Goal: Task Accomplishment & Management: Use online tool/utility

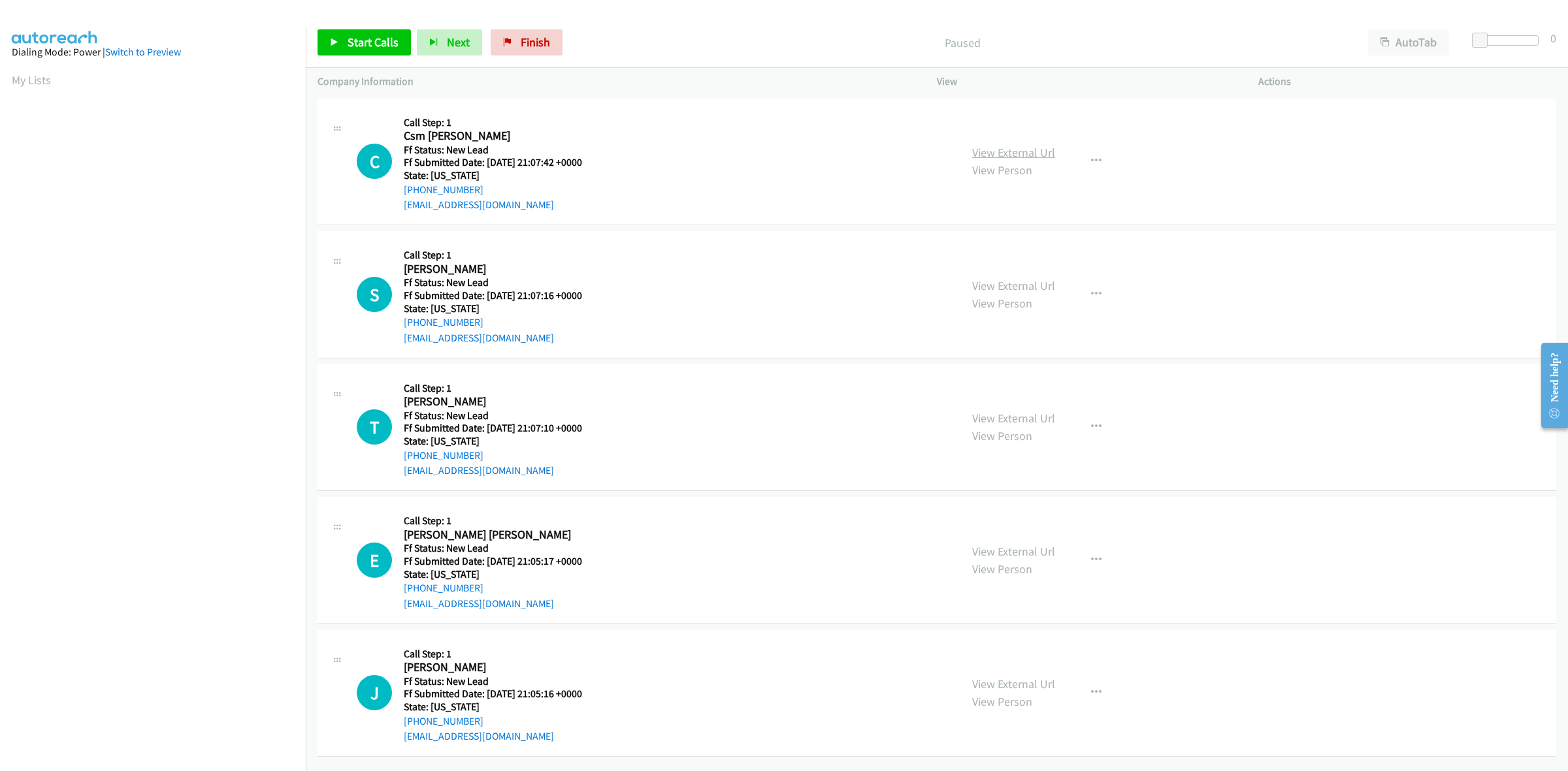
click at [1013, 155] on link "View External Url" at bounding box center [1013, 152] width 83 height 15
click at [1006, 285] on link "View External Url" at bounding box center [1013, 285] width 83 height 15
click at [1005, 416] on link "View External Url" at bounding box center [1013, 418] width 83 height 15
click at [1030, 555] on link "View External Url" at bounding box center [1013, 551] width 83 height 15
click at [1034, 690] on link "View External Url" at bounding box center [1013, 683] width 83 height 15
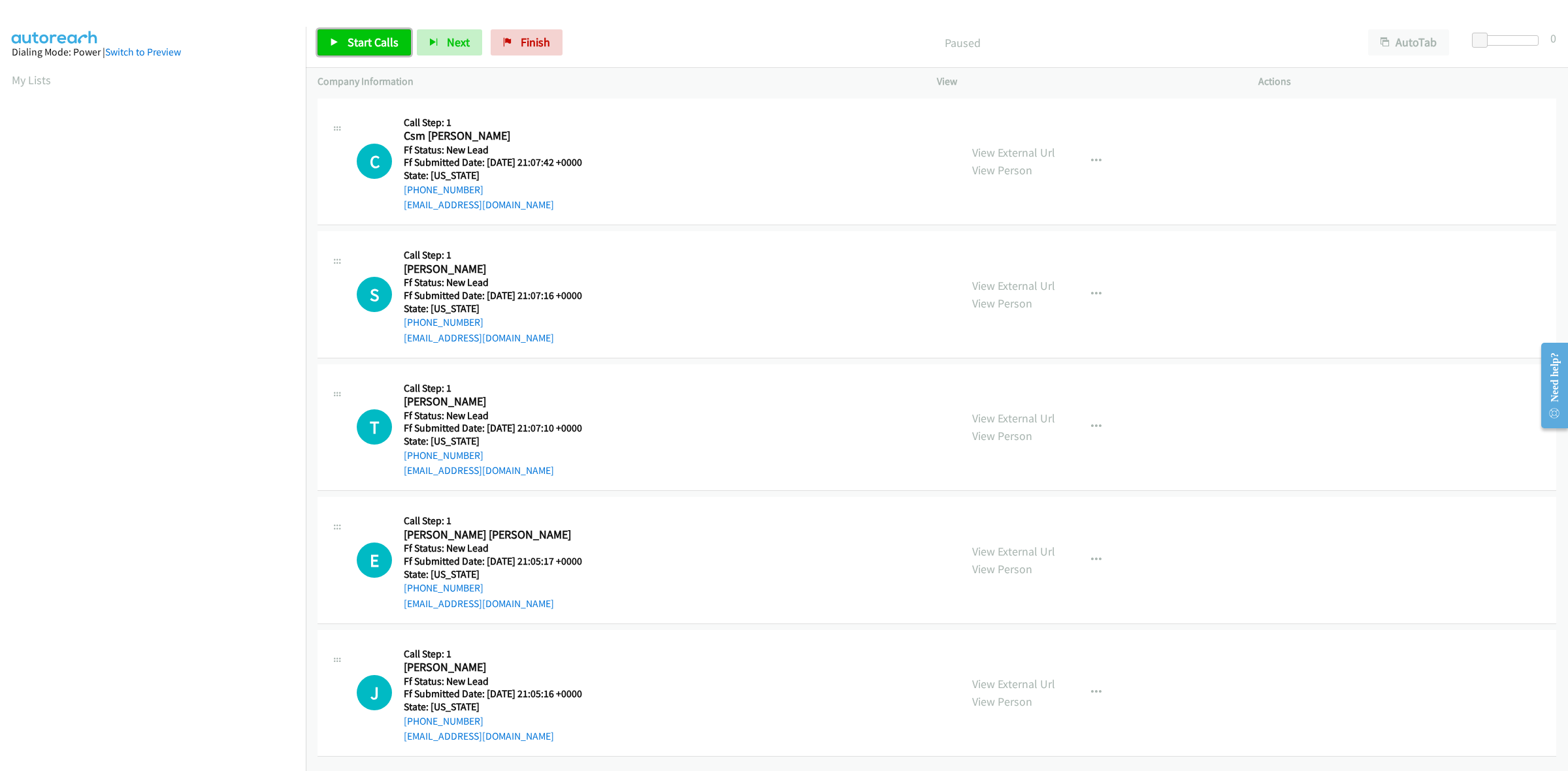
click at [356, 39] on span "Start Calls" at bounding box center [373, 41] width 51 height 15
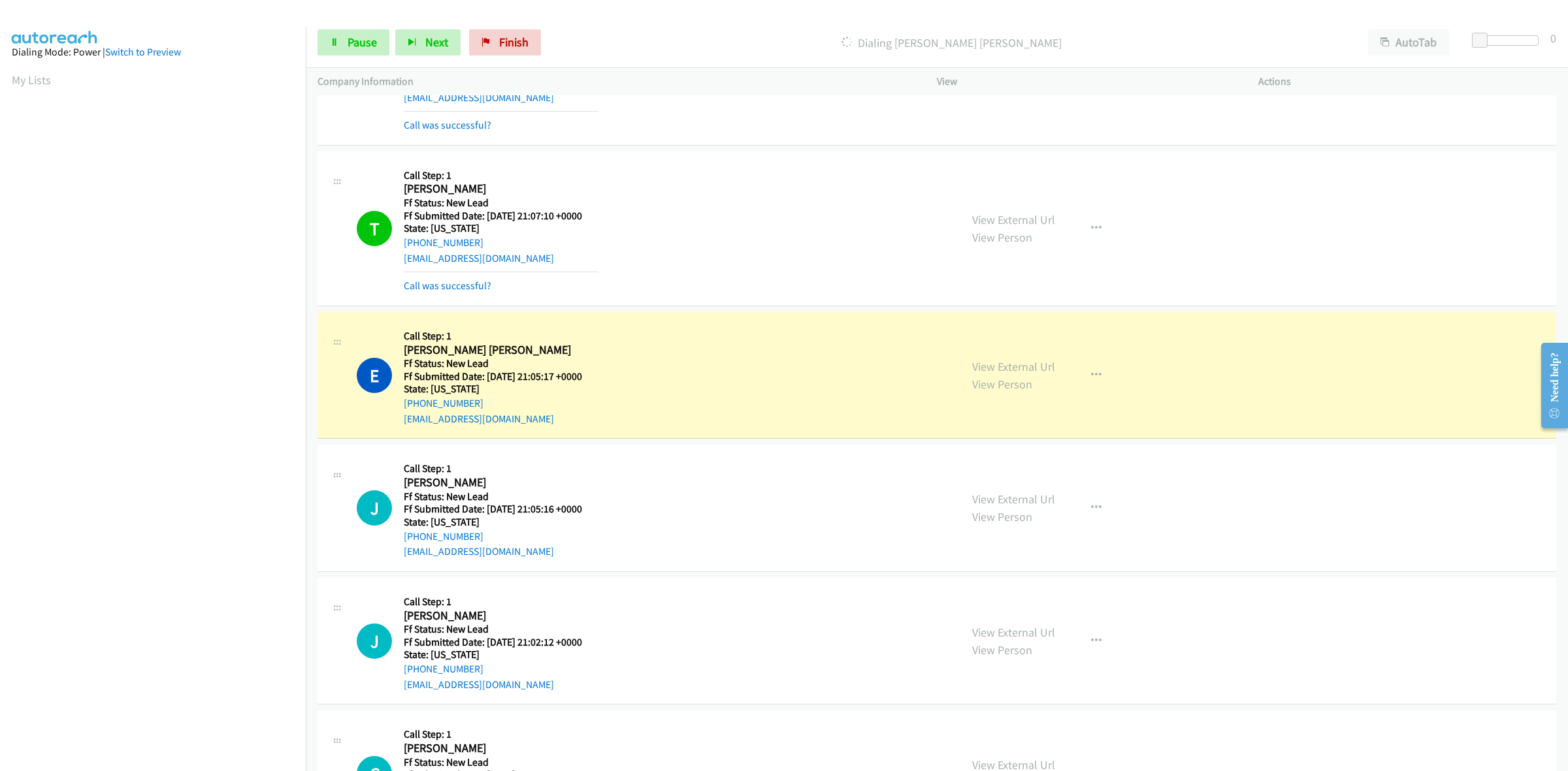
scroll to position [308, 0]
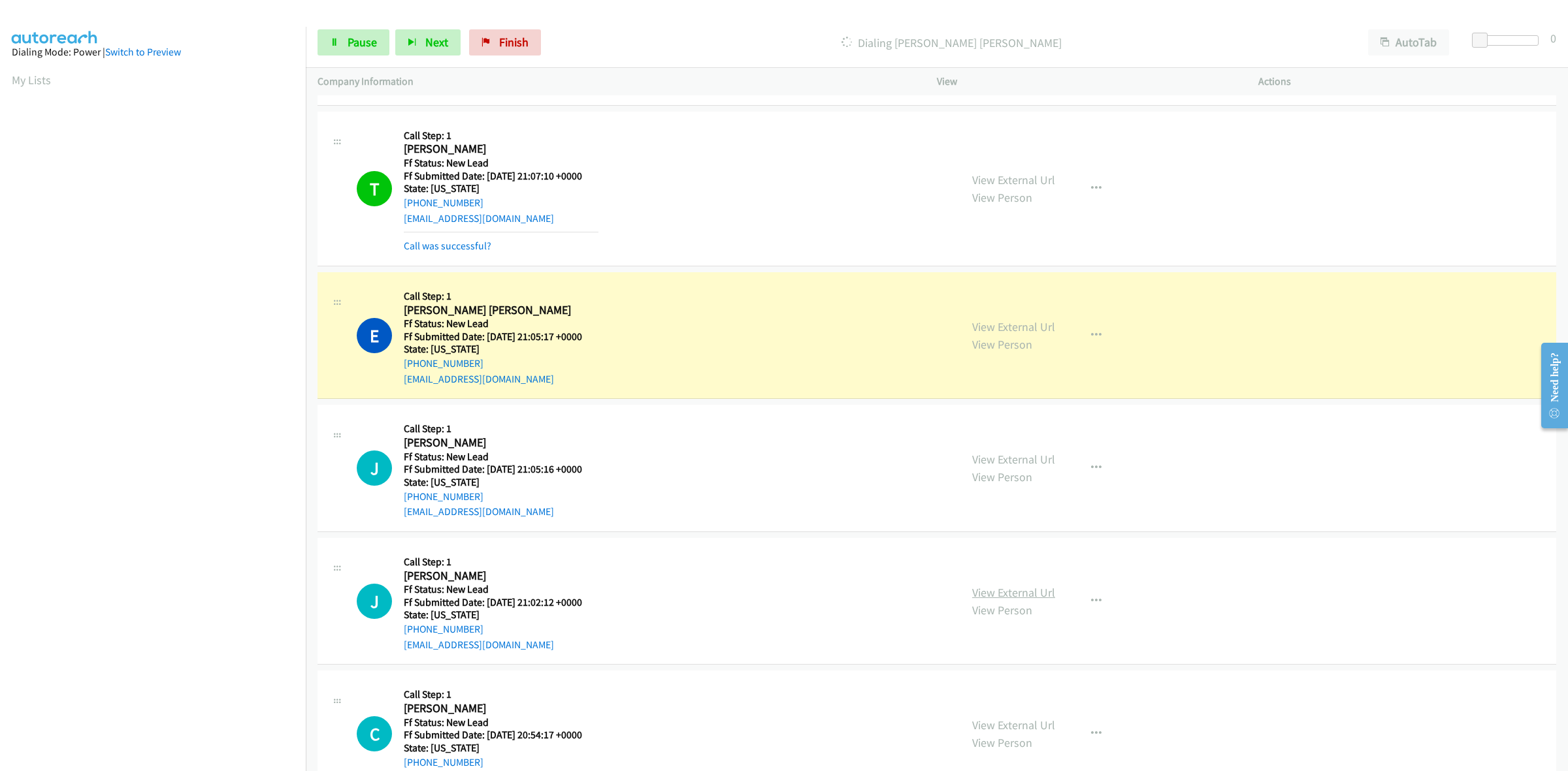
click at [1021, 593] on link "View External Url" at bounding box center [1013, 592] width 83 height 15
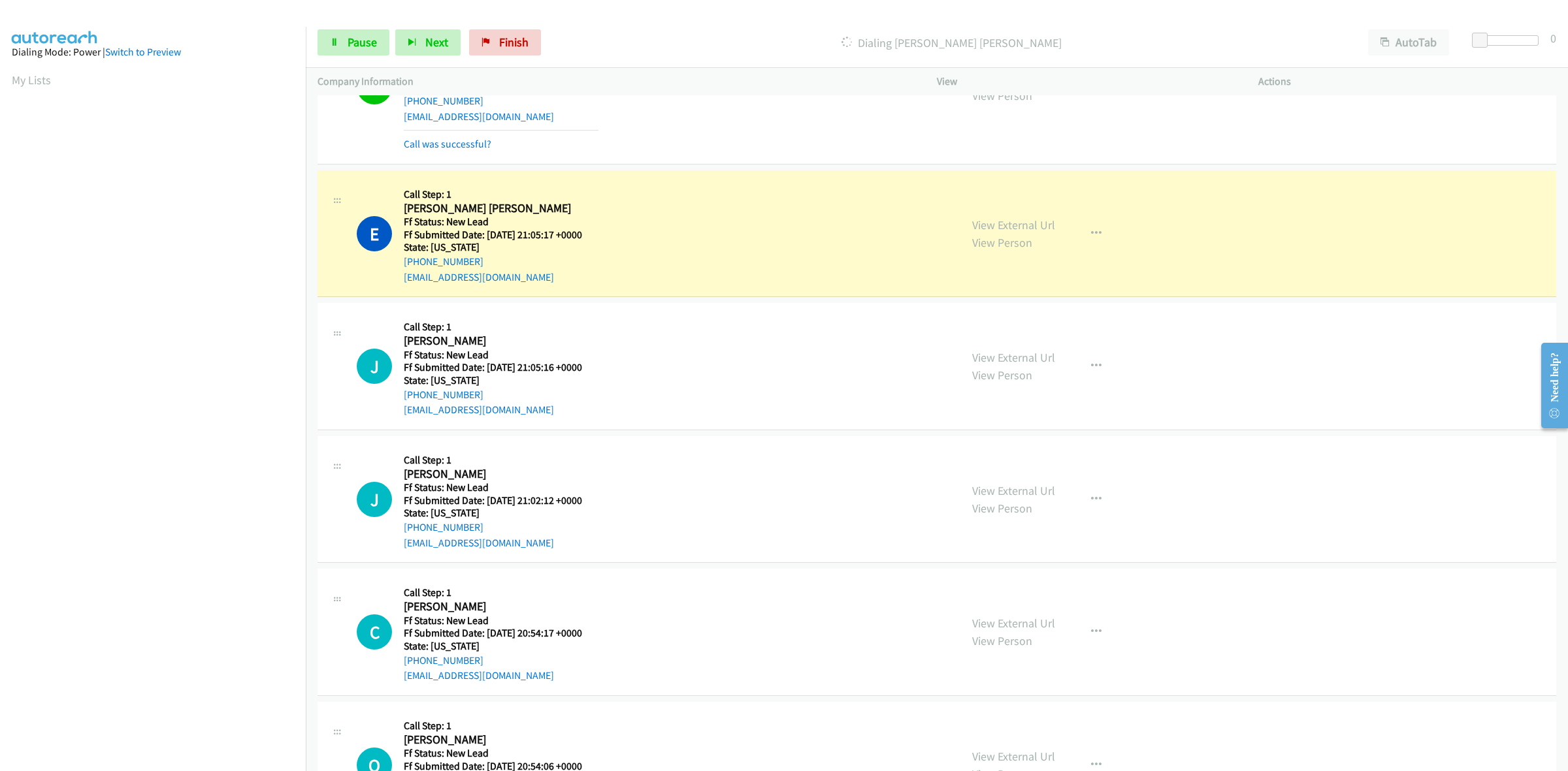
scroll to position [490, 0]
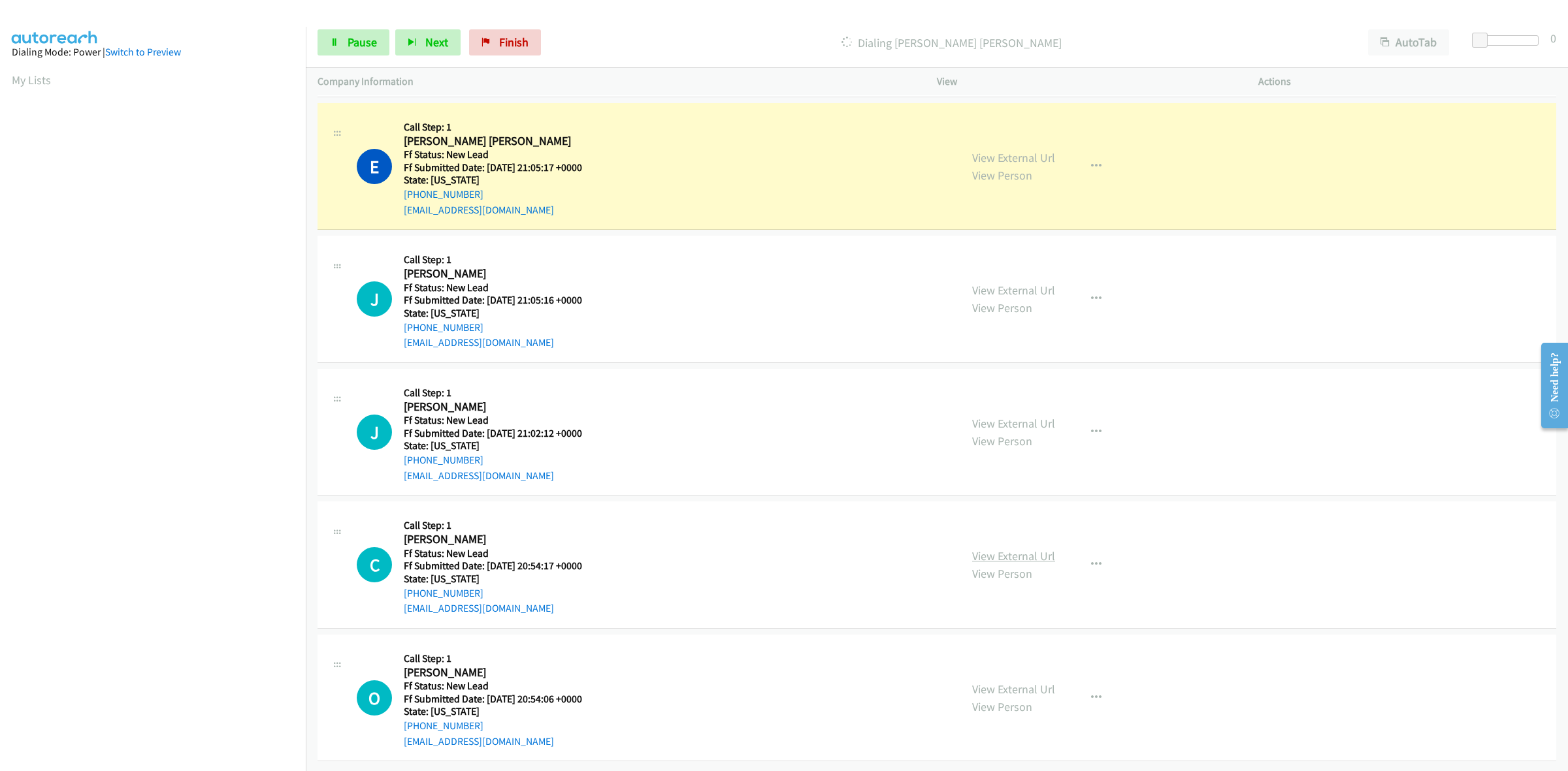
click at [1016, 549] on link "View External Url" at bounding box center [1013, 555] width 83 height 15
click at [1013, 682] on link "View External Url" at bounding box center [1013, 689] width 83 height 15
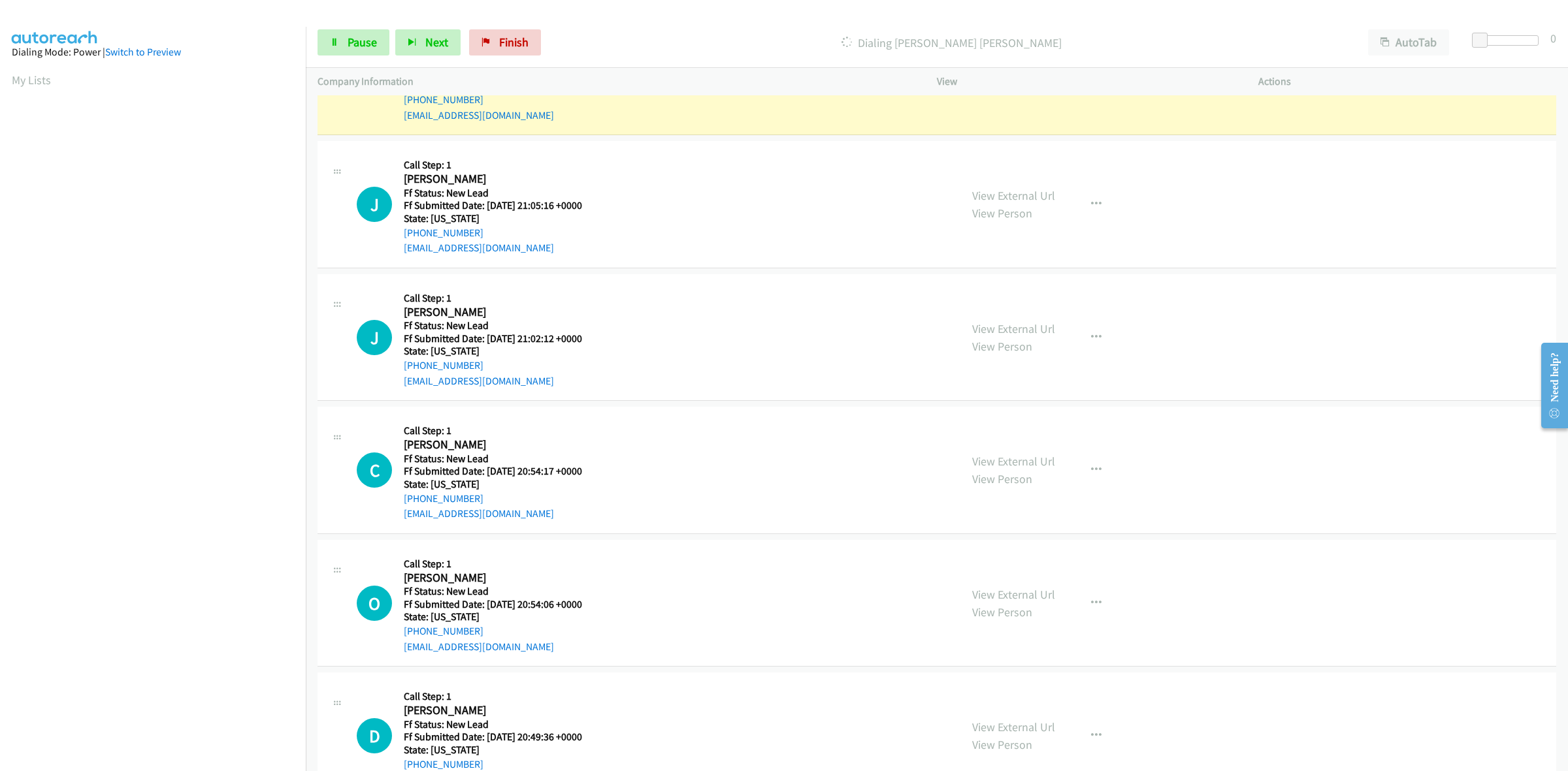
scroll to position [622, 0]
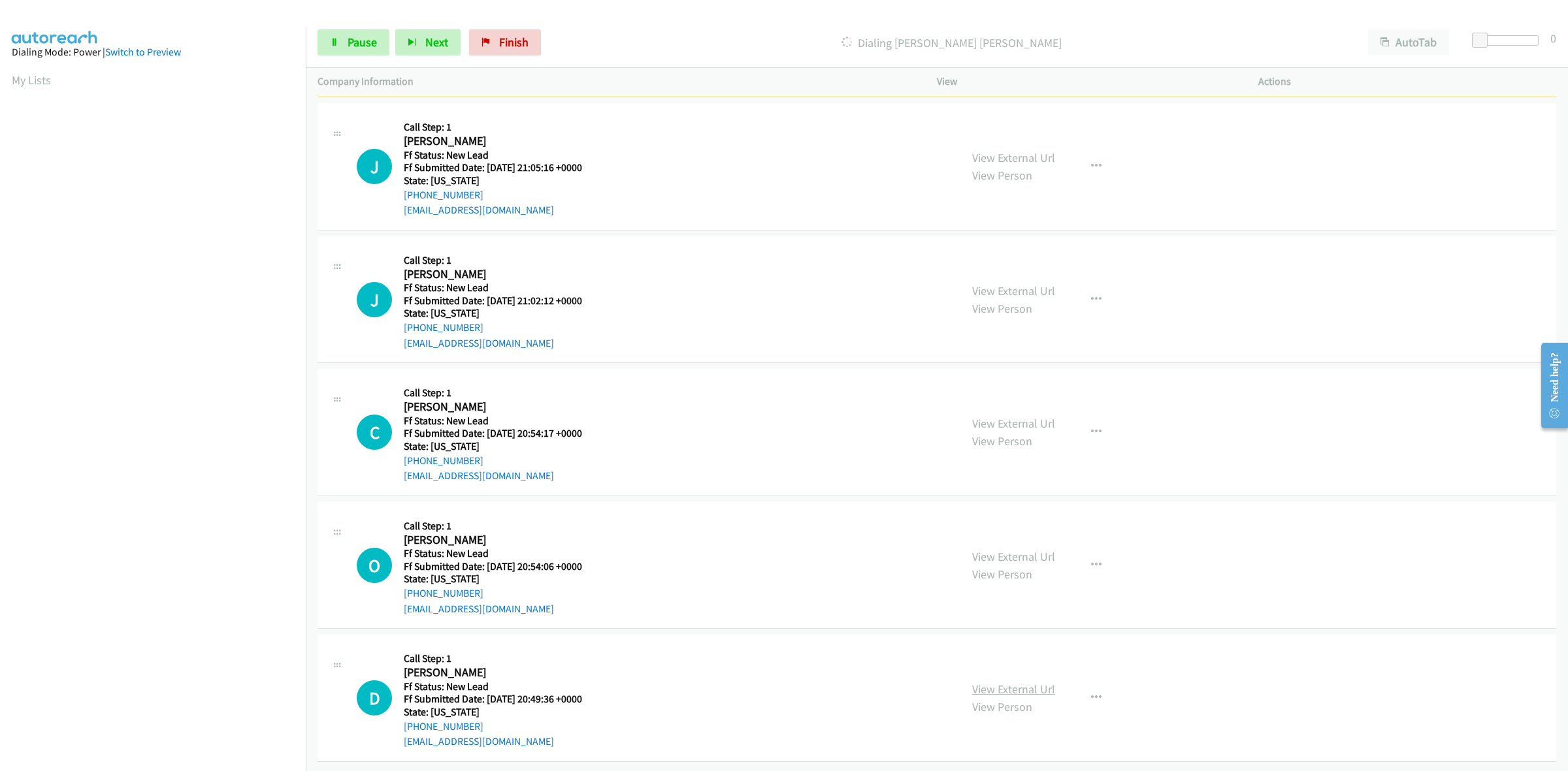
click at [1012, 682] on link "View External Url" at bounding box center [1013, 689] width 83 height 15
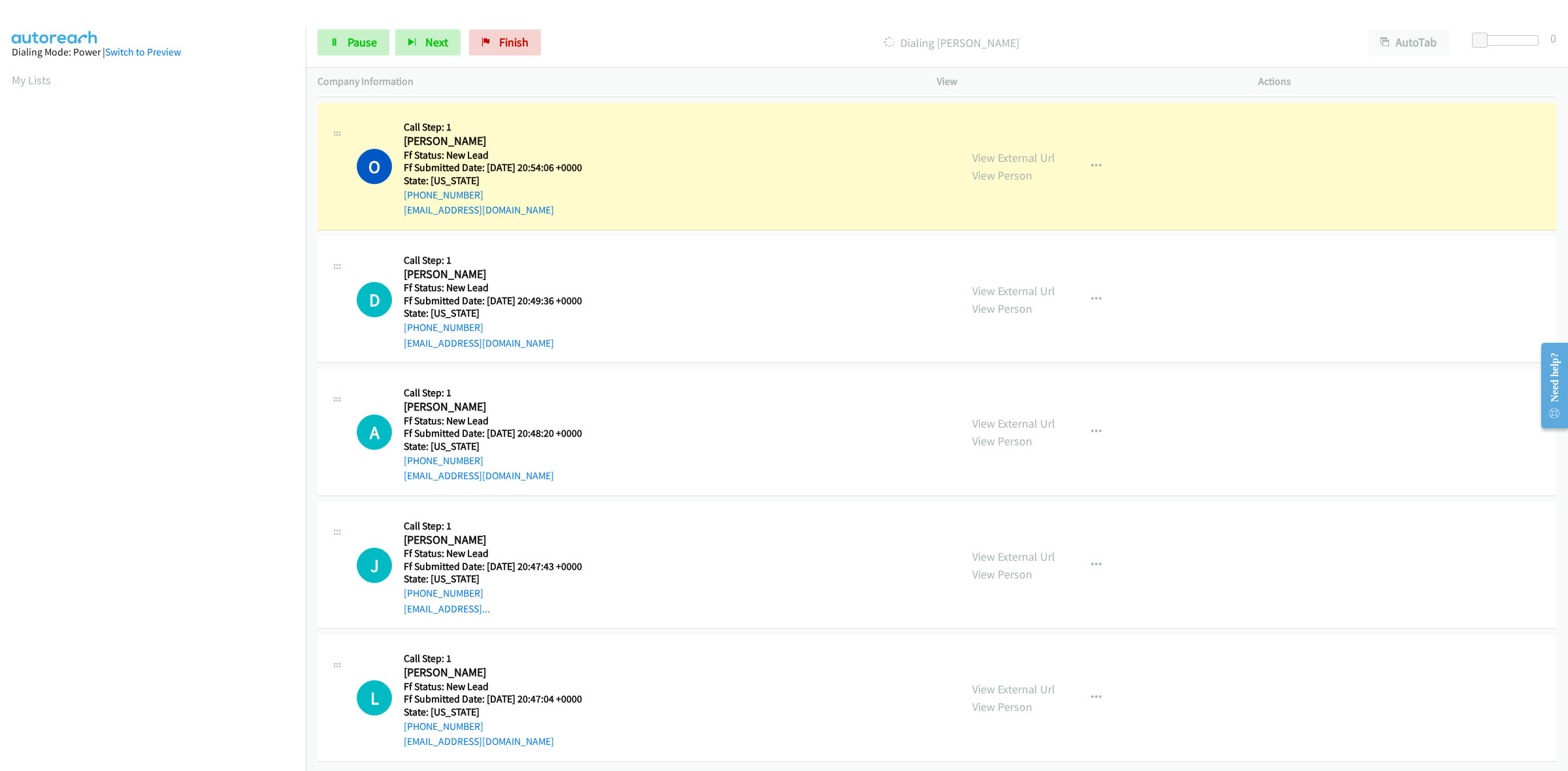
scroll to position [1134, 0]
click at [981, 416] on link "View External Url" at bounding box center [1013, 423] width 83 height 15
click at [1020, 549] on link "View External Url" at bounding box center [1013, 556] width 83 height 15
click at [1009, 682] on link "View External Url" at bounding box center [1013, 689] width 83 height 15
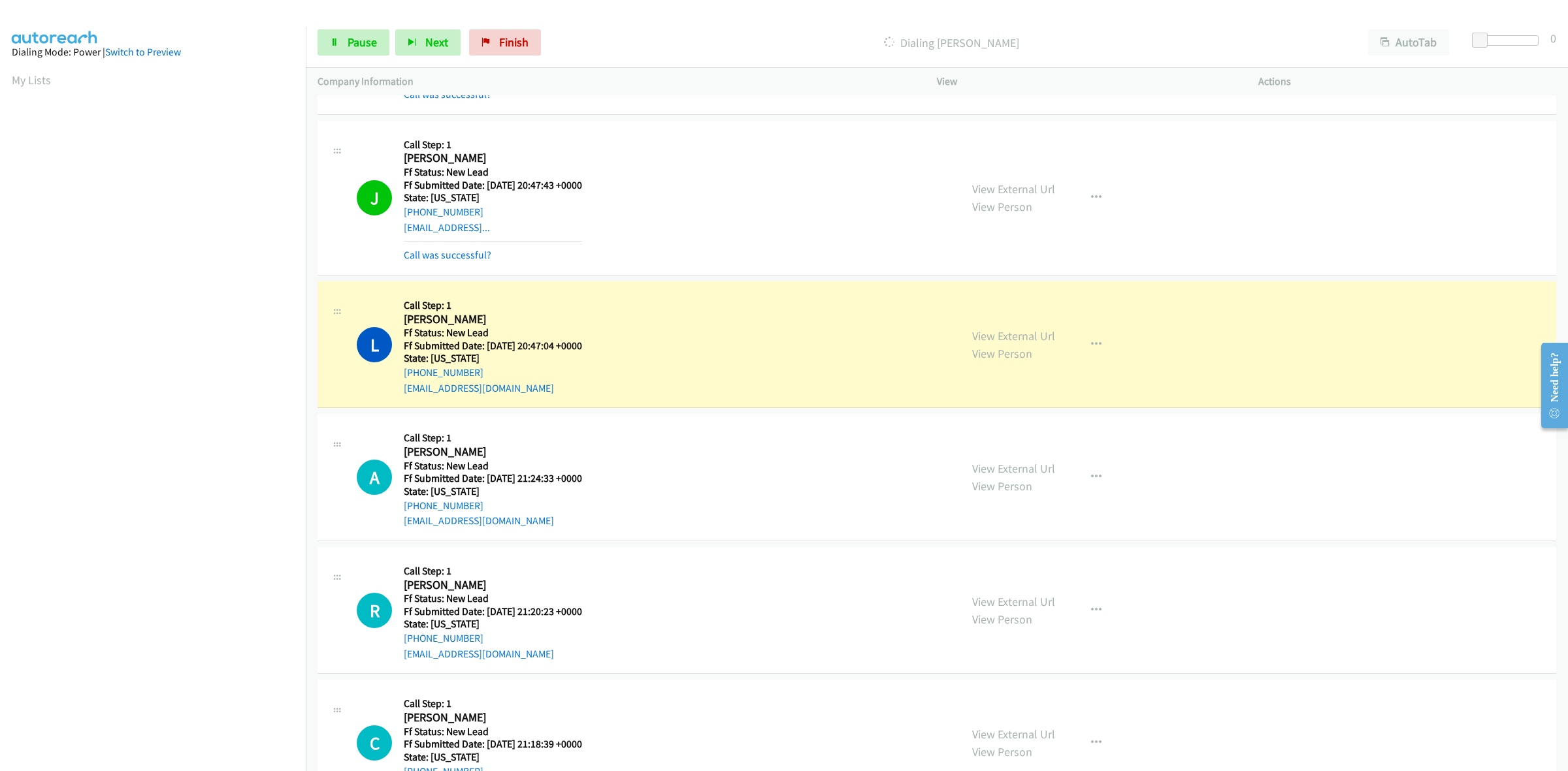
scroll to position [1654, 0]
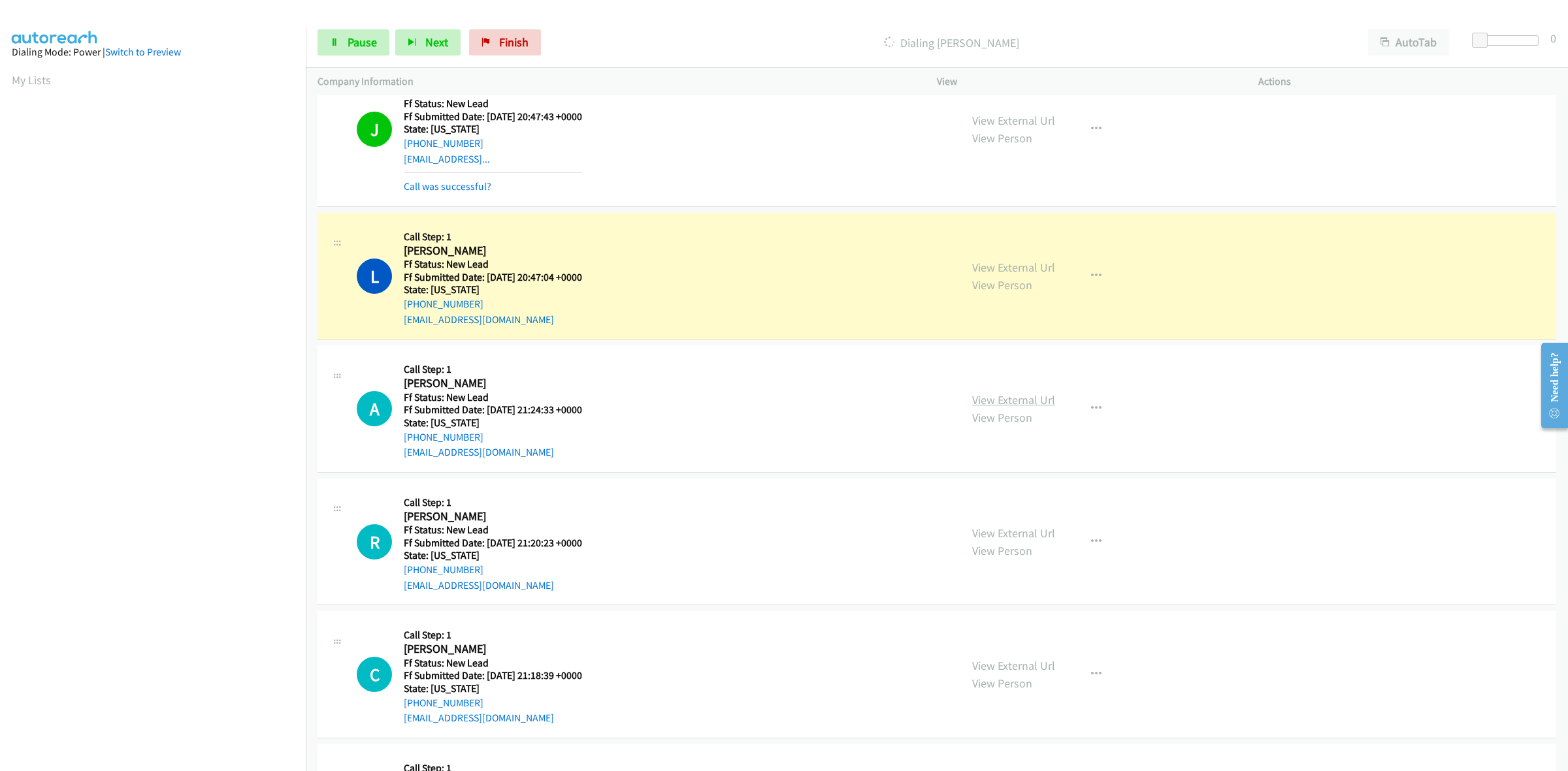
click at [1037, 402] on link "View External Url" at bounding box center [1013, 399] width 83 height 15
click at [1034, 532] on link "View External Url" at bounding box center [1013, 532] width 83 height 15
click at [1021, 661] on link "View External Url" at bounding box center [1013, 665] width 83 height 15
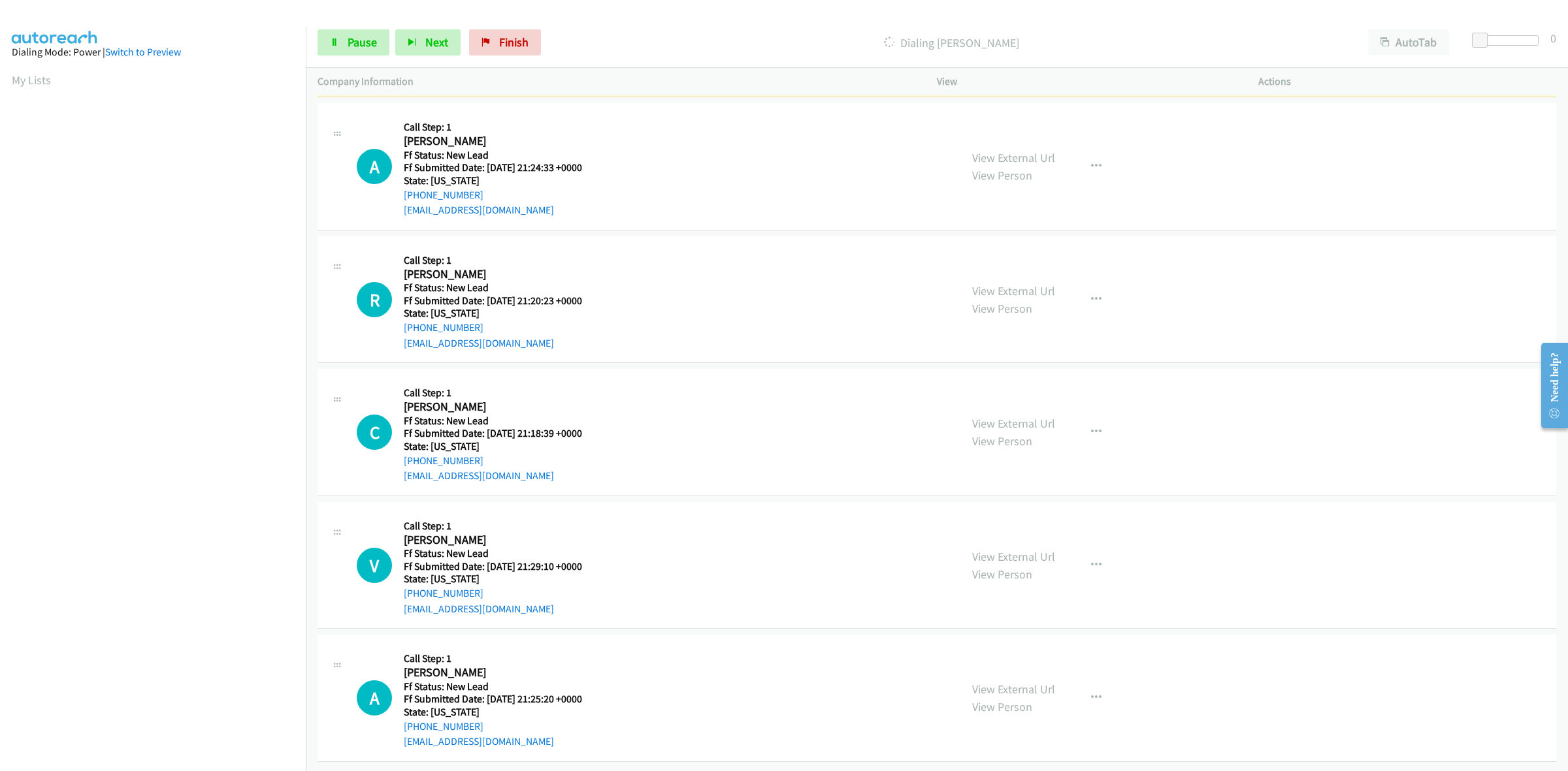
scroll to position [1911, 0]
click at [1004, 549] on link "View External Url" at bounding box center [1013, 556] width 83 height 15
click at [1021, 682] on link "View External Url" at bounding box center [1013, 689] width 83 height 15
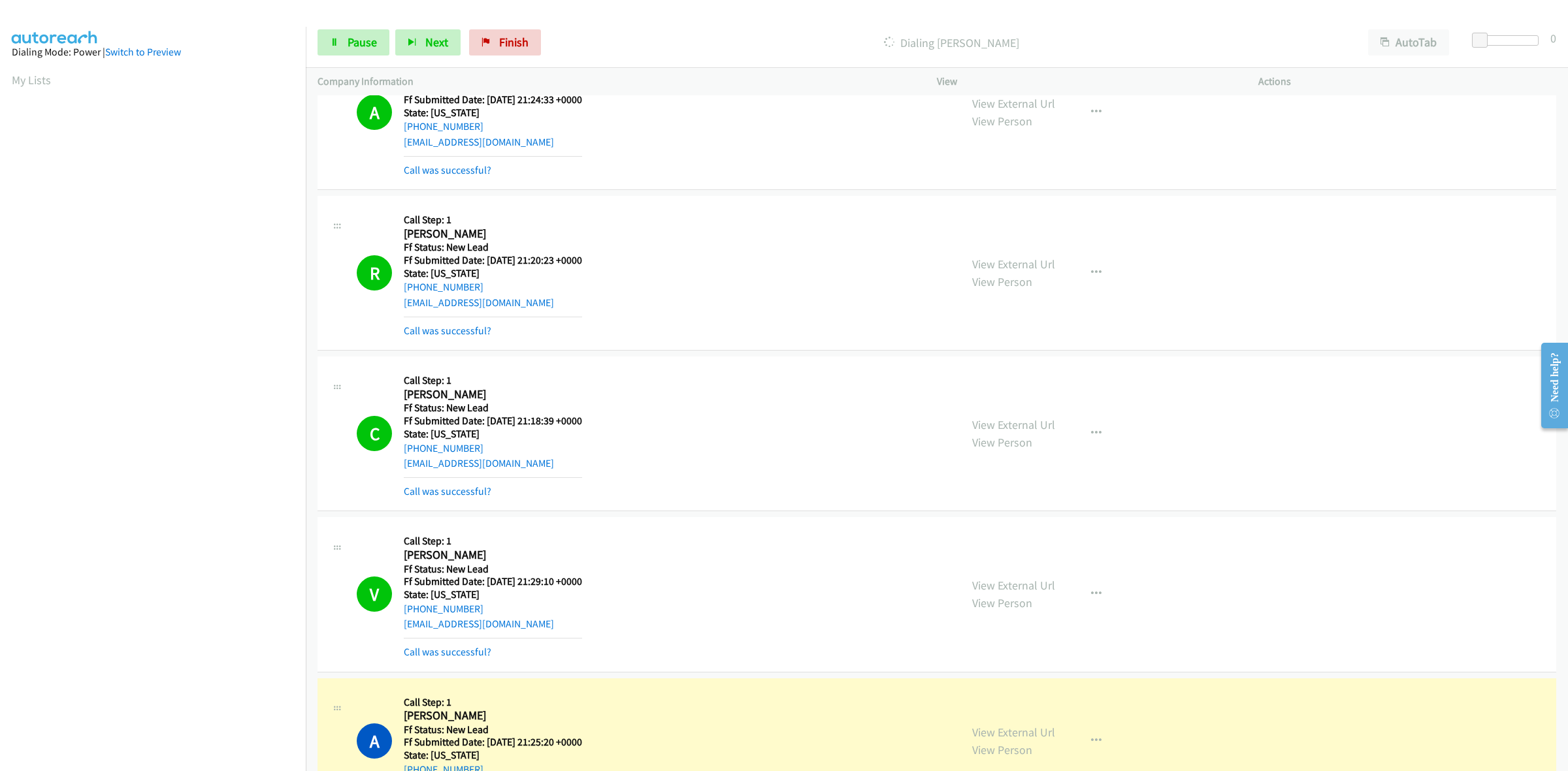
scroll to position [2051, 0]
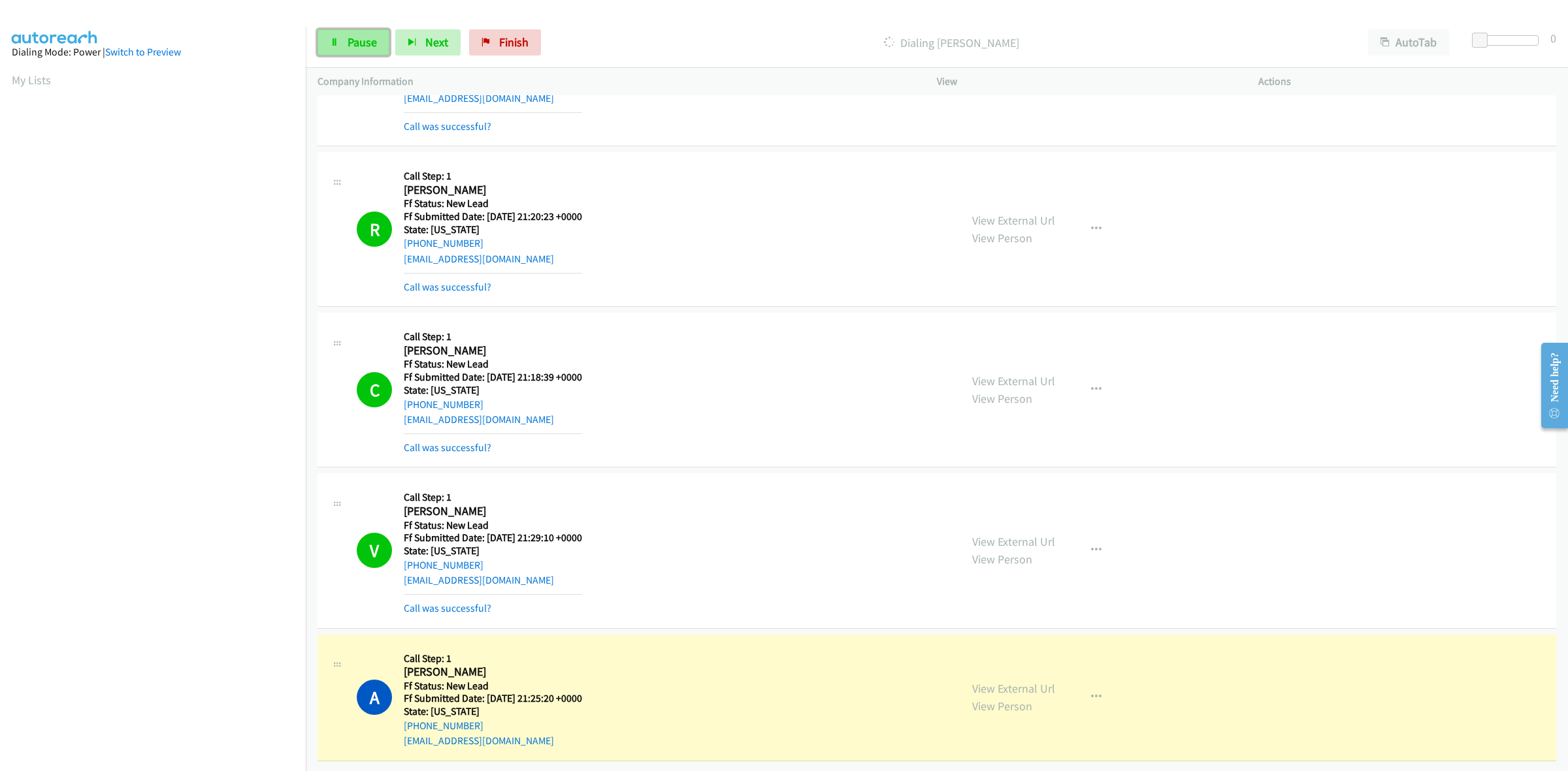
click at [350, 45] on span "Pause" at bounding box center [362, 41] width 29 height 15
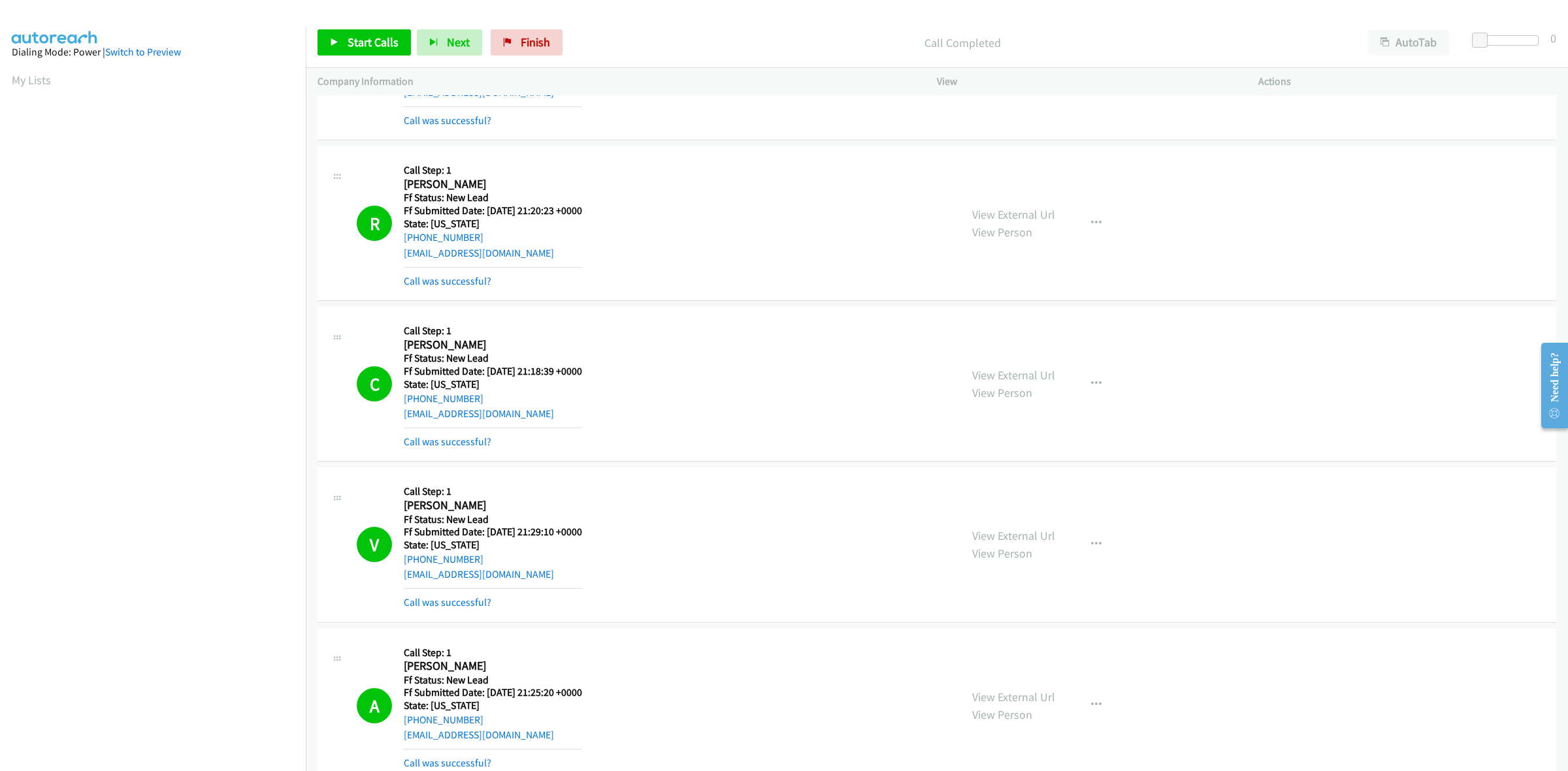
scroll to position [2121, 0]
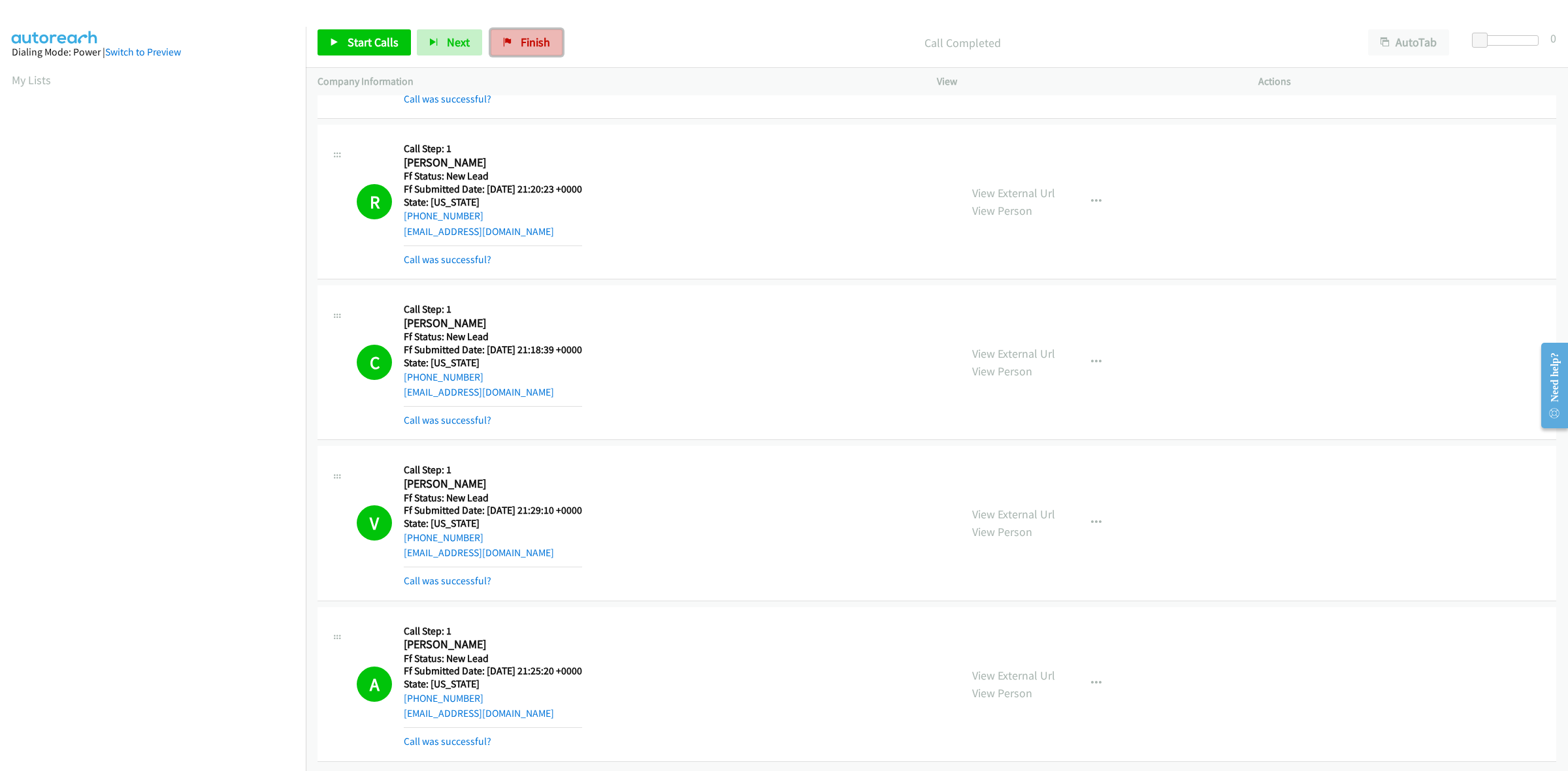
click at [543, 37] on span "Finish" at bounding box center [535, 41] width 29 height 15
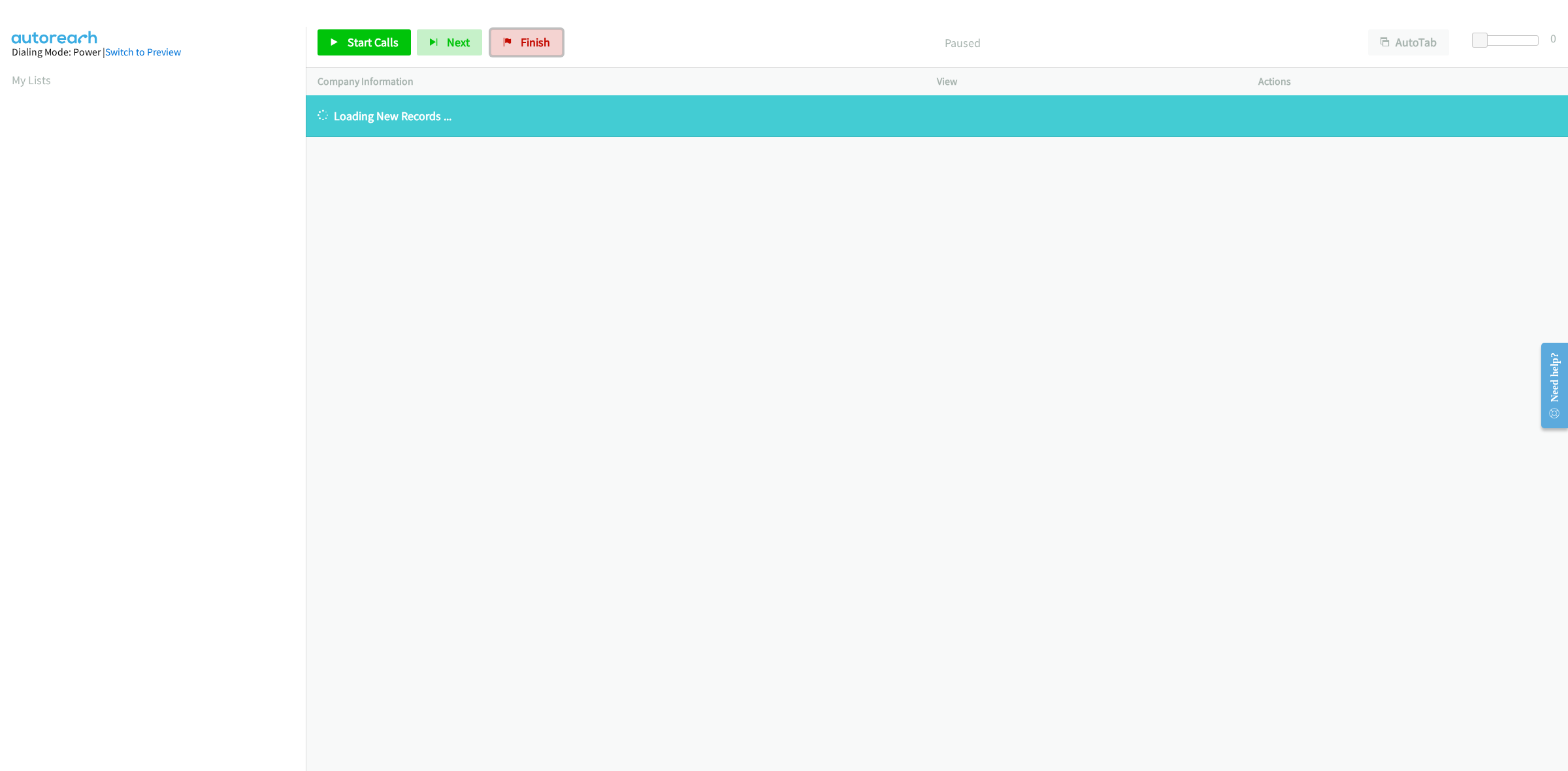
drag, startPoint x: 524, startPoint y: 45, endPoint x: 1049, endPoint y: 175, distance: 540.9
click at [524, 45] on span "Finish" at bounding box center [535, 41] width 29 height 15
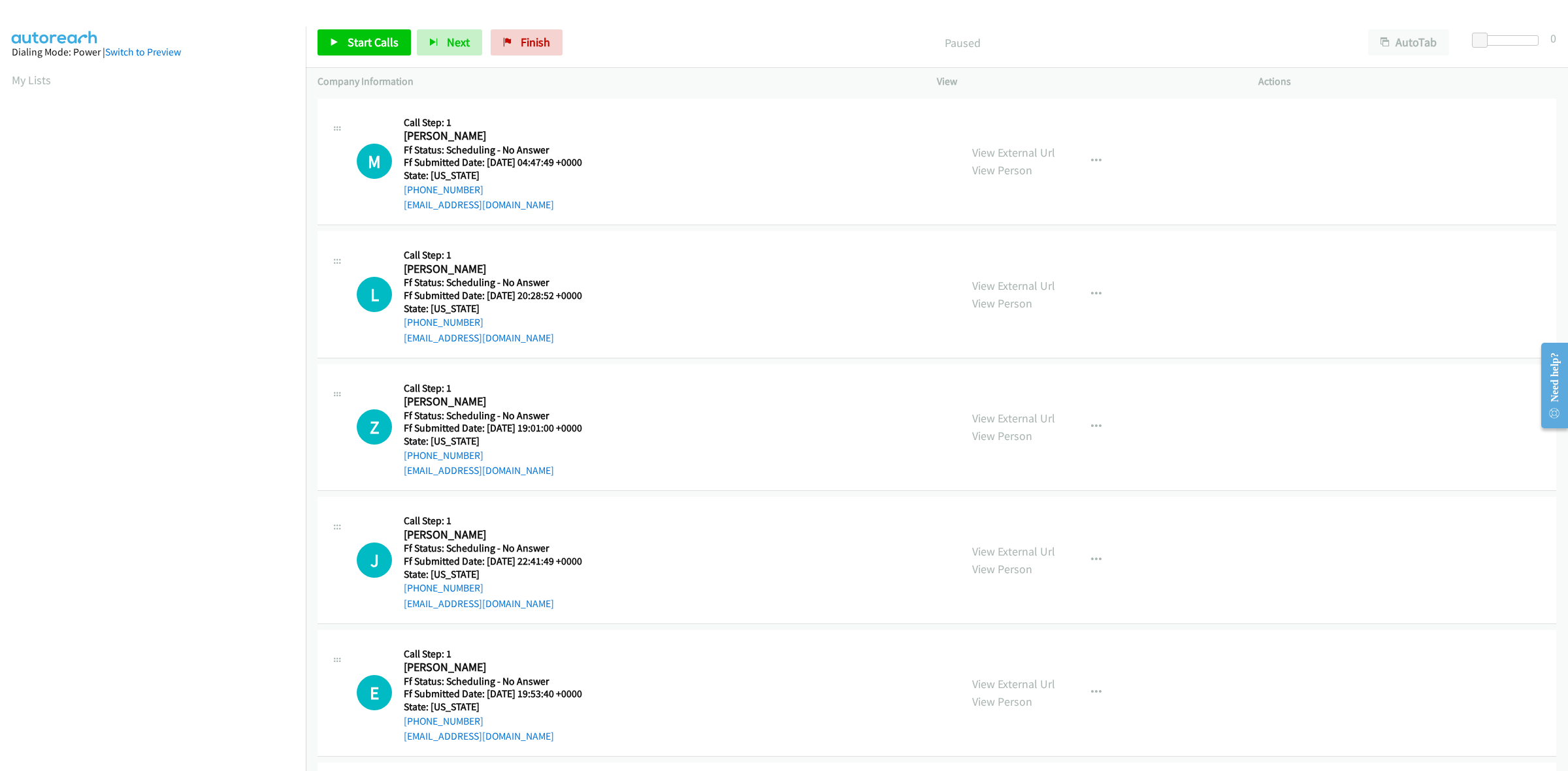
drag, startPoint x: 210, startPoint y: 17, endPoint x: 436, endPoint y: 61, distance: 230.2
click at [210, 17] on div at bounding box center [778, 25] width 1556 height 51
click at [526, 39] on span "Finish" at bounding box center [535, 41] width 29 height 15
click at [1015, 152] on link "View External Url" at bounding box center [1013, 152] width 83 height 15
click at [998, 282] on link "View External Url" at bounding box center [1013, 285] width 83 height 15
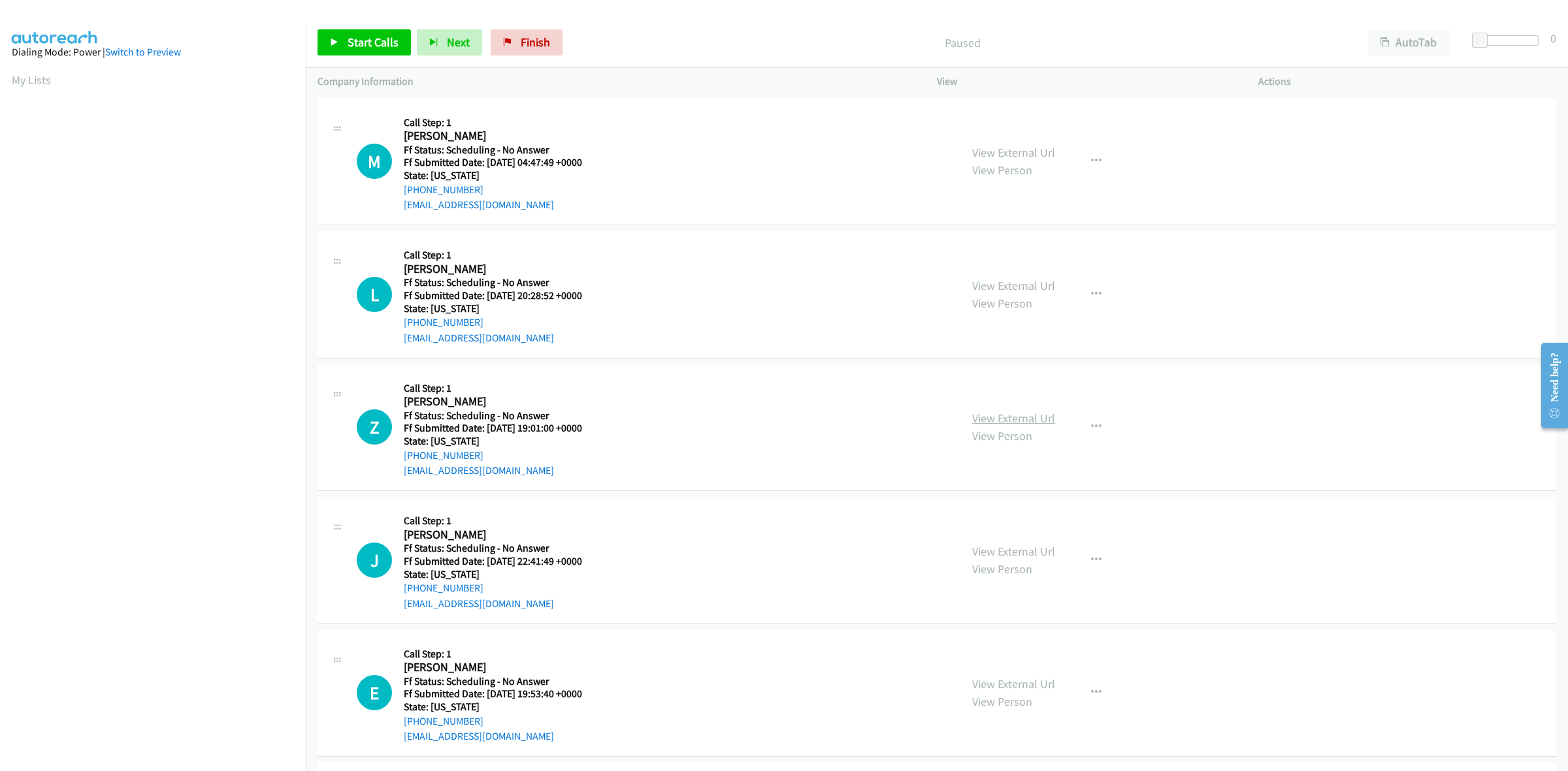
click at [993, 416] on link "View External Url" at bounding box center [1013, 418] width 83 height 15
click at [1001, 553] on link "View External Url" at bounding box center [1013, 551] width 83 height 15
click at [1006, 687] on link "View External Url" at bounding box center [1013, 683] width 83 height 15
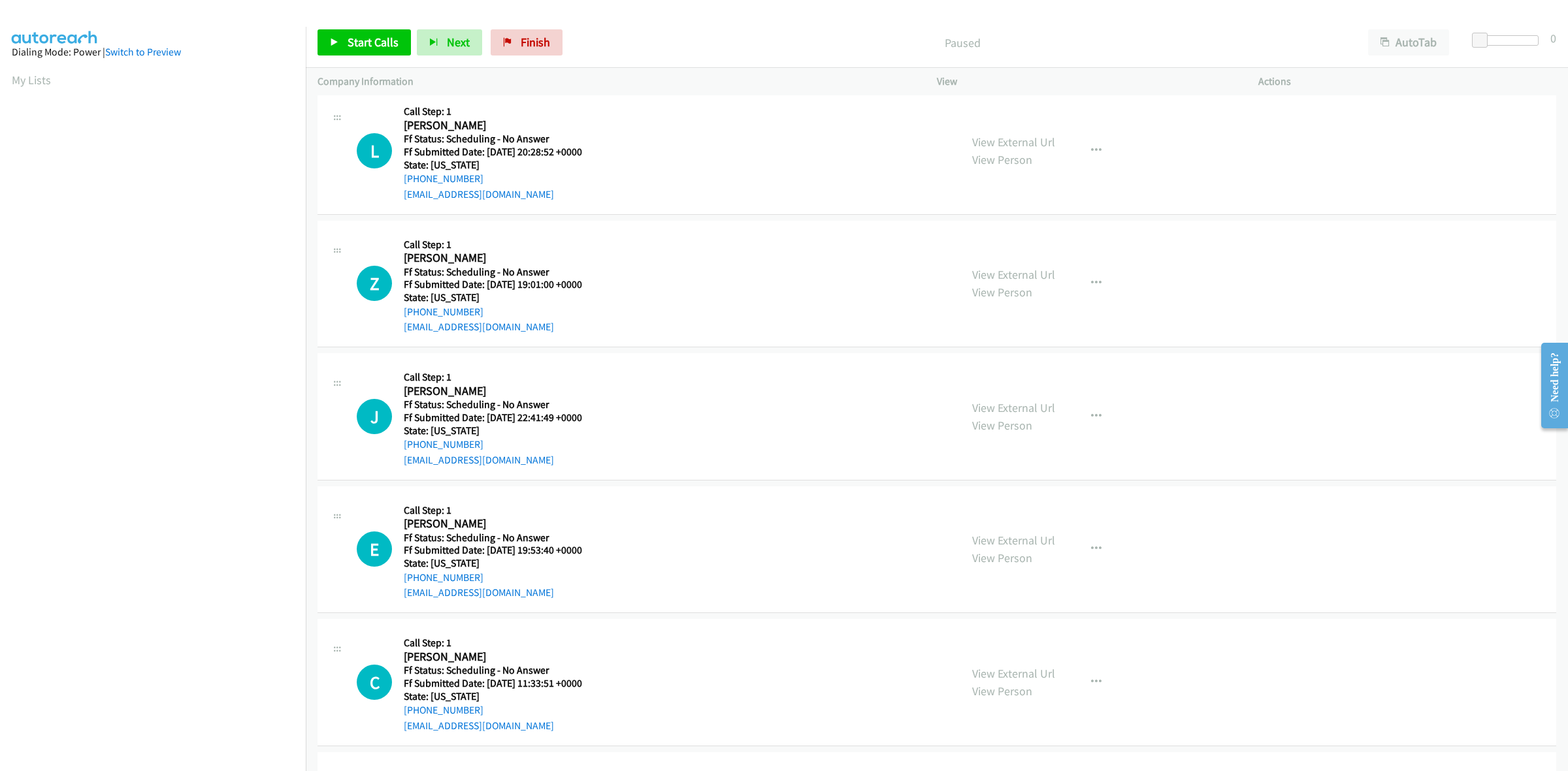
scroll to position [245, 0]
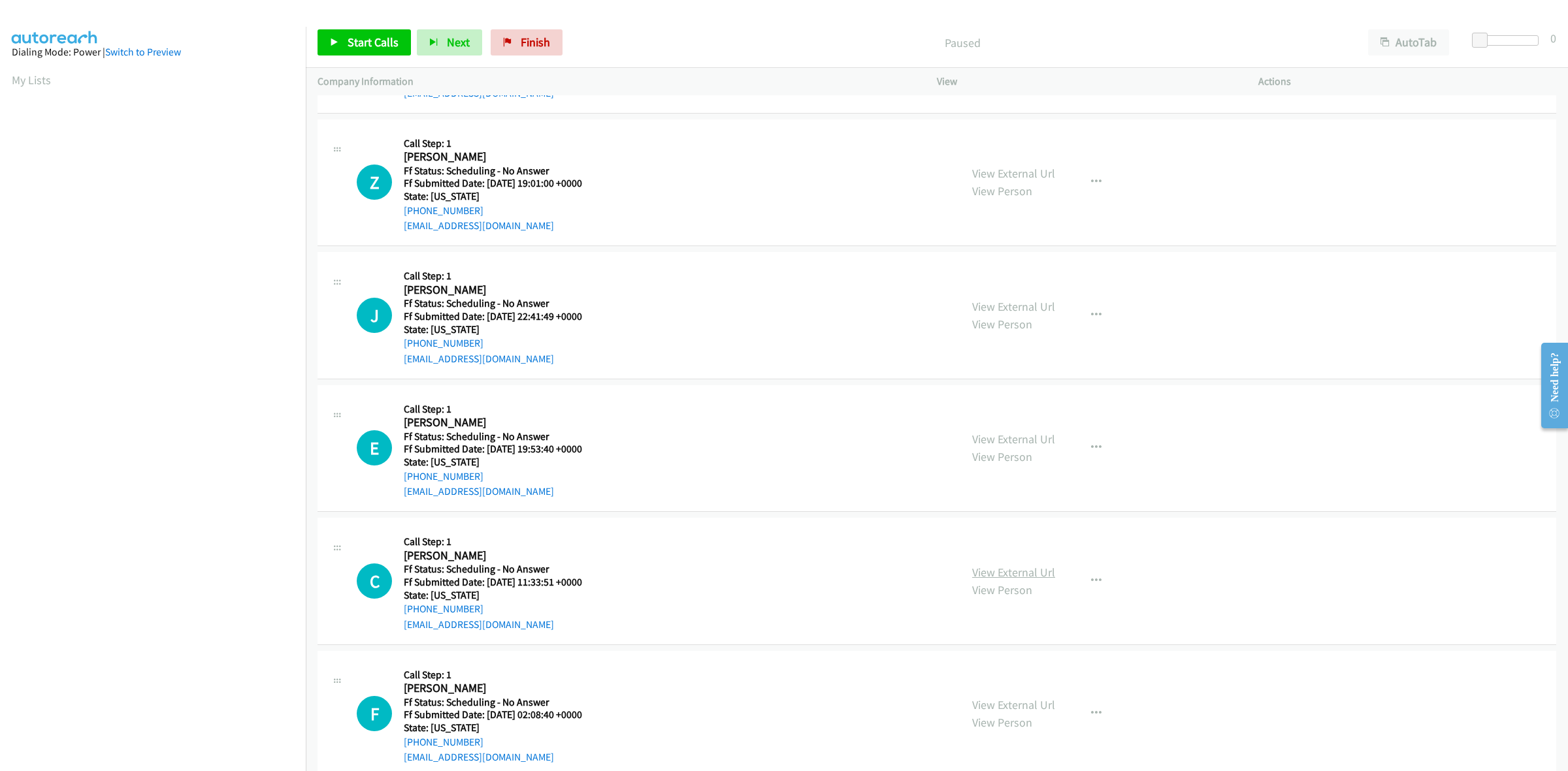
click at [1013, 567] on link "View External Url" at bounding box center [1013, 572] width 83 height 15
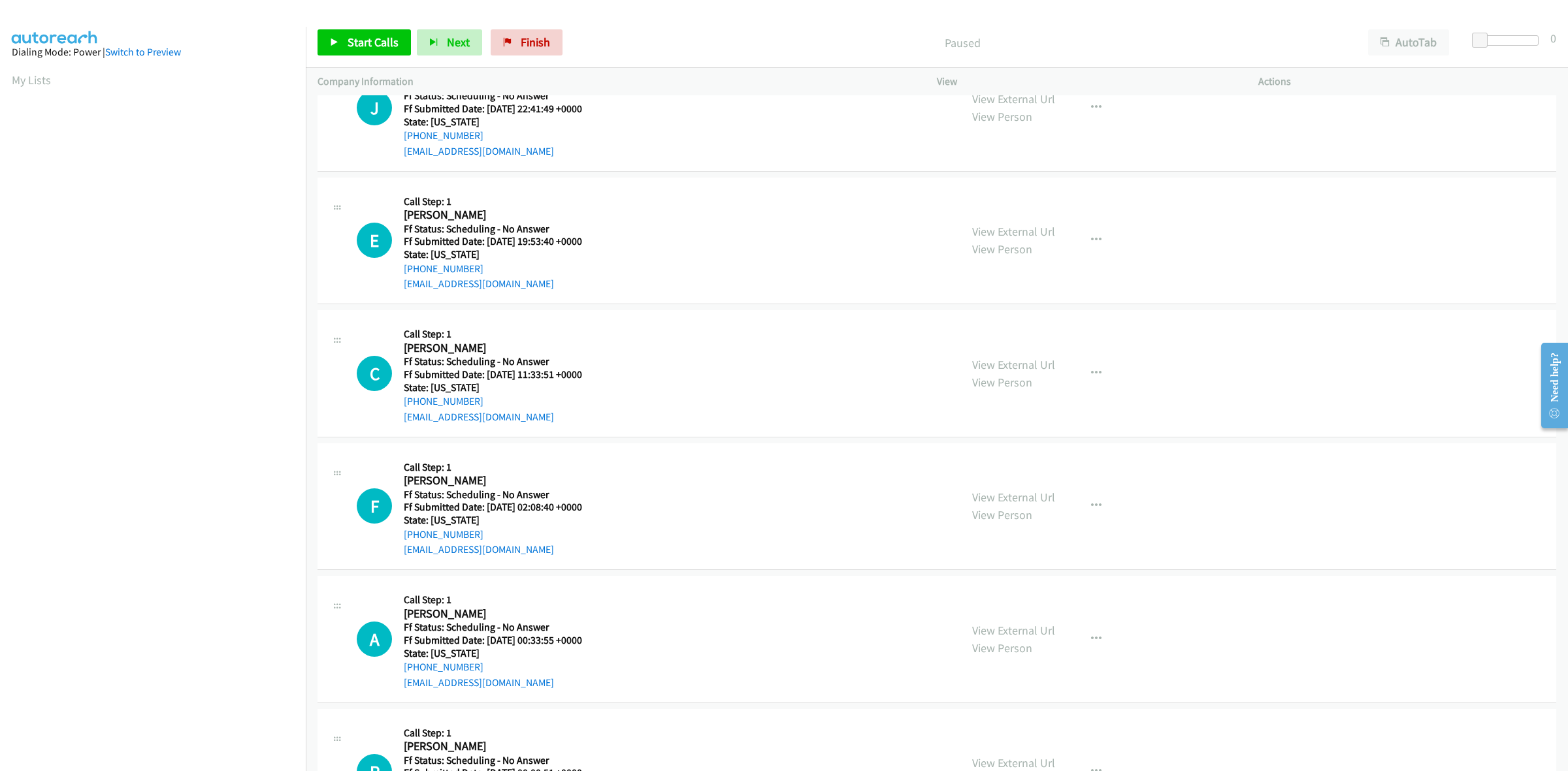
scroll to position [490, 0]
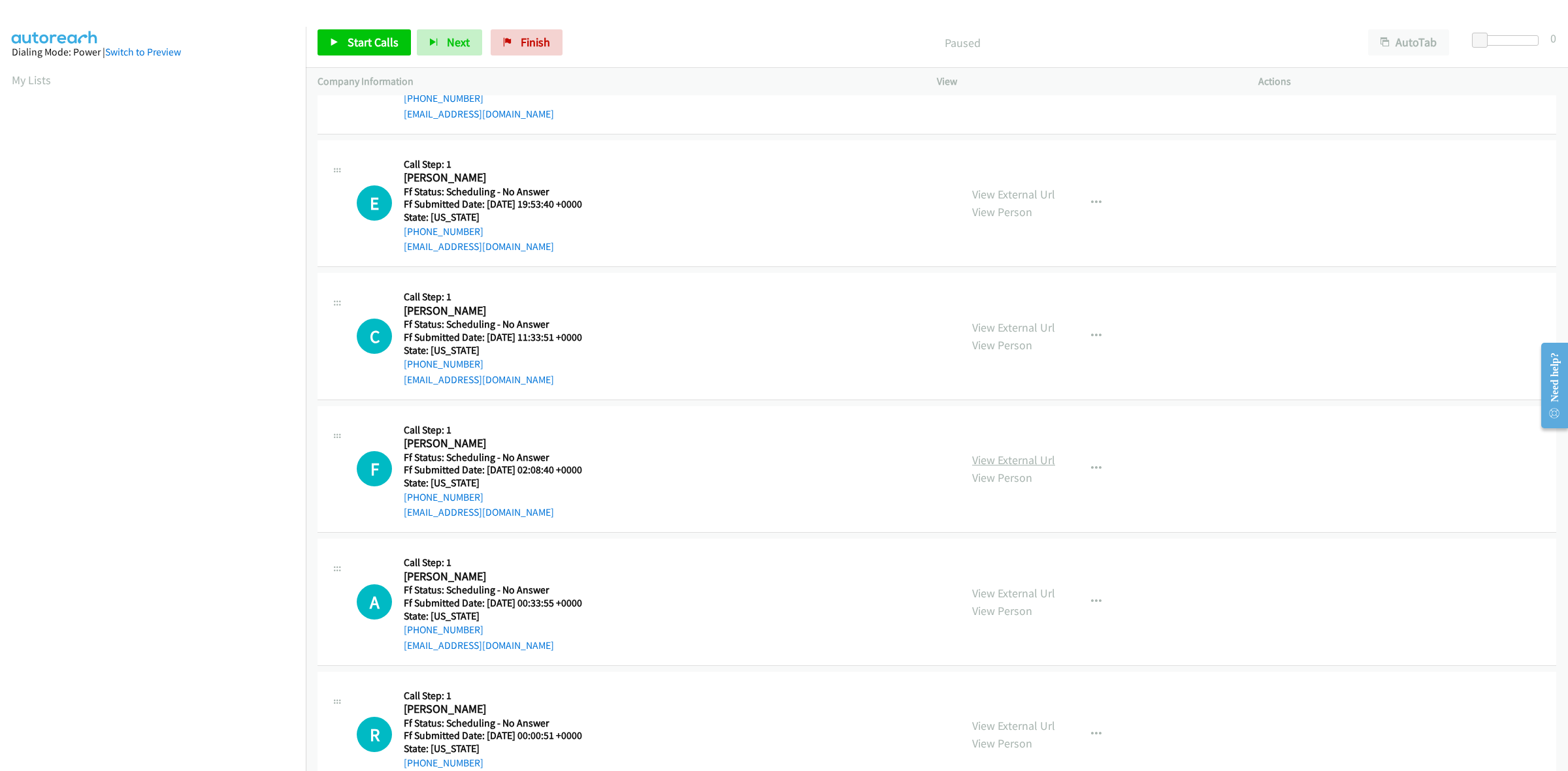
click at [1012, 460] on link "View External Url" at bounding box center [1013, 459] width 83 height 15
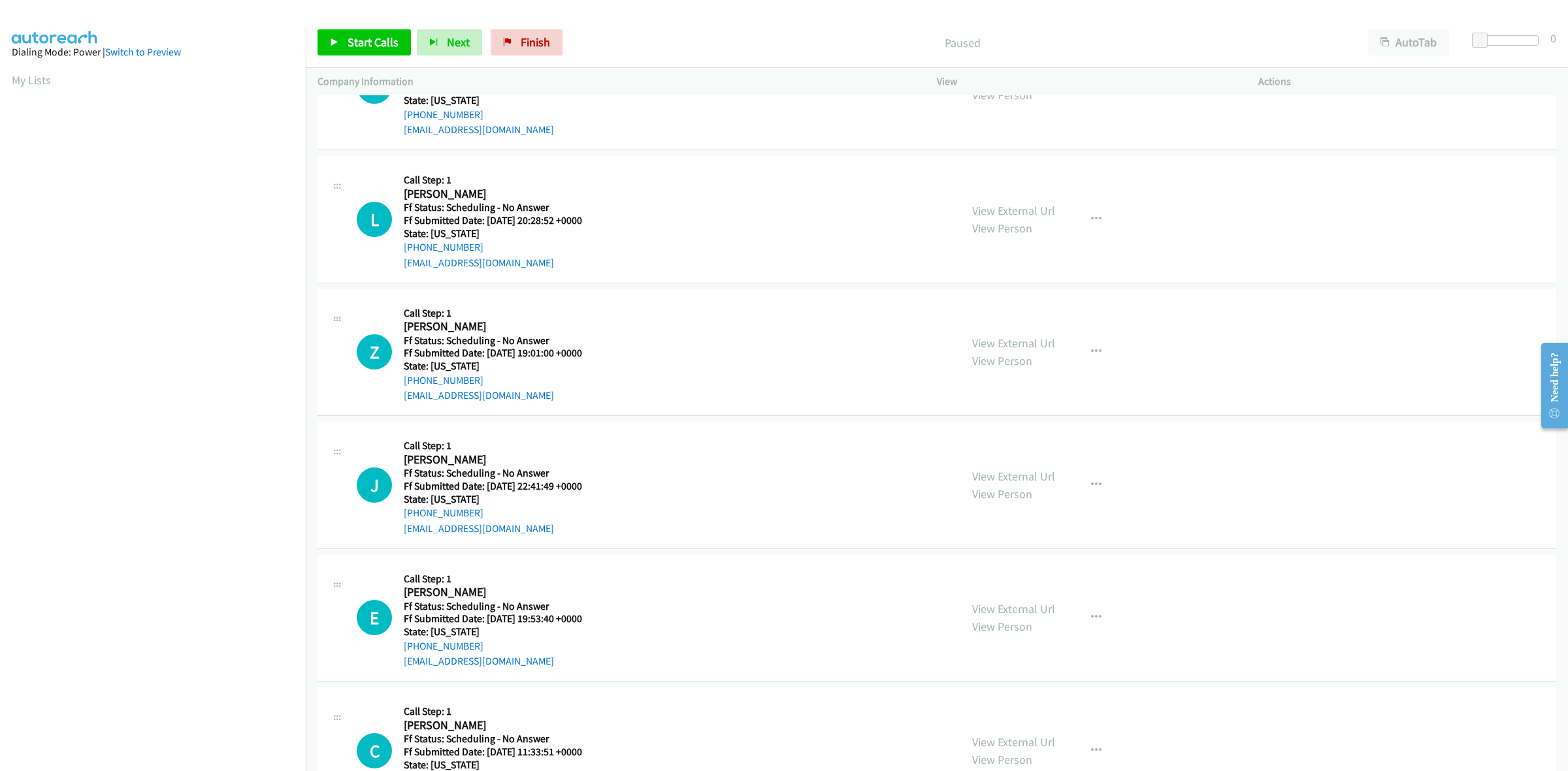
scroll to position [0, 0]
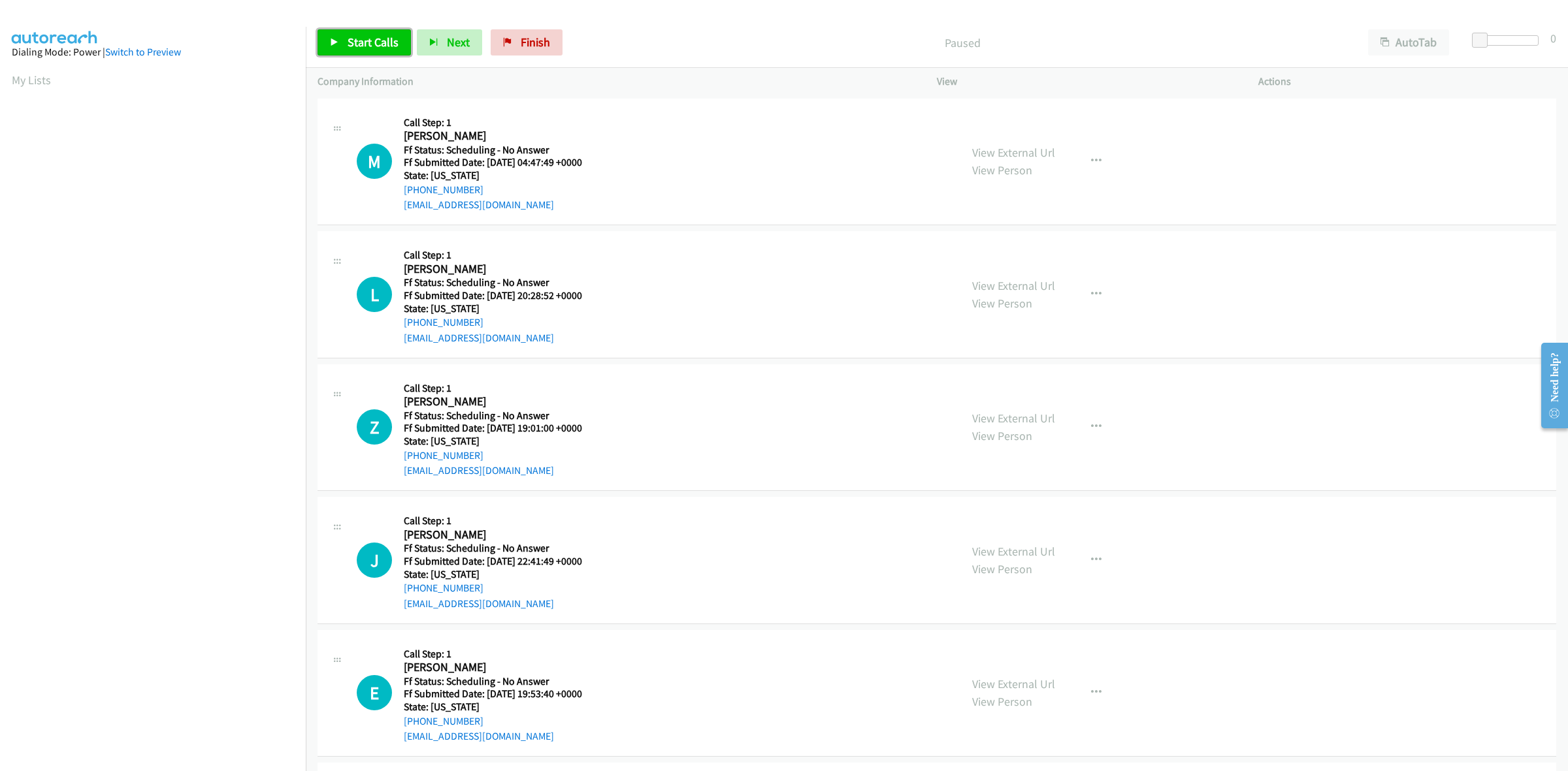
click at [386, 38] on span "Start Calls" at bounding box center [373, 41] width 51 height 15
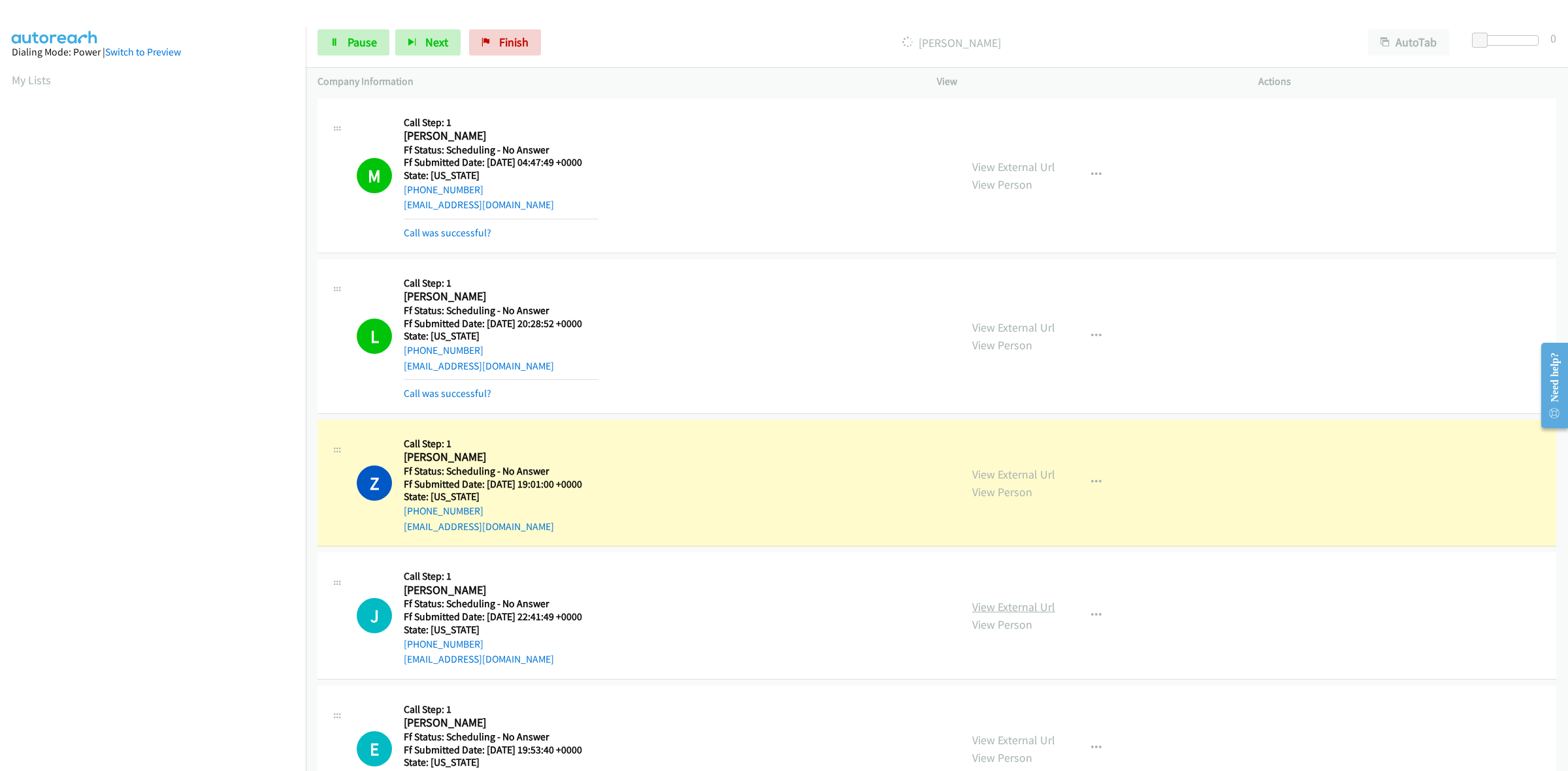
click at [1039, 601] on link "View External Url" at bounding box center [1013, 606] width 83 height 15
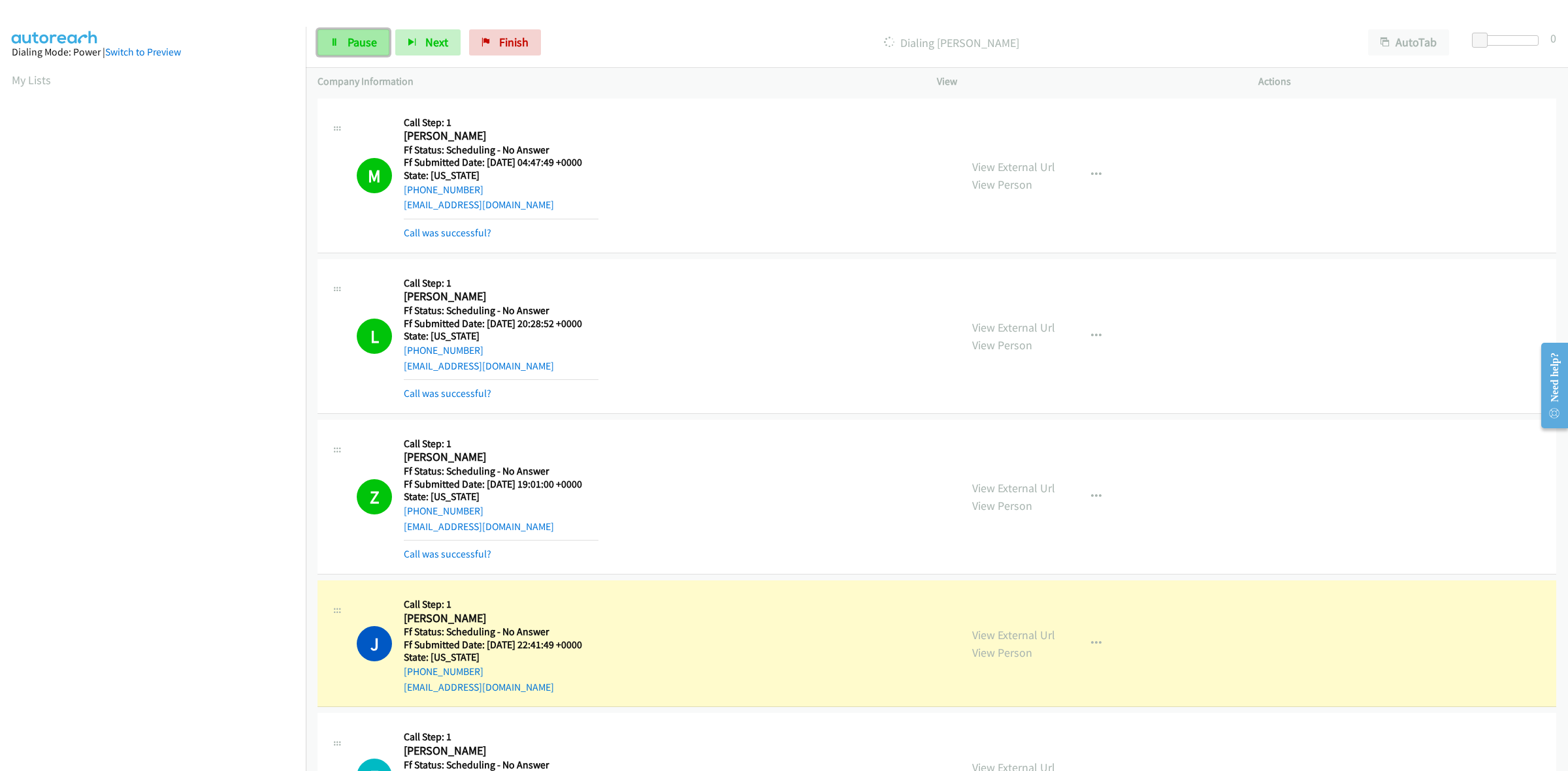
click at [362, 29] on link "Pause" at bounding box center [354, 42] width 72 height 26
click at [527, 37] on span "Finish" at bounding box center [535, 41] width 29 height 15
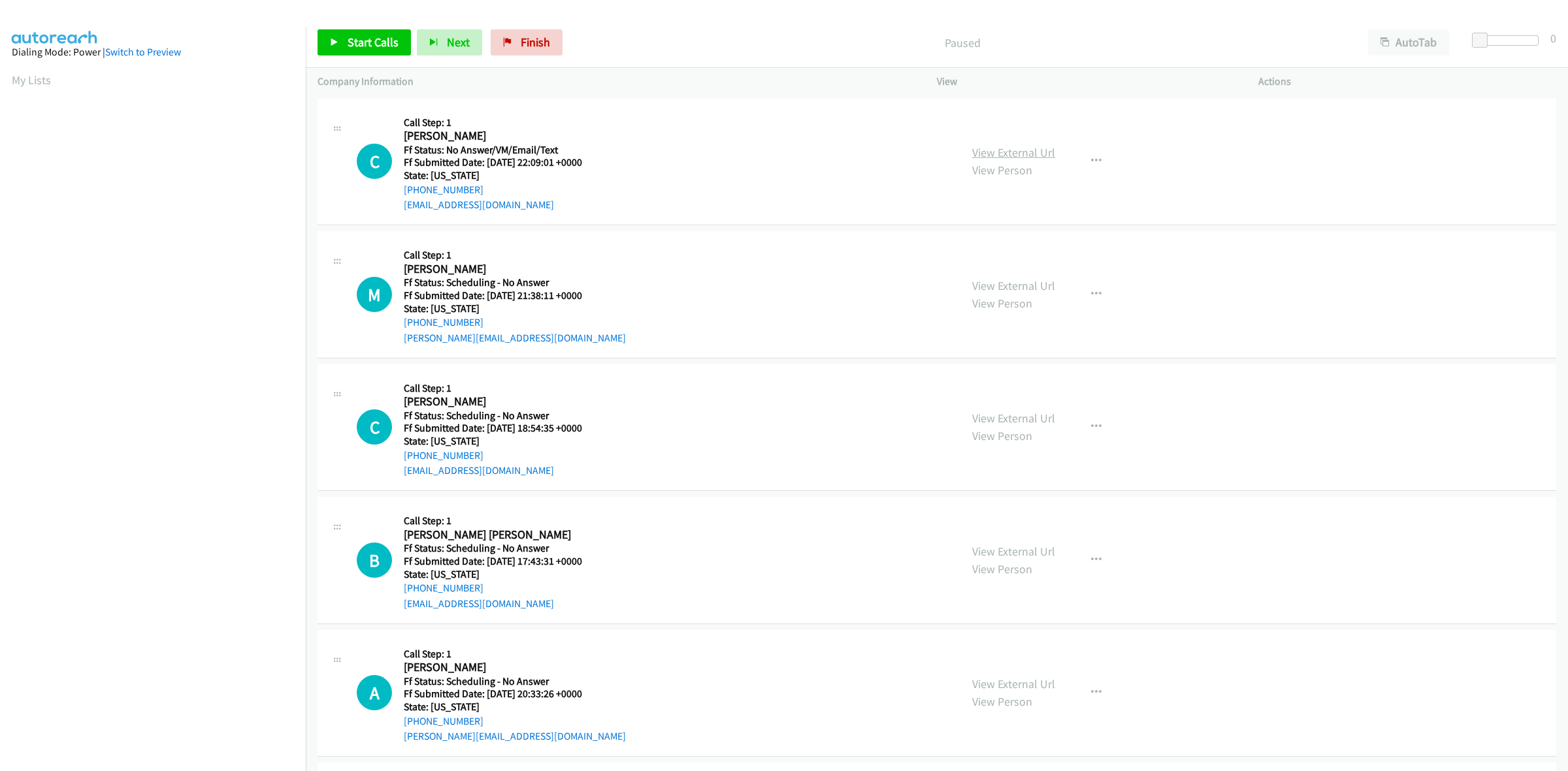
click at [1020, 155] on link "View External Url" at bounding box center [1013, 152] width 83 height 15
click at [1030, 285] on link "View External Url" at bounding box center [1013, 285] width 83 height 15
click at [1036, 414] on link "View External Url" at bounding box center [1013, 418] width 83 height 15
click at [1030, 548] on link "View External Url" at bounding box center [1013, 551] width 83 height 15
drag, startPoint x: 381, startPoint y: 34, endPoint x: 575, endPoint y: 70, distance: 197.3
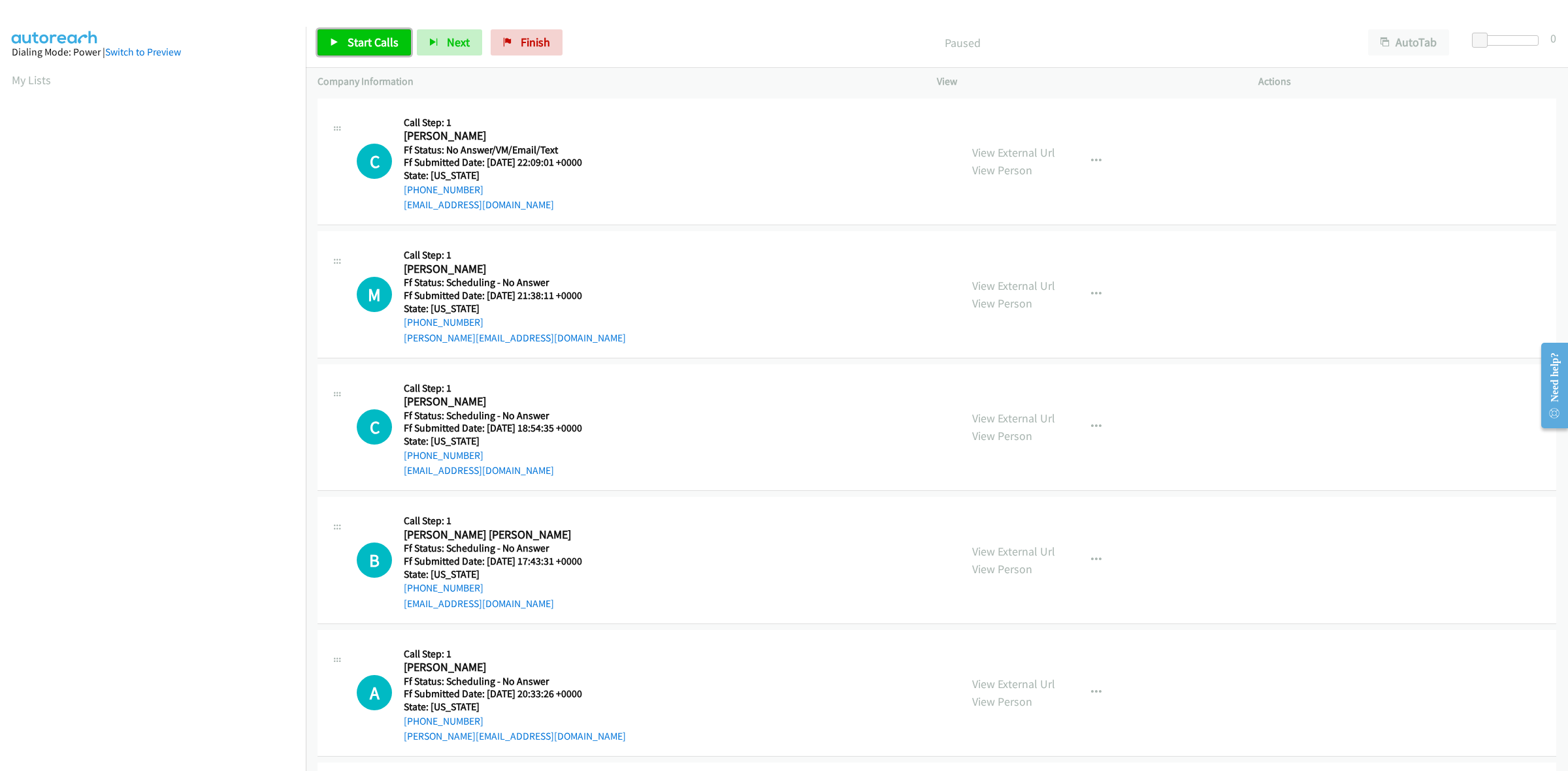
click at [381, 34] on link "Start Calls" at bounding box center [364, 42] width 94 height 26
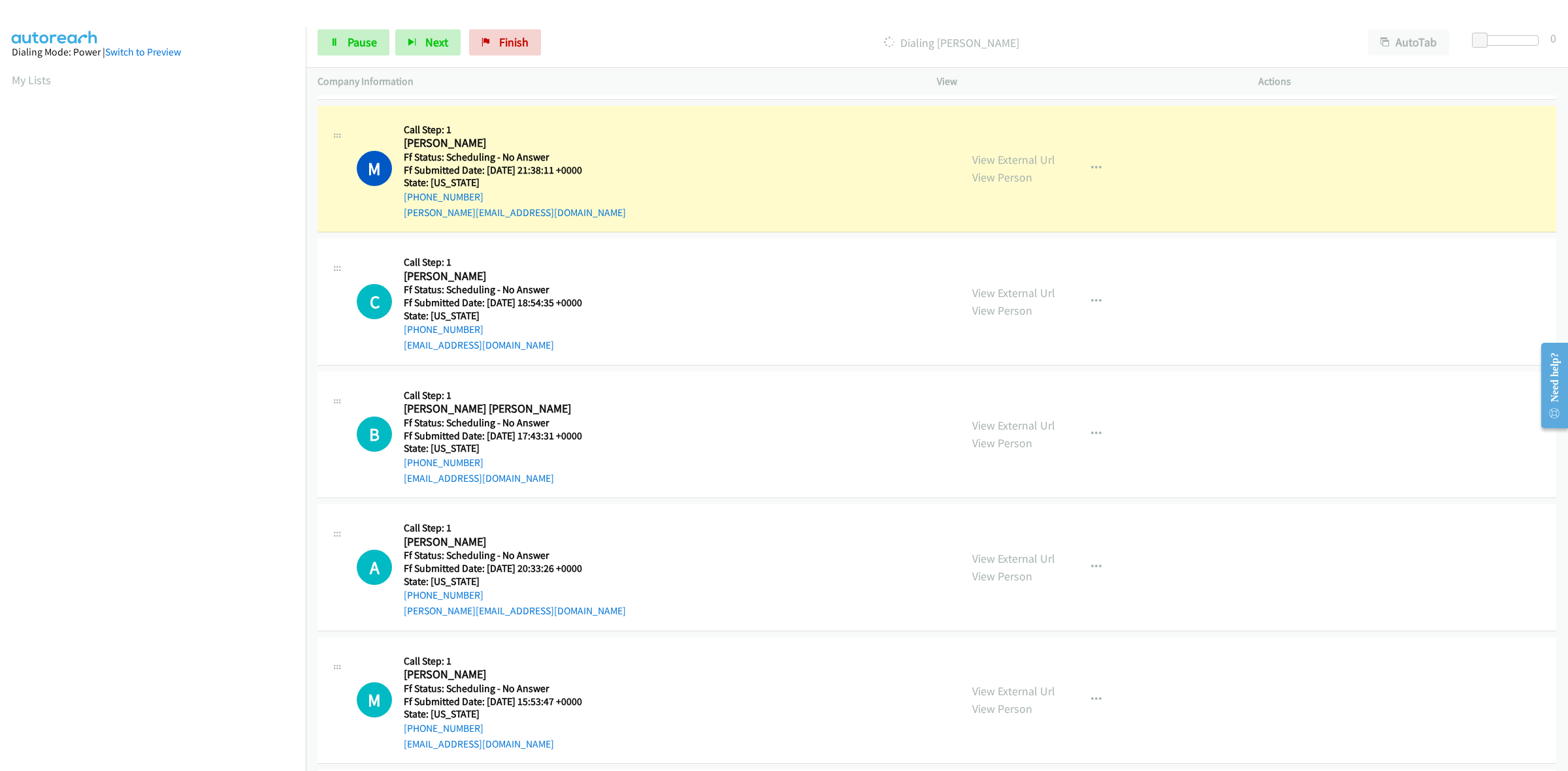
scroll to position [163, 0]
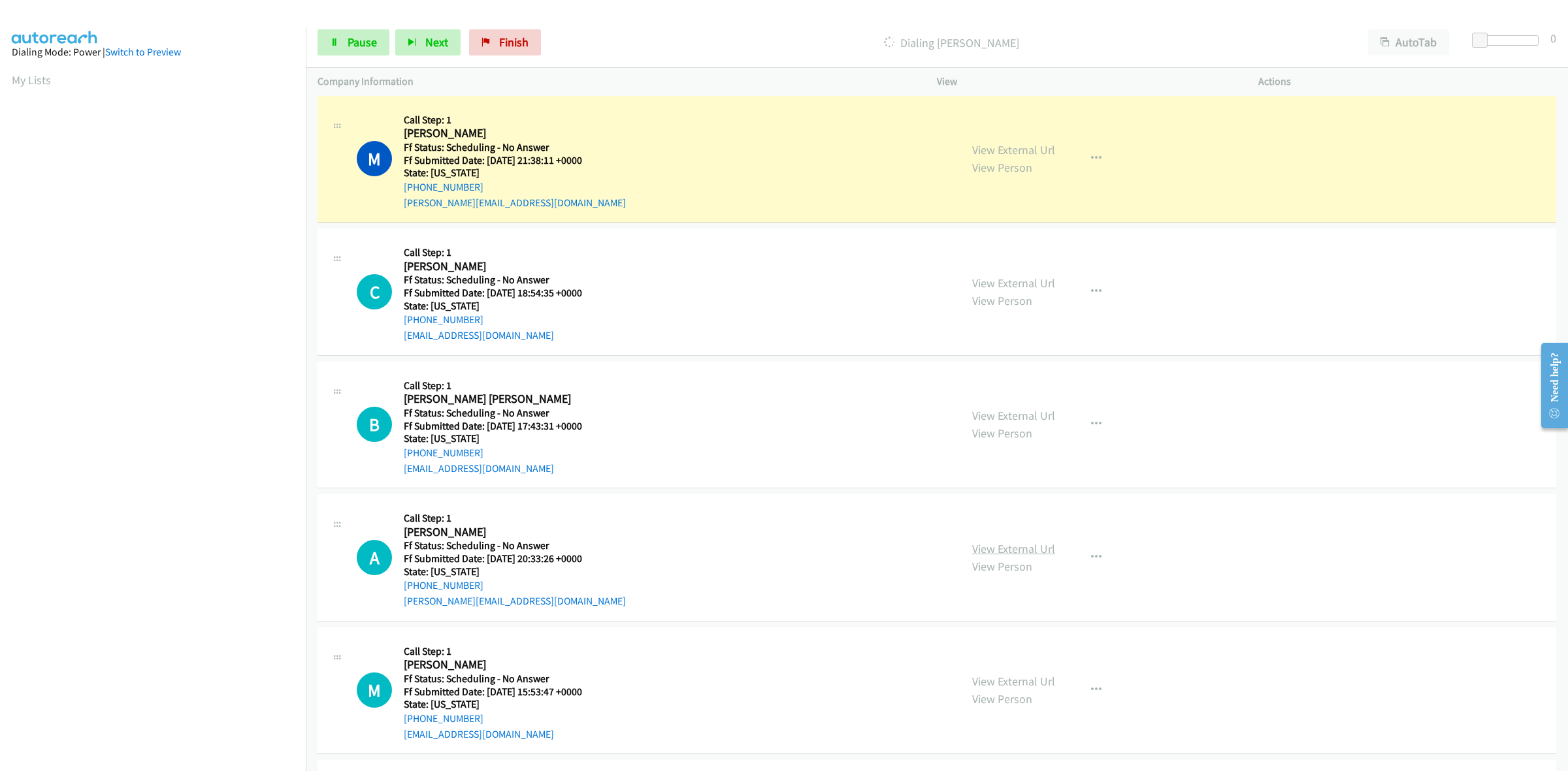
click at [1020, 545] on link "View External Url" at bounding box center [1013, 549] width 83 height 15
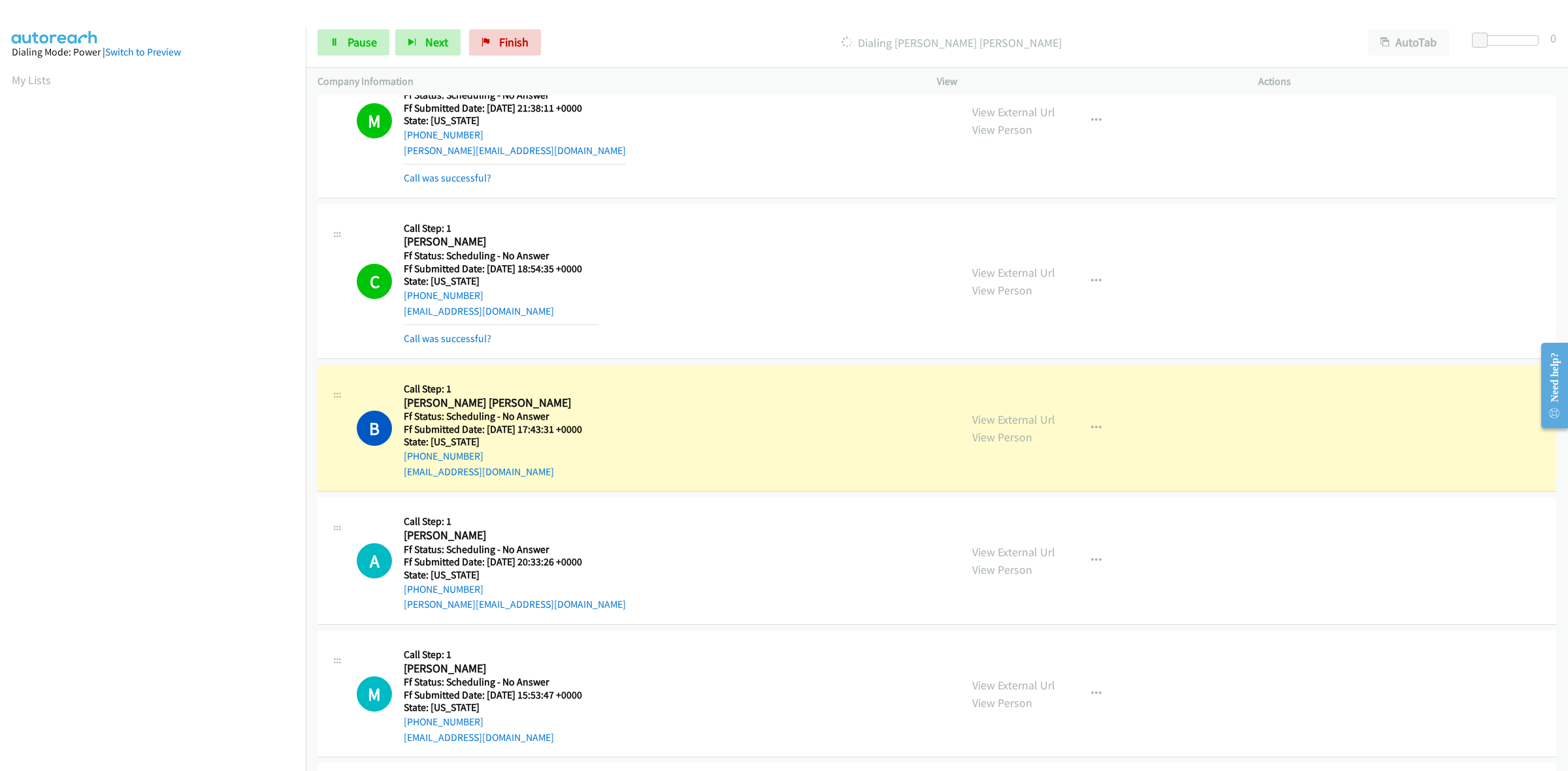
scroll to position [490, 0]
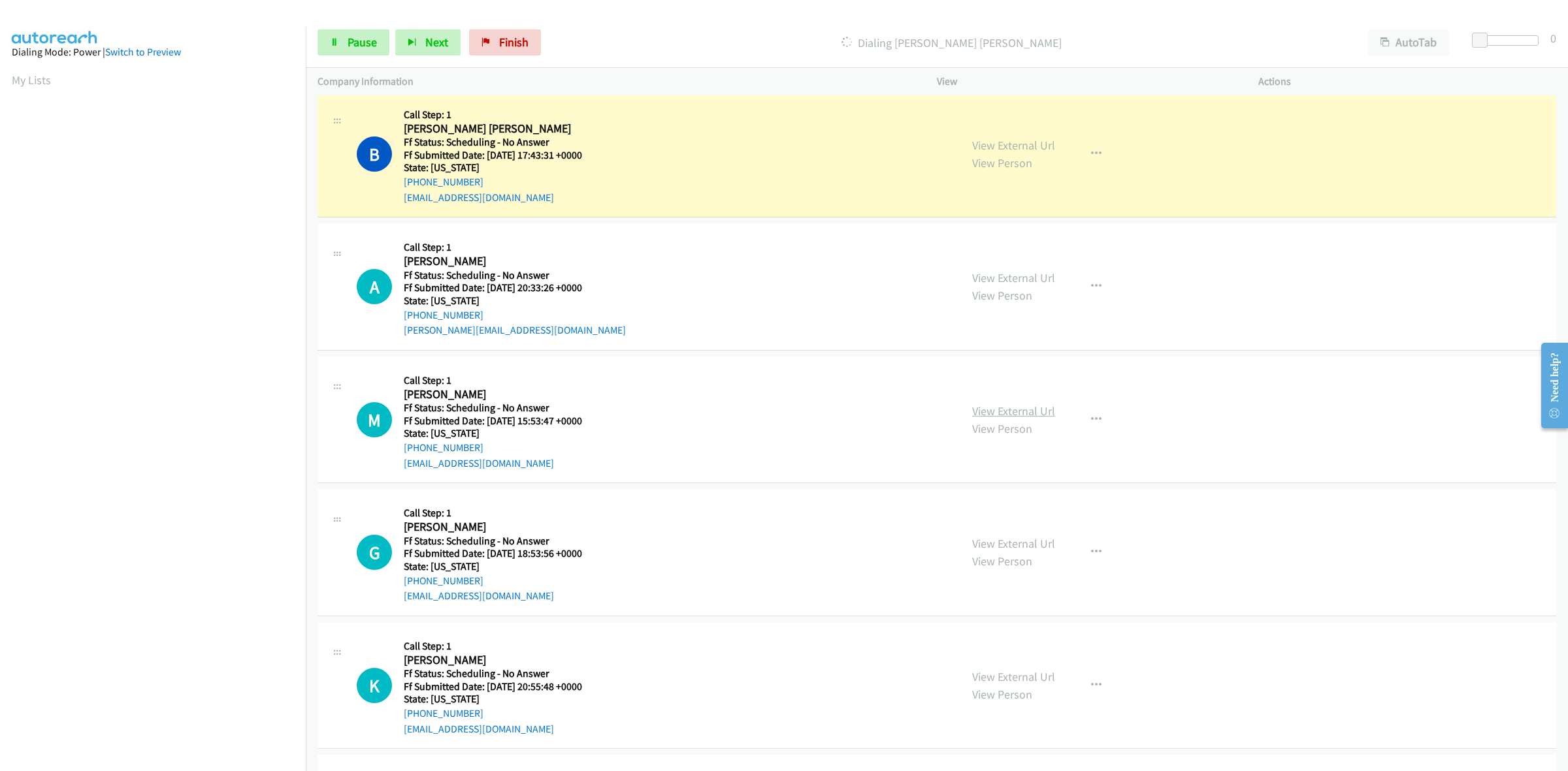
click at [1045, 410] on link "View External Url" at bounding box center [1013, 410] width 83 height 15
click at [1012, 540] on link "View External Url" at bounding box center [1013, 543] width 83 height 15
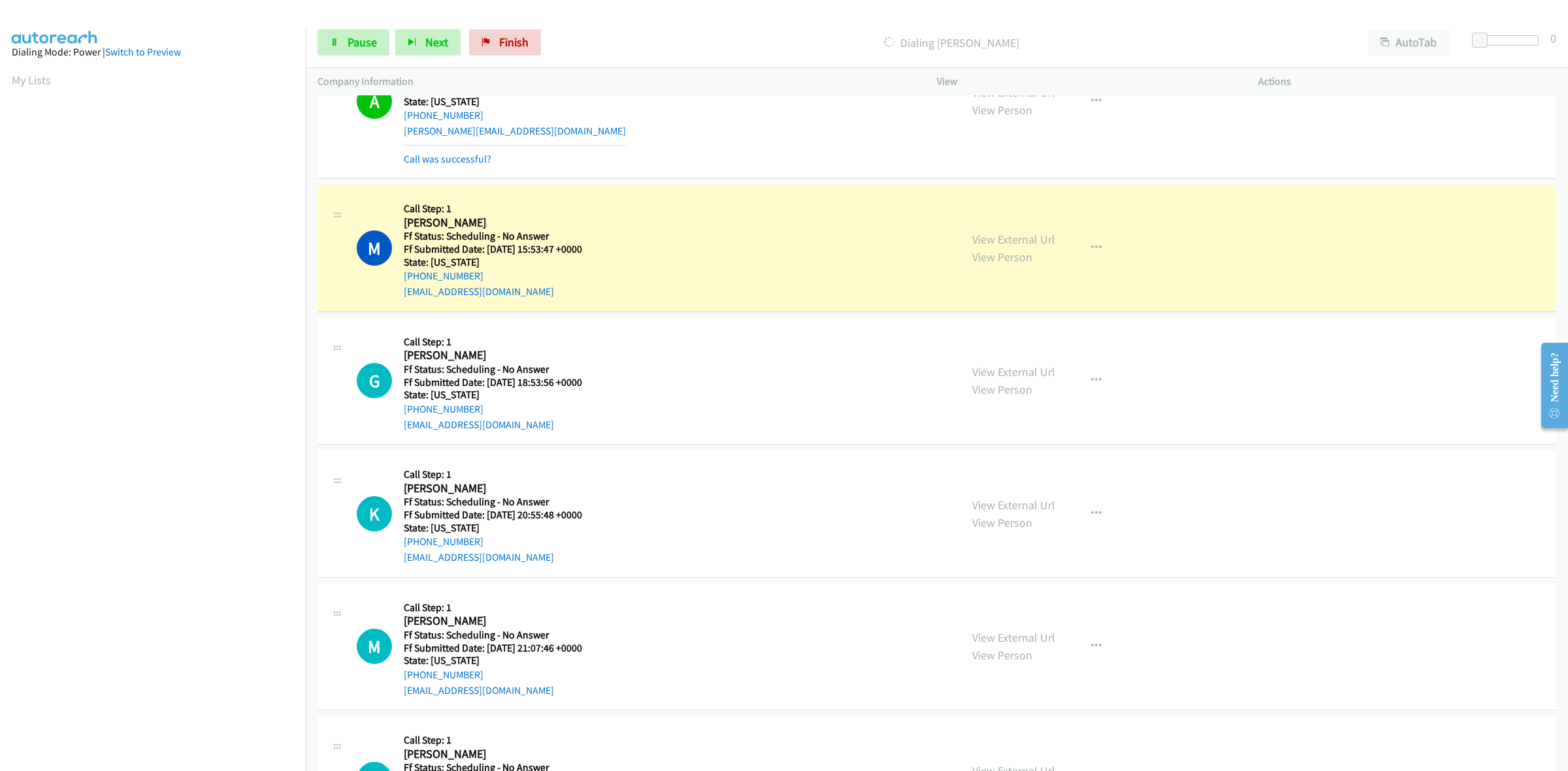
scroll to position [735, 0]
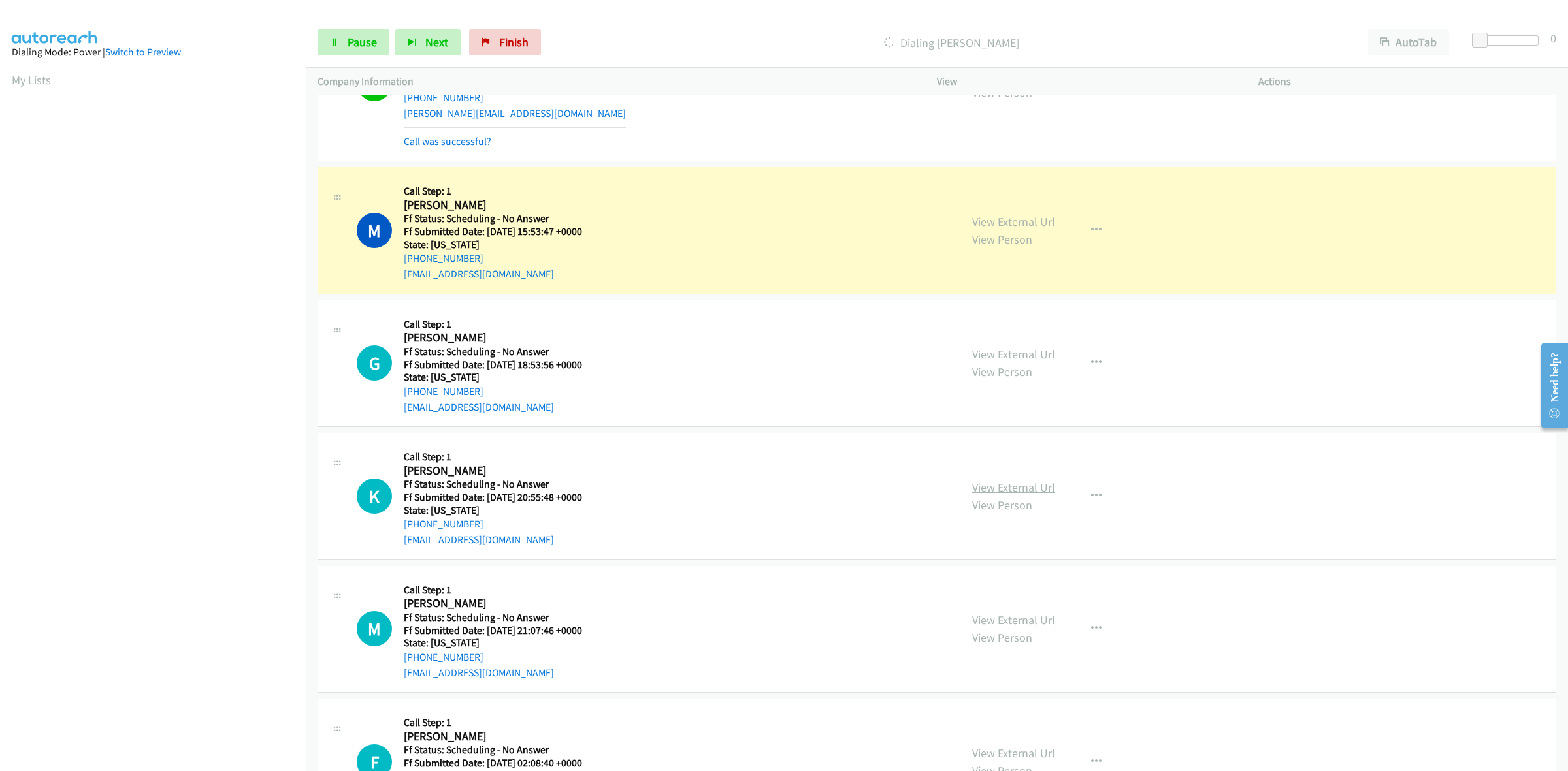
click at [1032, 488] on link "View External Url" at bounding box center [1013, 487] width 83 height 15
click at [1044, 622] on link "View External Url" at bounding box center [1013, 620] width 83 height 15
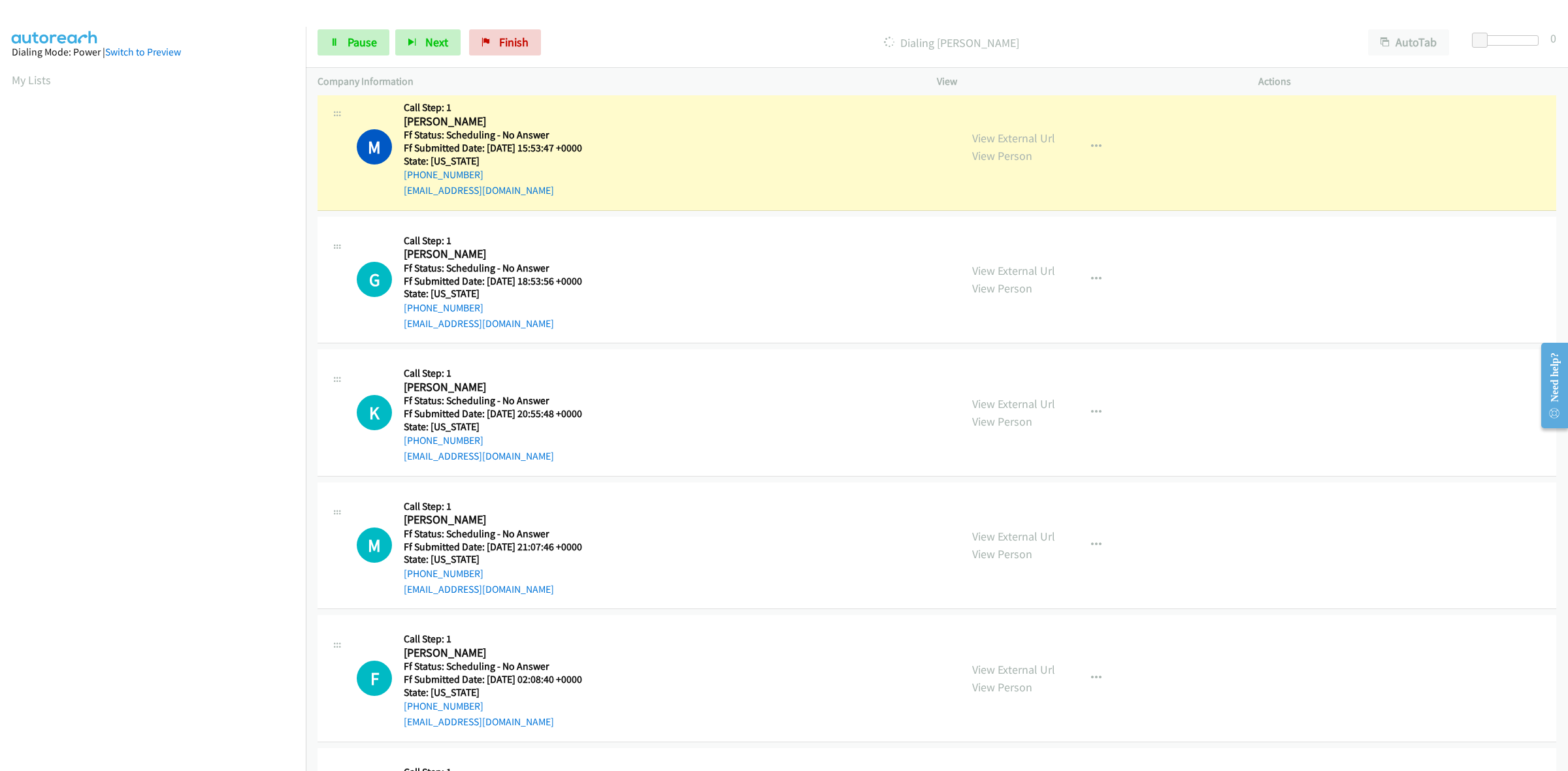
scroll to position [980, 0]
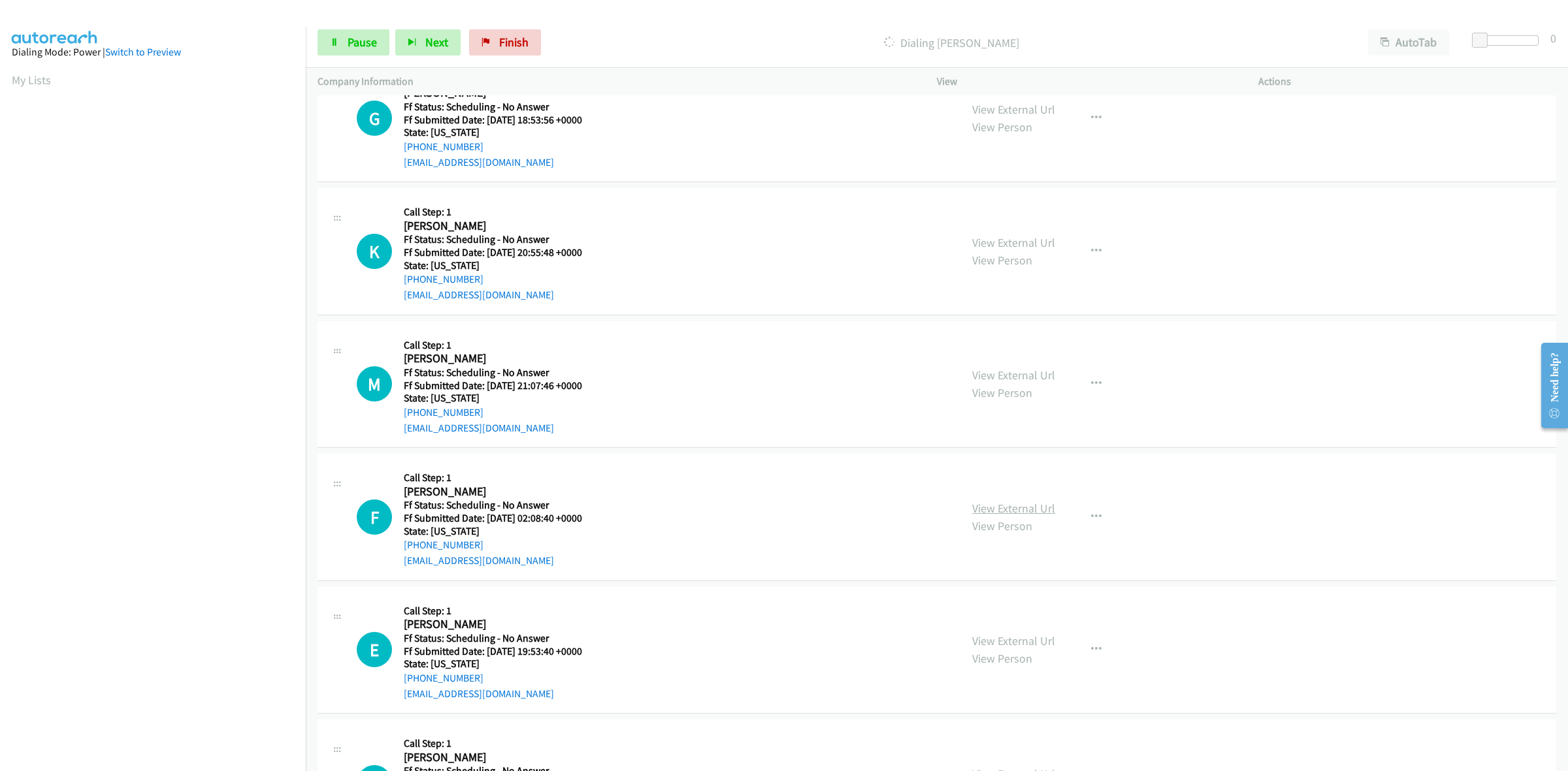
click at [1036, 511] on link "View External Url" at bounding box center [1013, 508] width 83 height 15
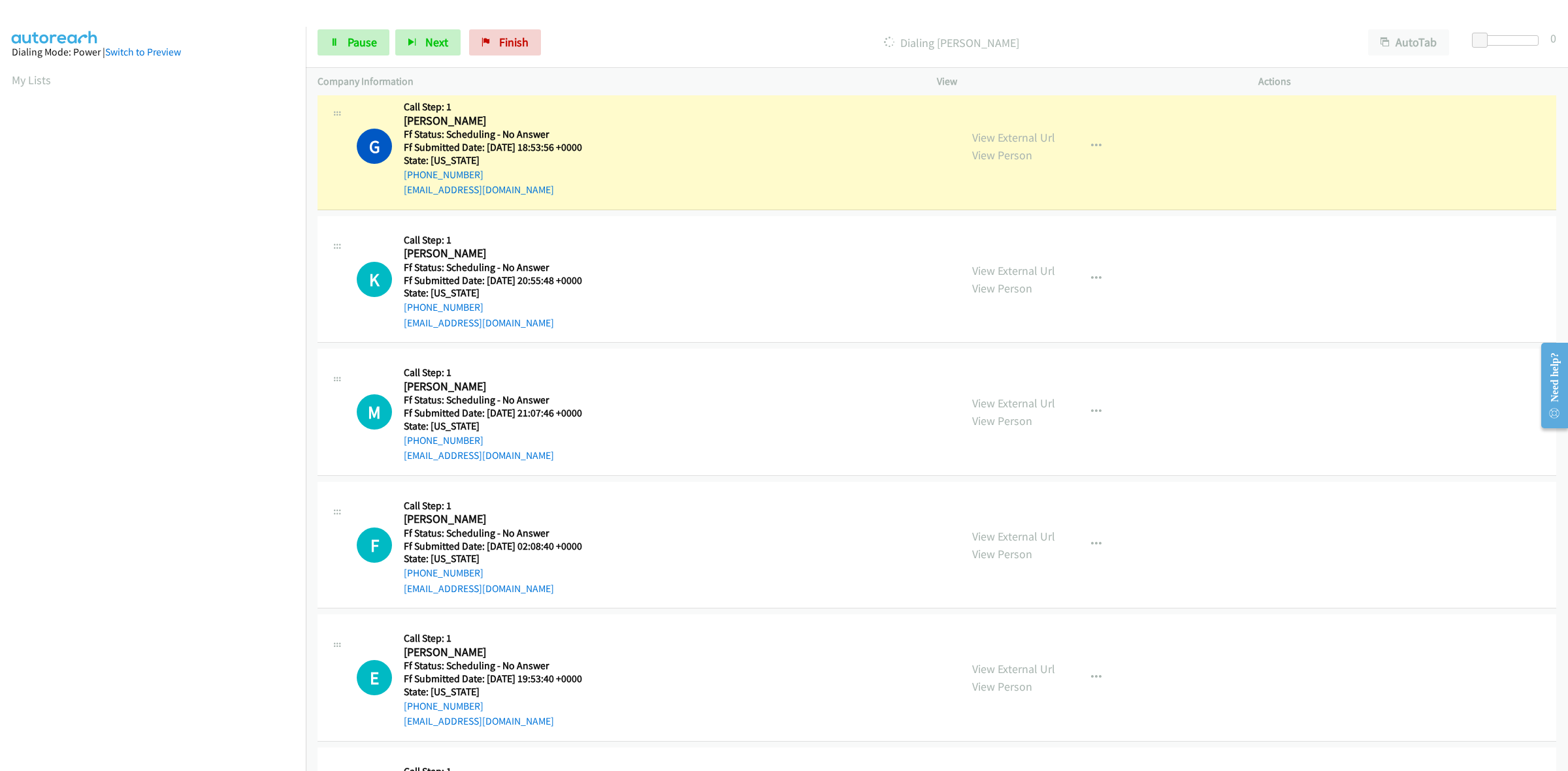
scroll to position [1007, 0]
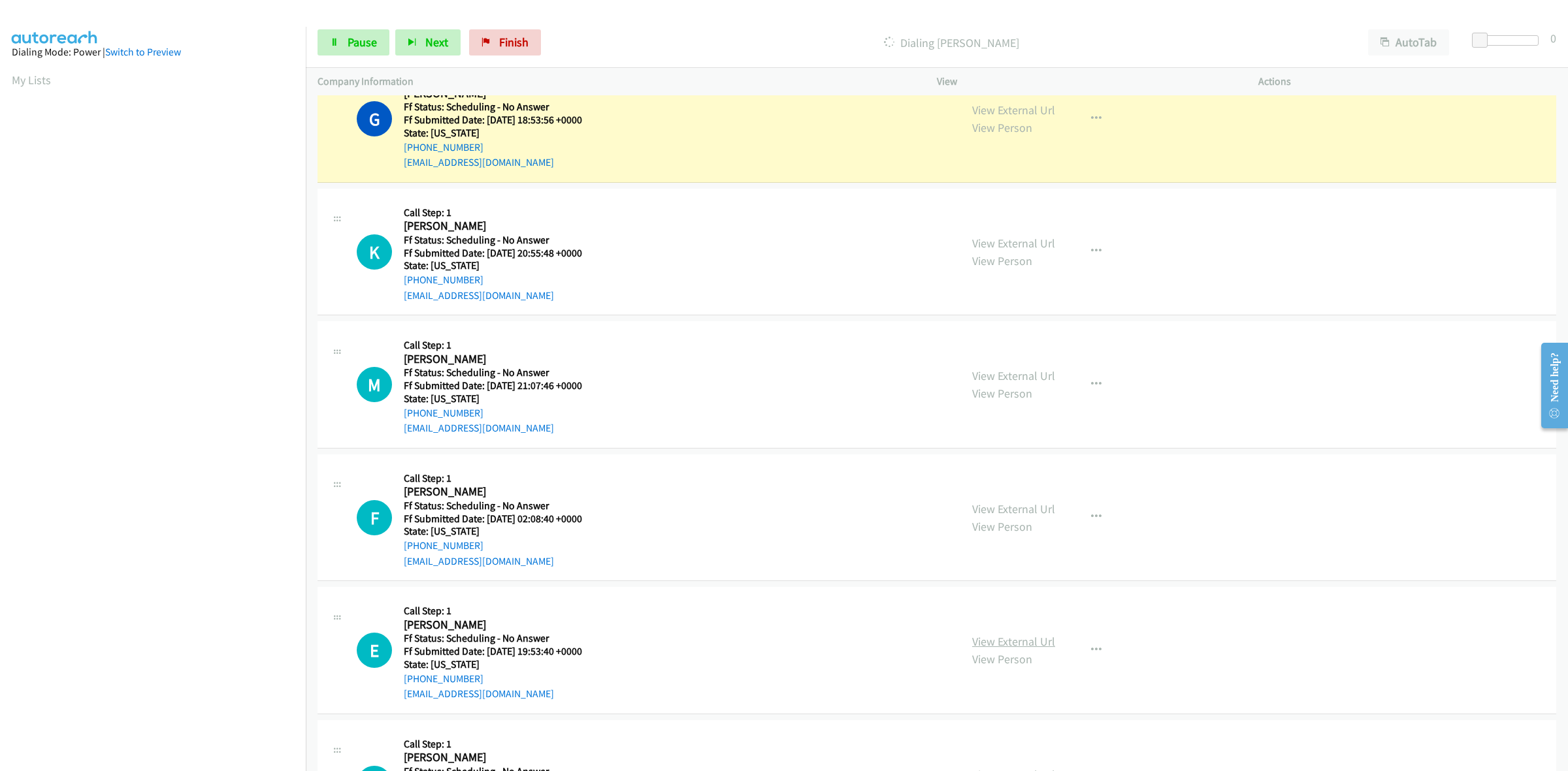
click at [1016, 647] on link "View External Url" at bounding box center [1013, 641] width 83 height 15
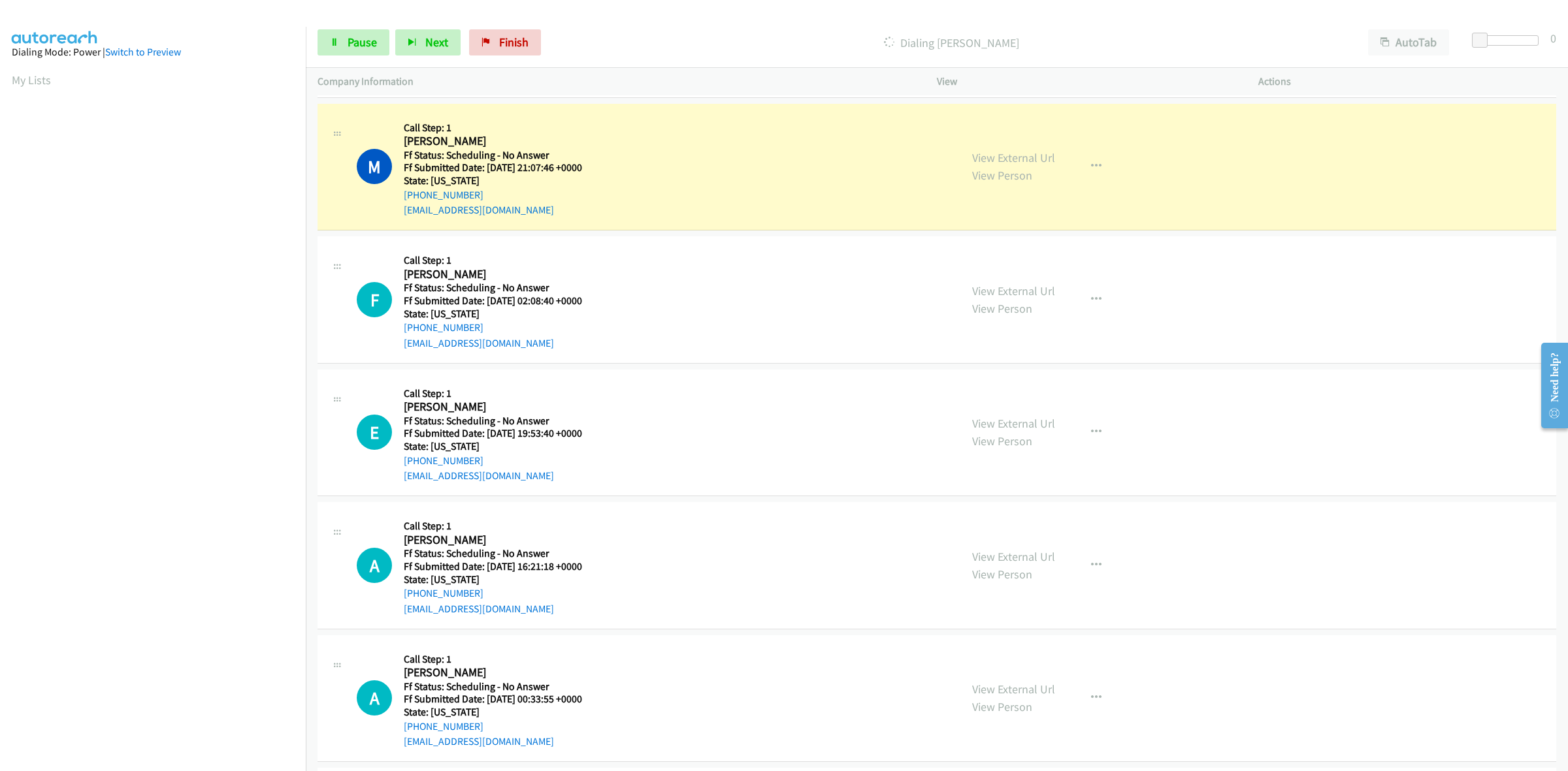
scroll to position [1252, 0]
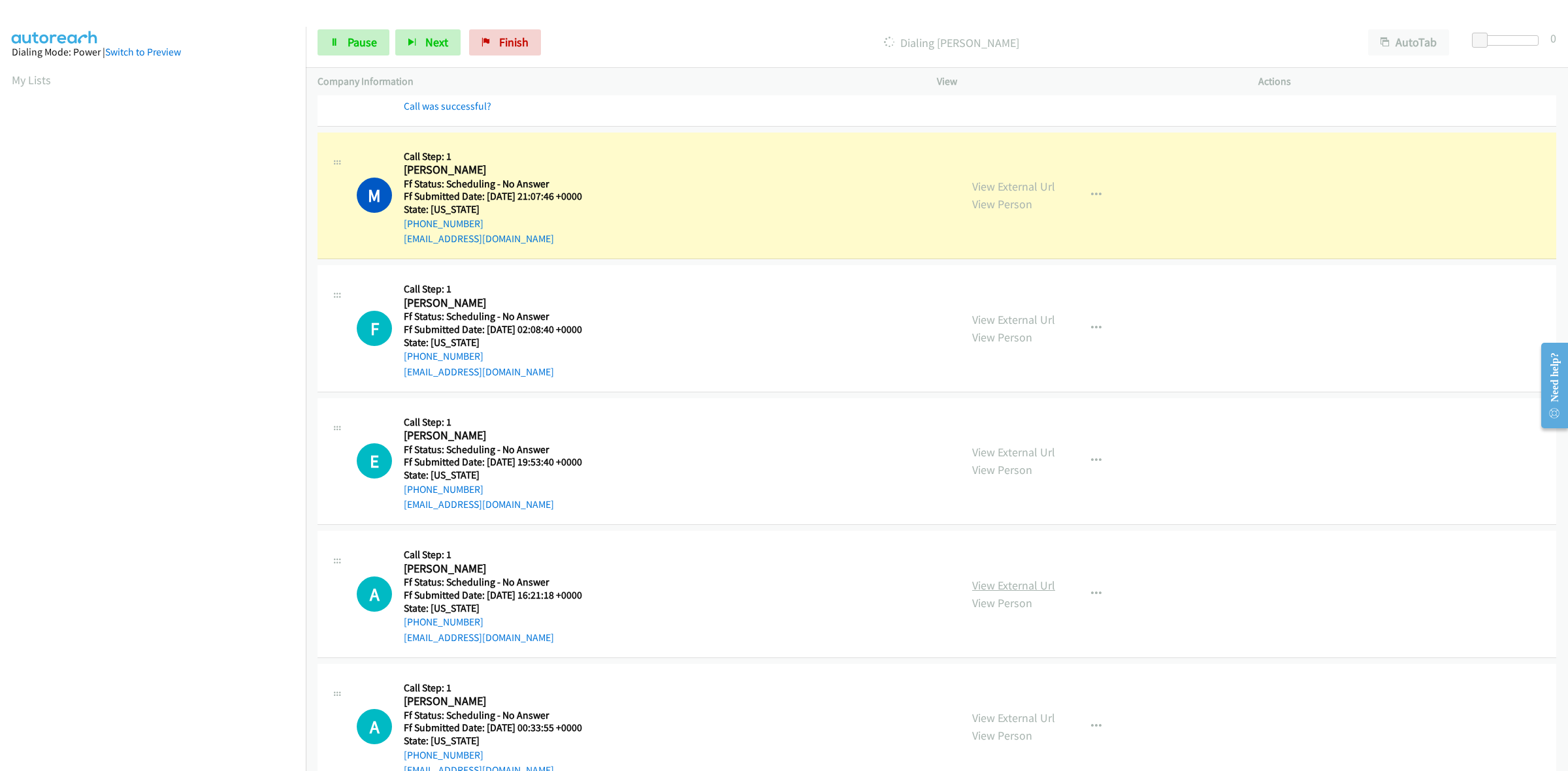
click at [996, 580] on link "View External Url" at bounding box center [1013, 585] width 83 height 15
click at [1025, 722] on link "View External Url" at bounding box center [1013, 718] width 83 height 15
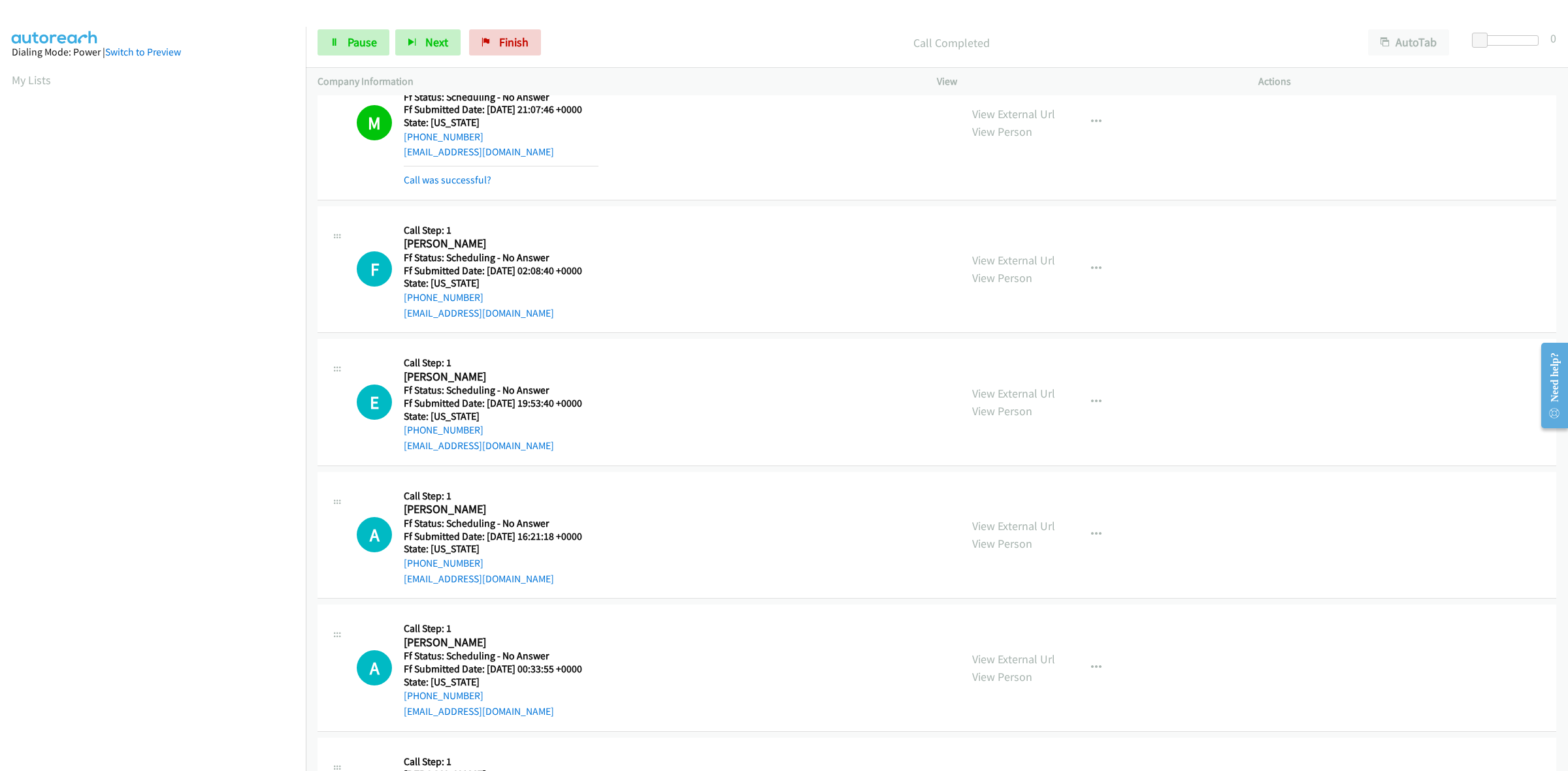
scroll to position [1416, 0]
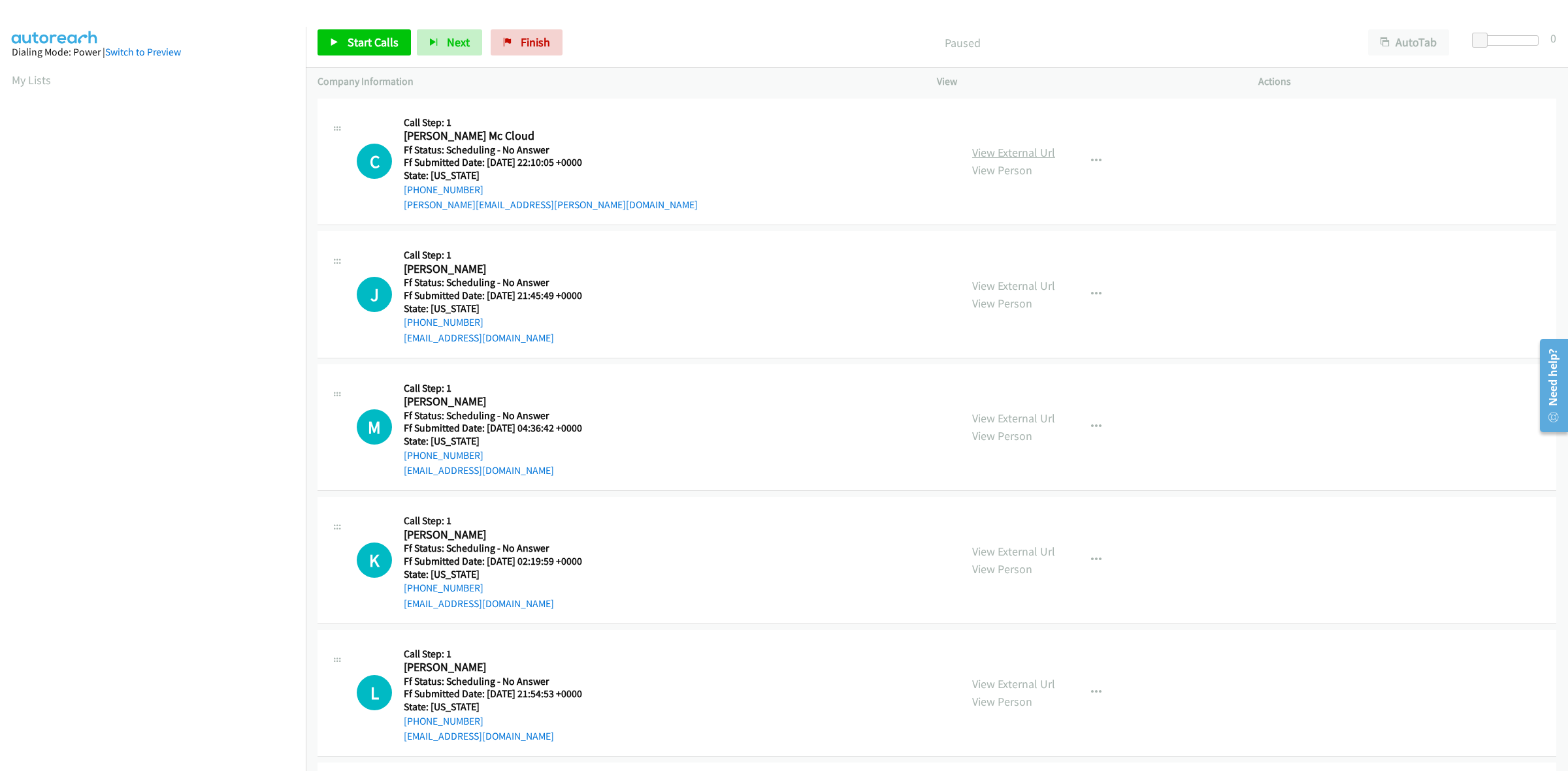
click at [1030, 155] on link "View External Url" at bounding box center [1013, 152] width 83 height 15
click at [348, 27] on div "Start Calls Pause Next Finish Paused AutoTab AutoTab 0" at bounding box center [937, 43] width 1262 height 51
click at [368, 37] on span "Start Calls" at bounding box center [373, 41] width 51 height 15
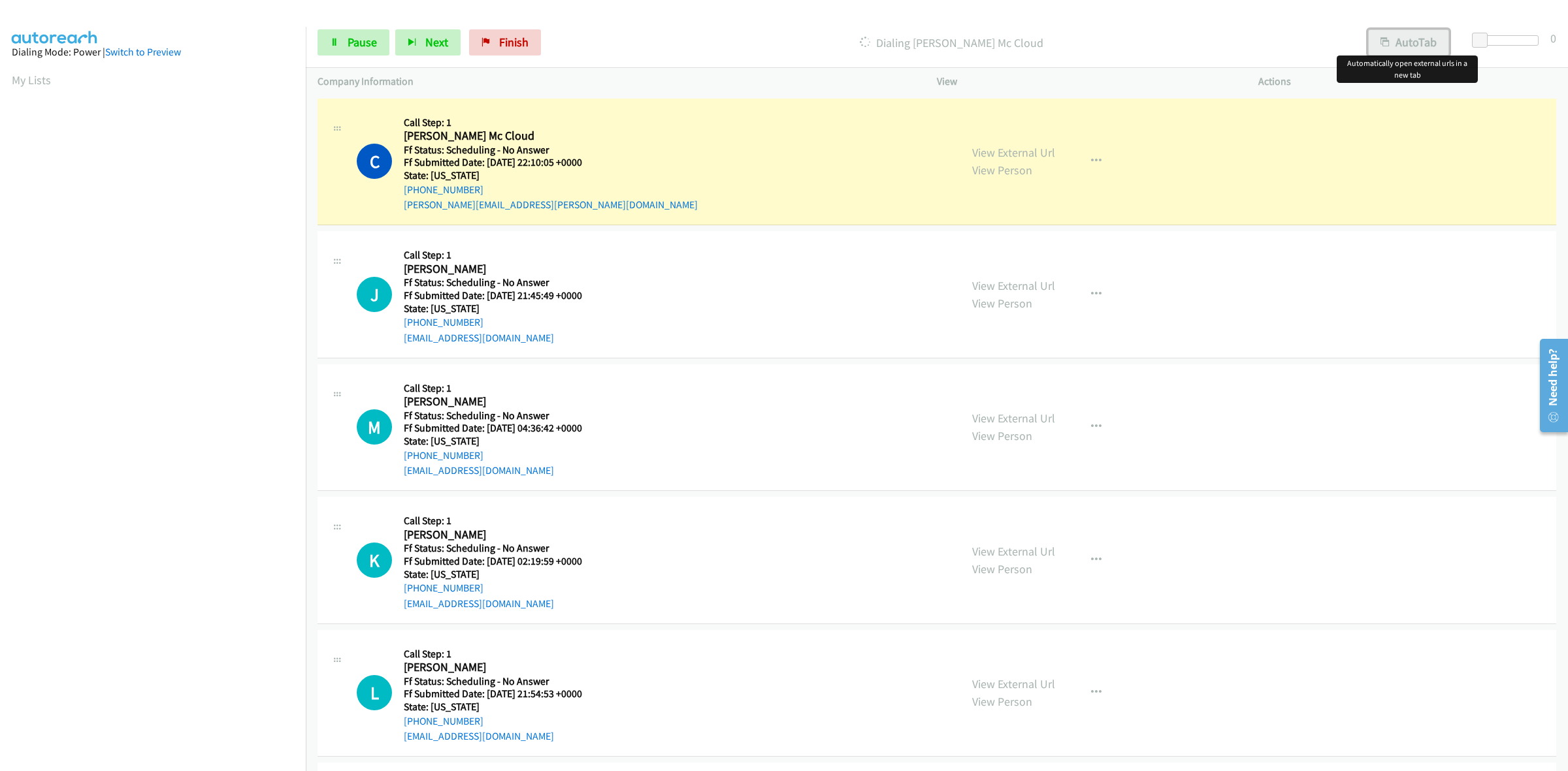
click at [1397, 38] on button "AutoTab" at bounding box center [1408, 42] width 81 height 26
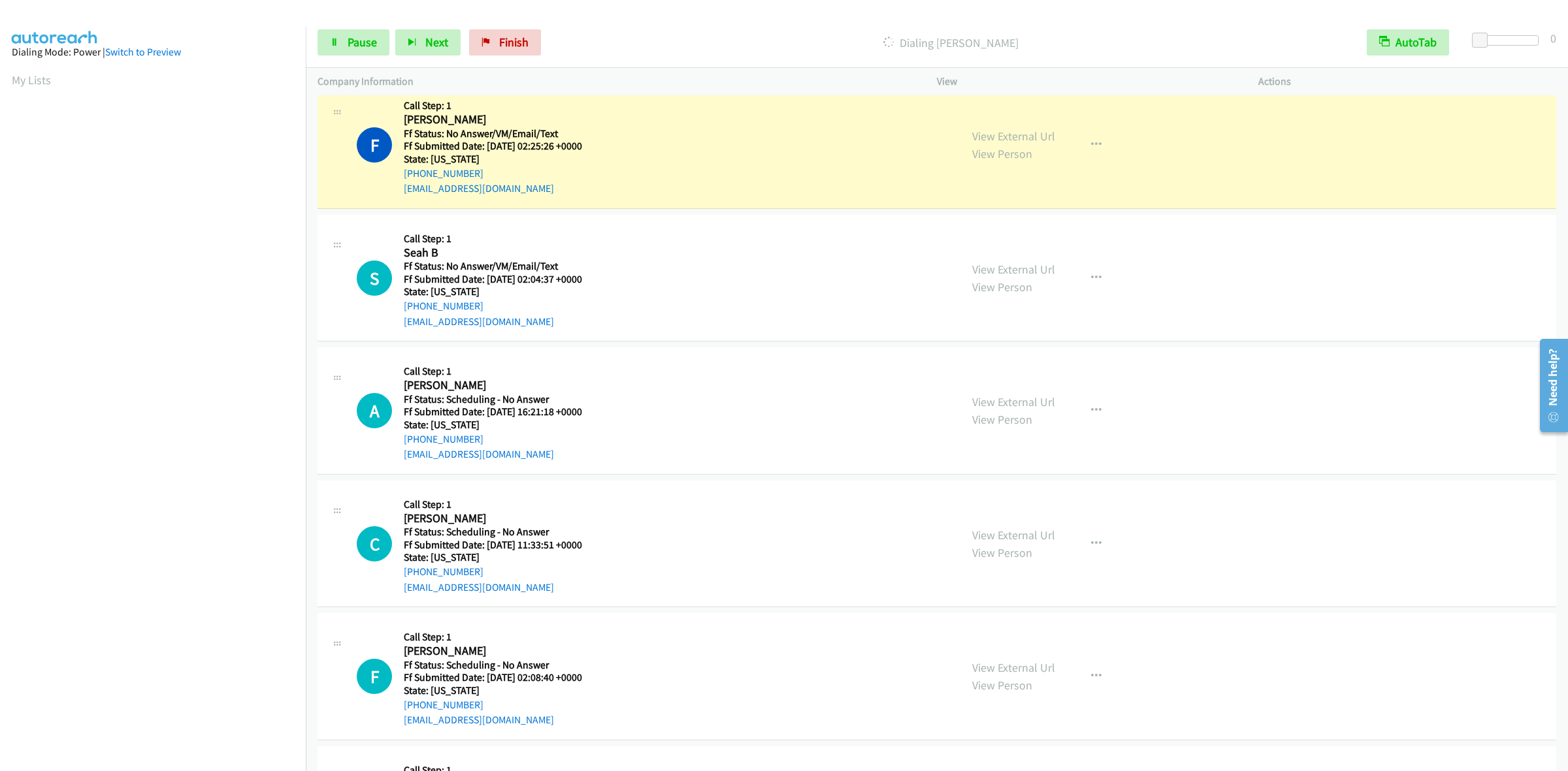
scroll to position [1143, 0]
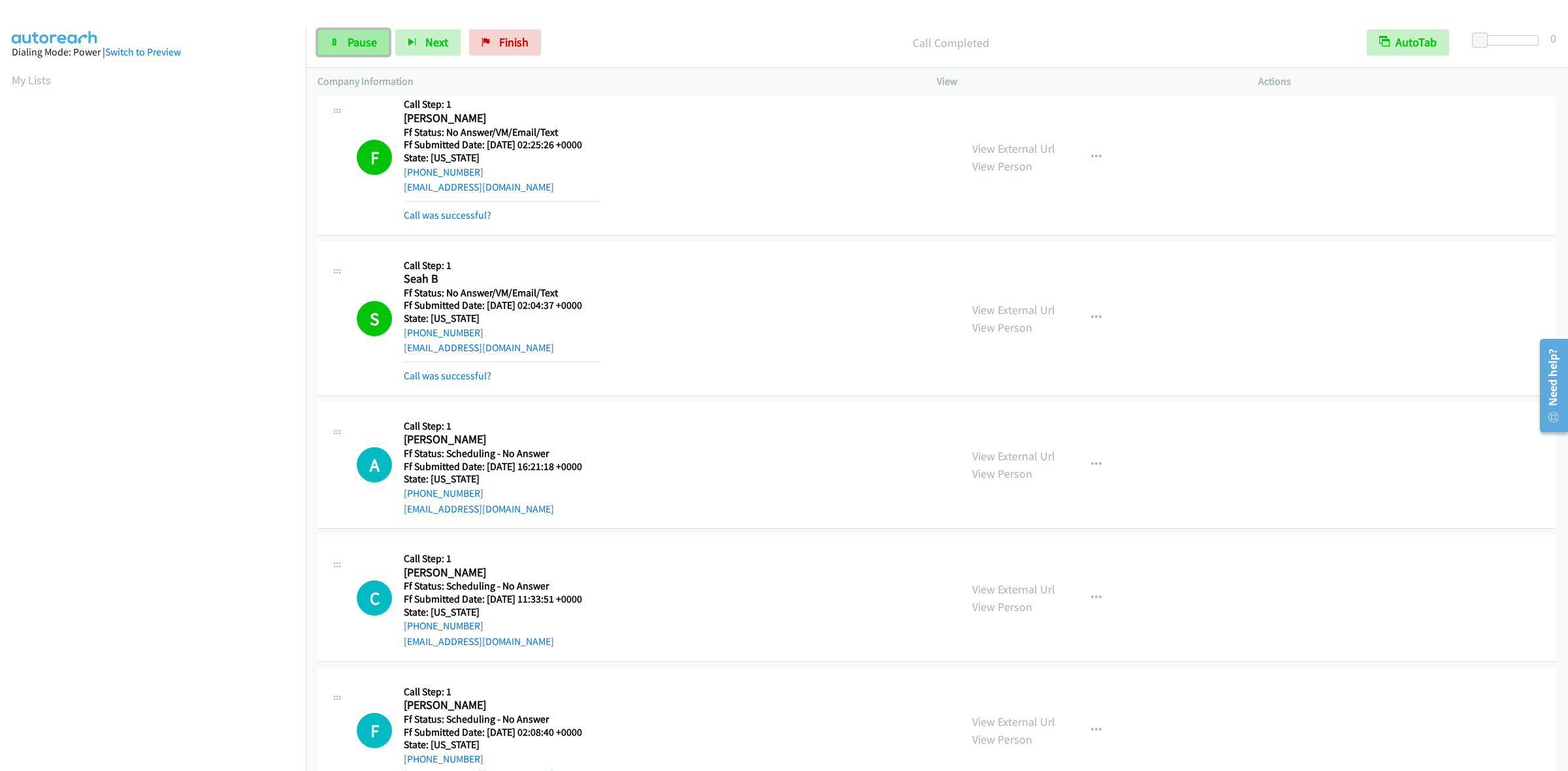
click at [354, 44] on span "Pause" at bounding box center [362, 41] width 29 height 15
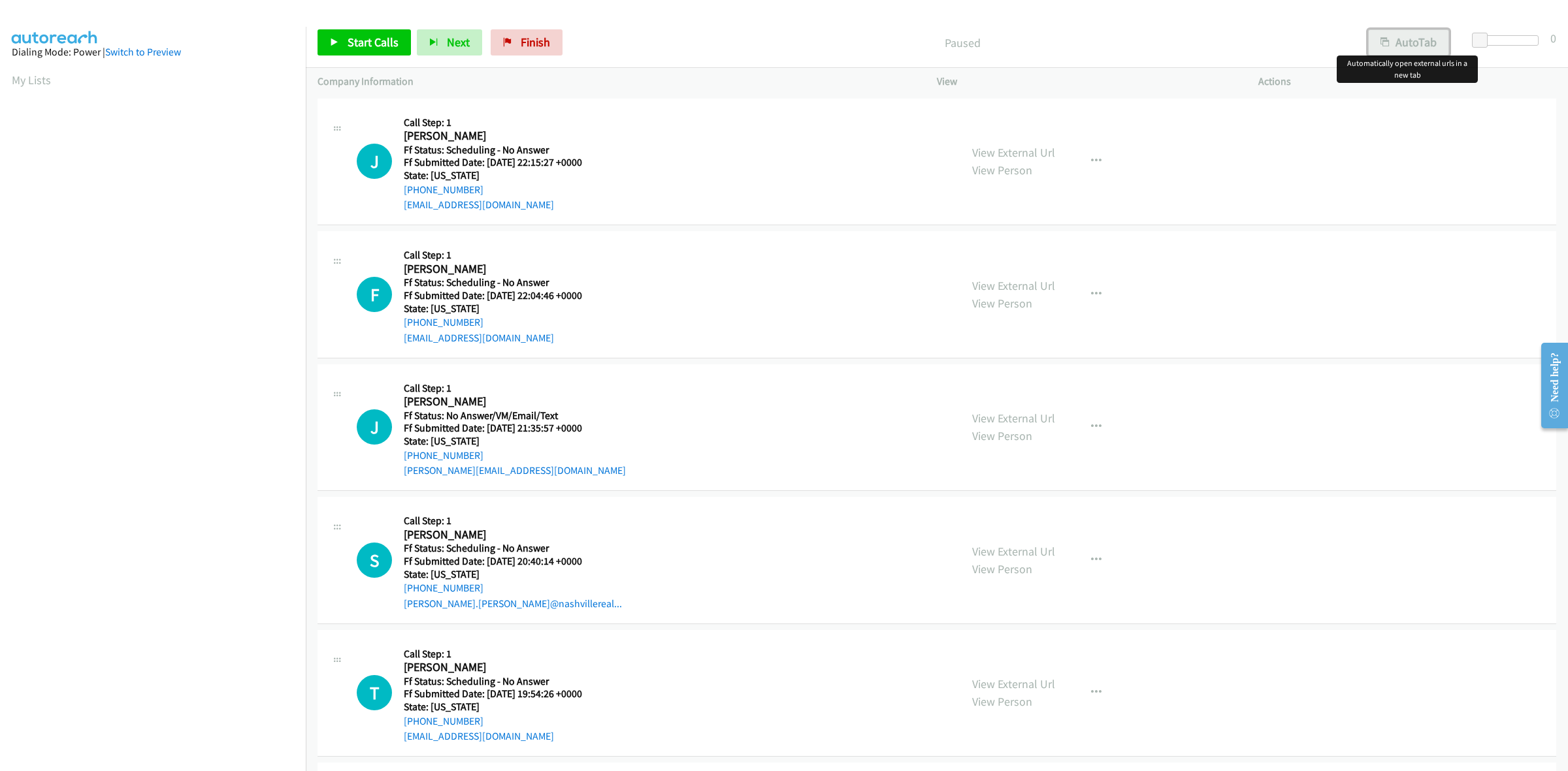
click at [1408, 42] on button "AutoTab" at bounding box center [1408, 42] width 81 height 26
click at [386, 38] on span "Start Calls" at bounding box center [373, 41] width 51 height 15
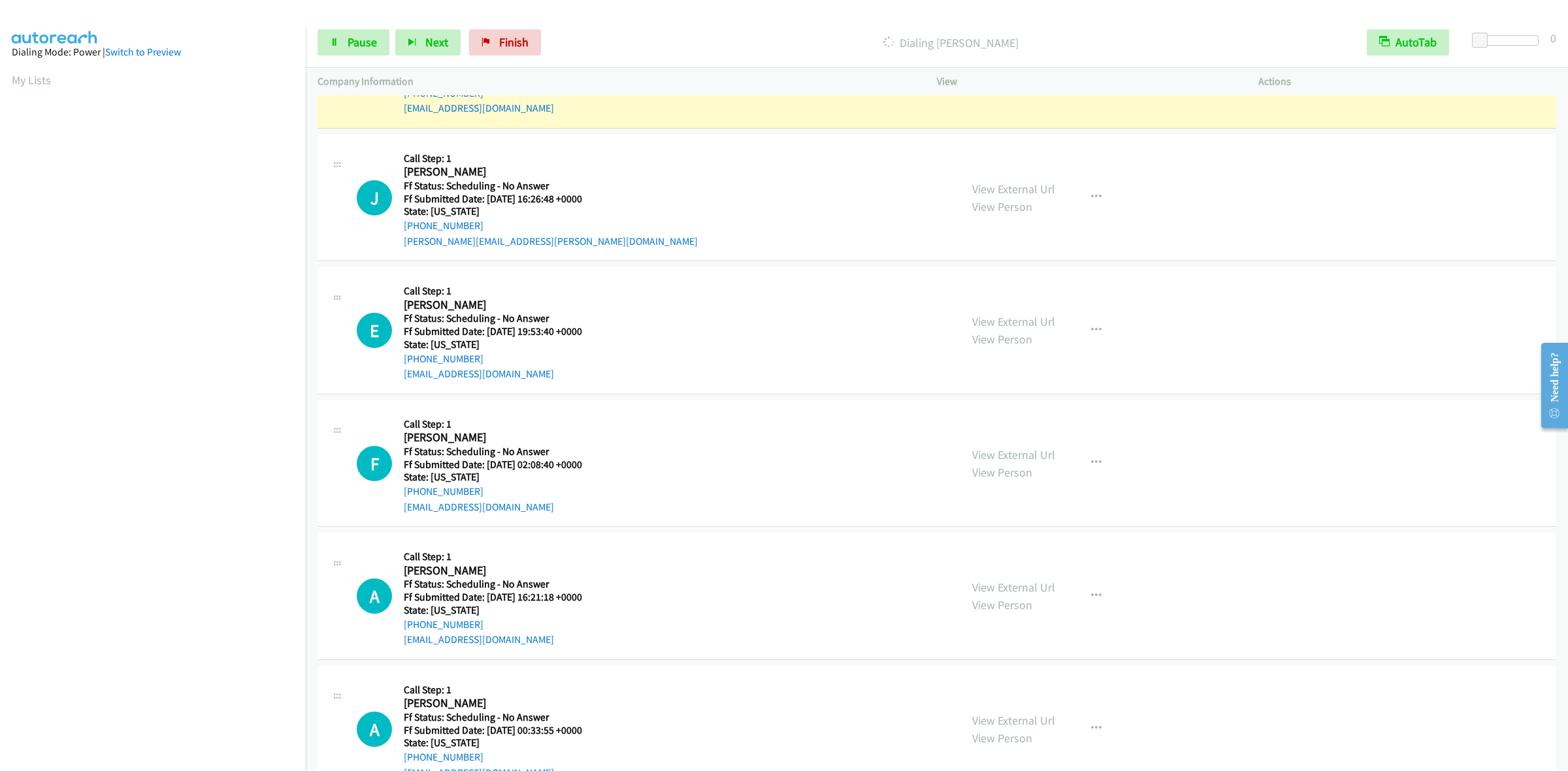
scroll to position [980, 0]
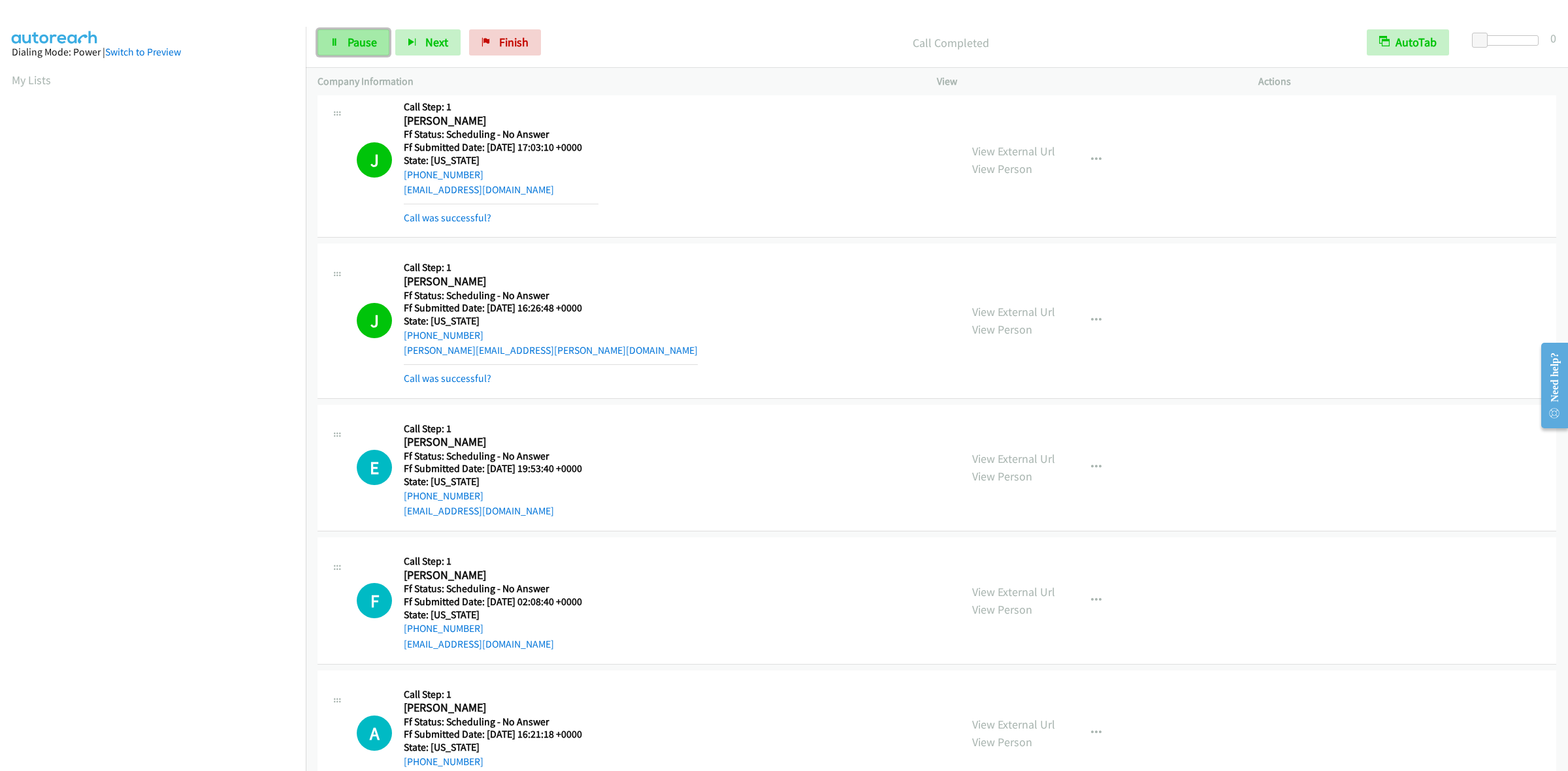
click at [343, 36] on link "Pause" at bounding box center [354, 42] width 72 height 26
click at [359, 37] on span "Start Calls" at bounding box center [373, 41] width 51 height 15
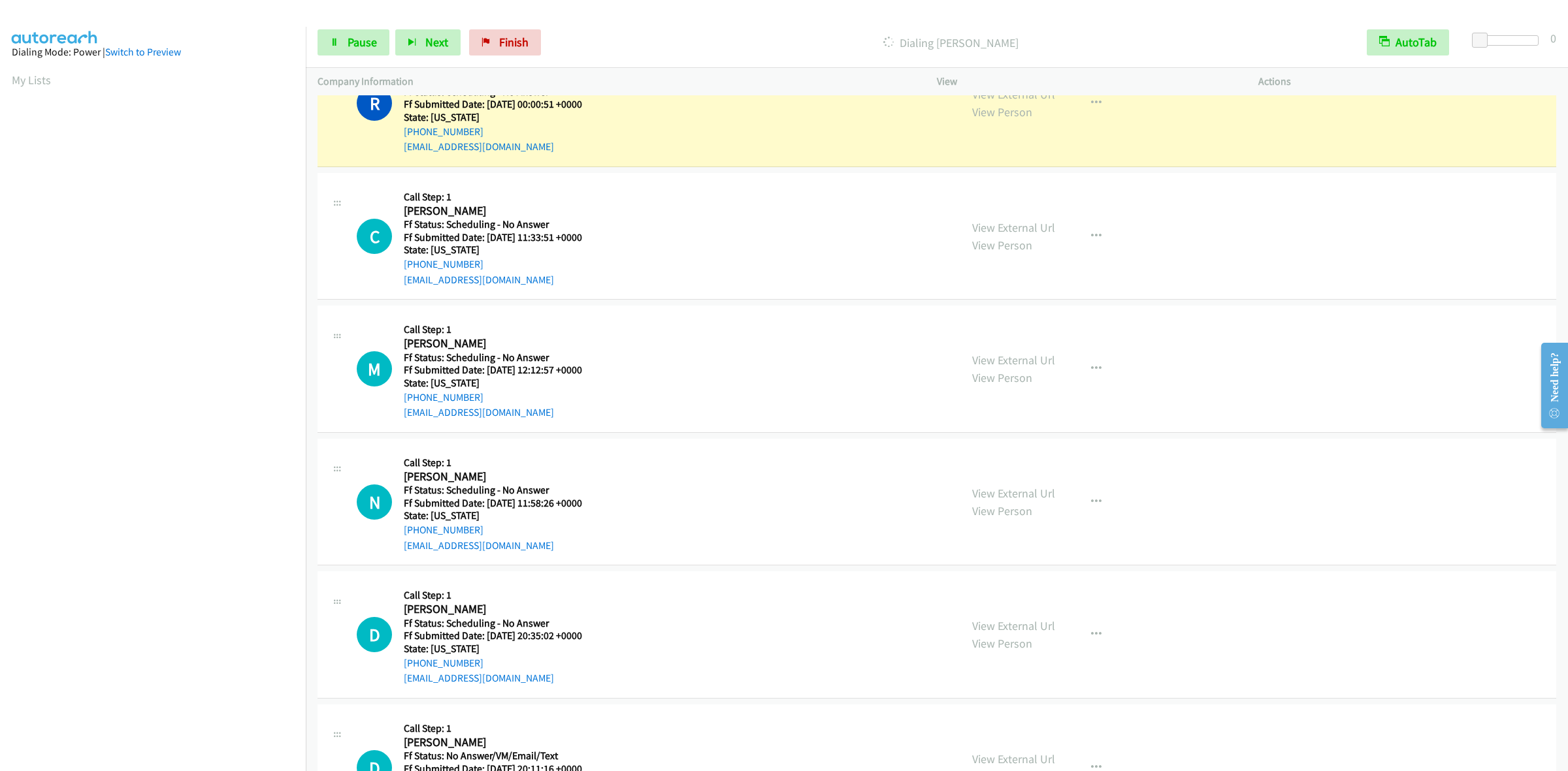
scroll to position [1878, 0]
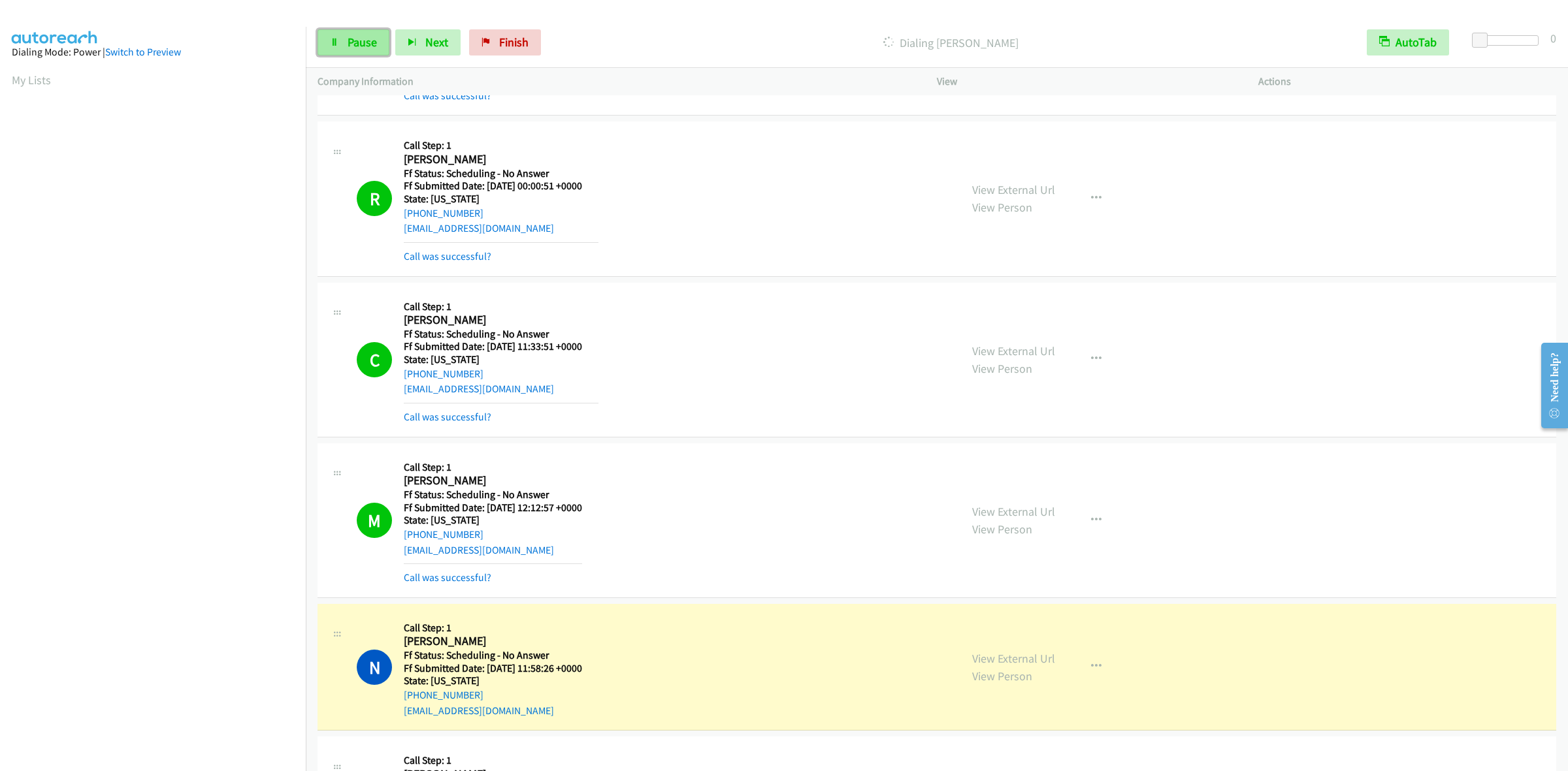
click at [354, 51] on link "Pause" at bounding box center [354, 42] width 72 height 26
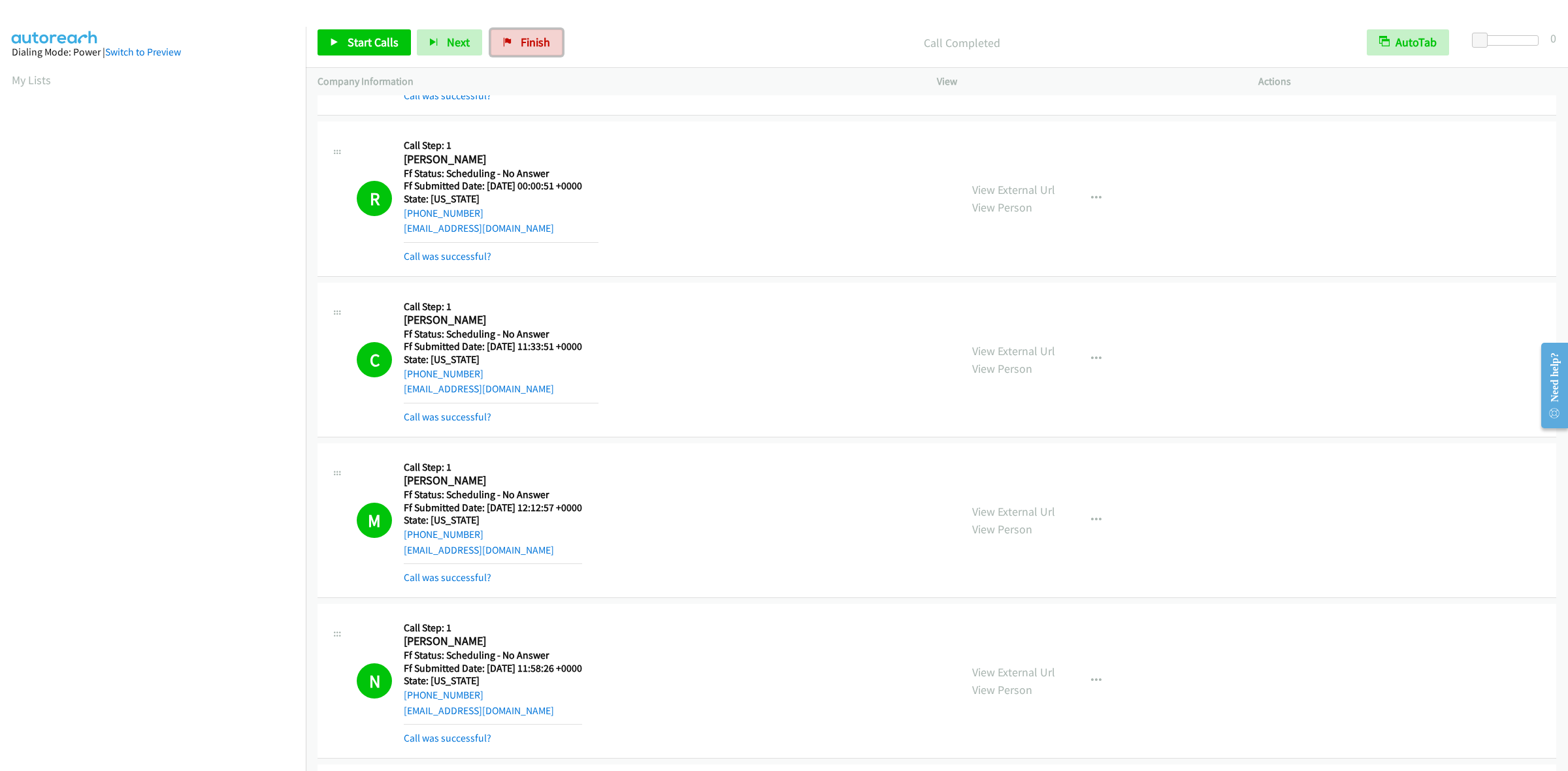
drag, startPoint x: 543, startPoint y: 51, endPoint x: 834, endPoint y: 83, distance: 292.8
click at [543, 51] on link "Finish" at bounding box center [526, 42] width 72 height 26
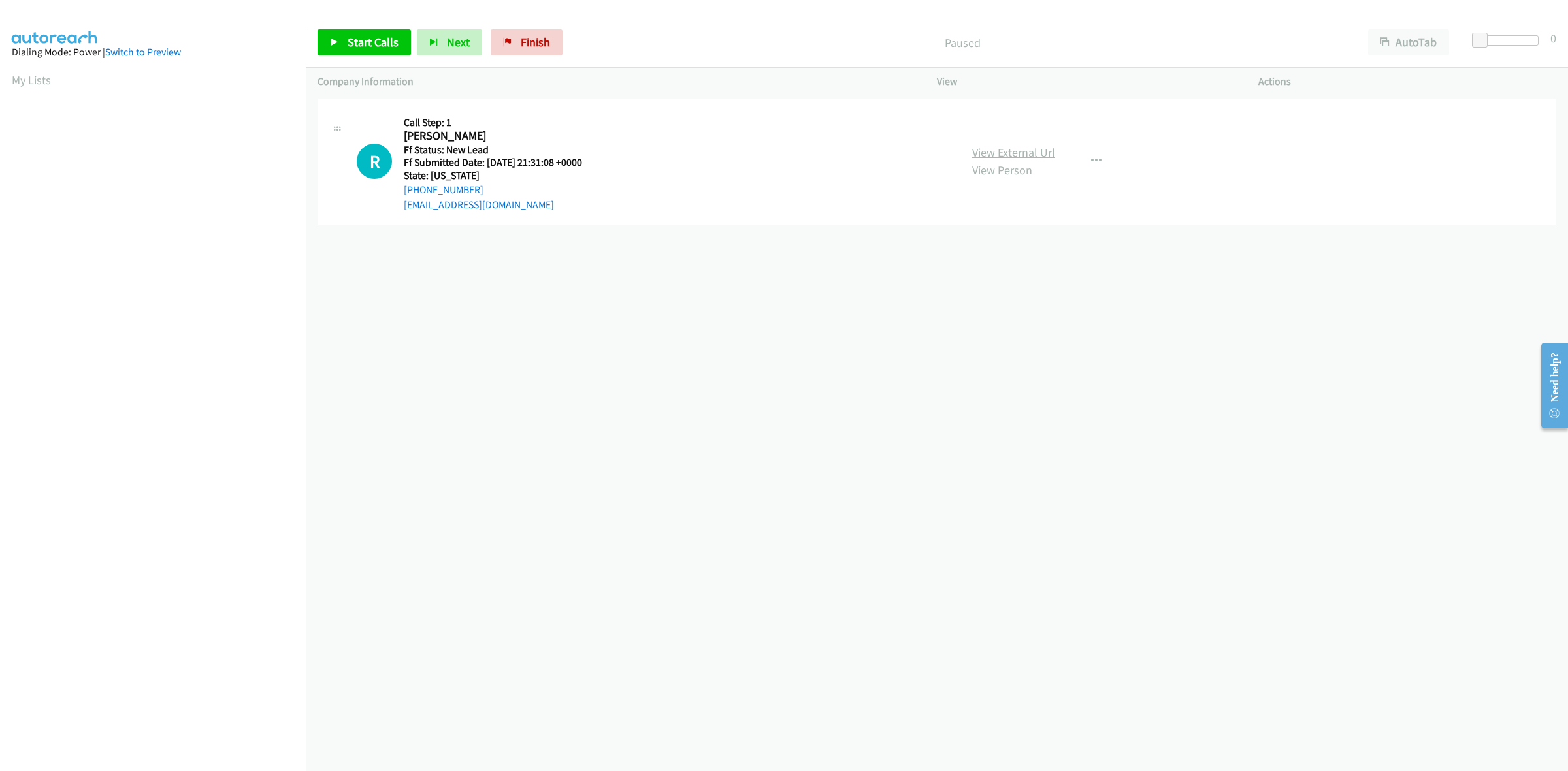
click at [987, 151] on link "View External Url" at bounding box center [1013, 152] width 83 height 15
click at [364, 41] on span "Start Calls" at bounding box center [373, 41] width 51 height 15
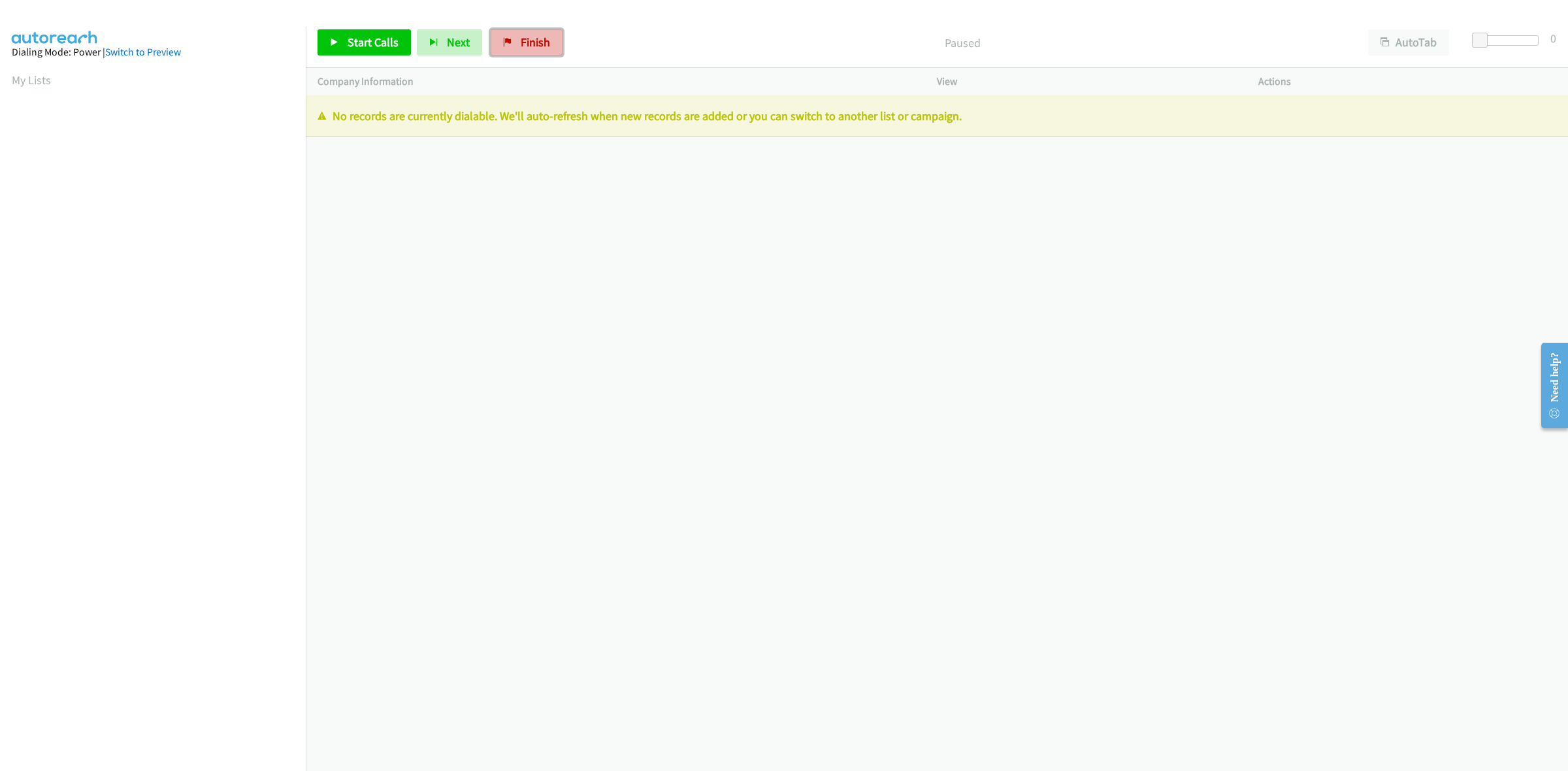
click at [514, 49] on link "Finish" at bounding box center [526, 42] width 72 height 26
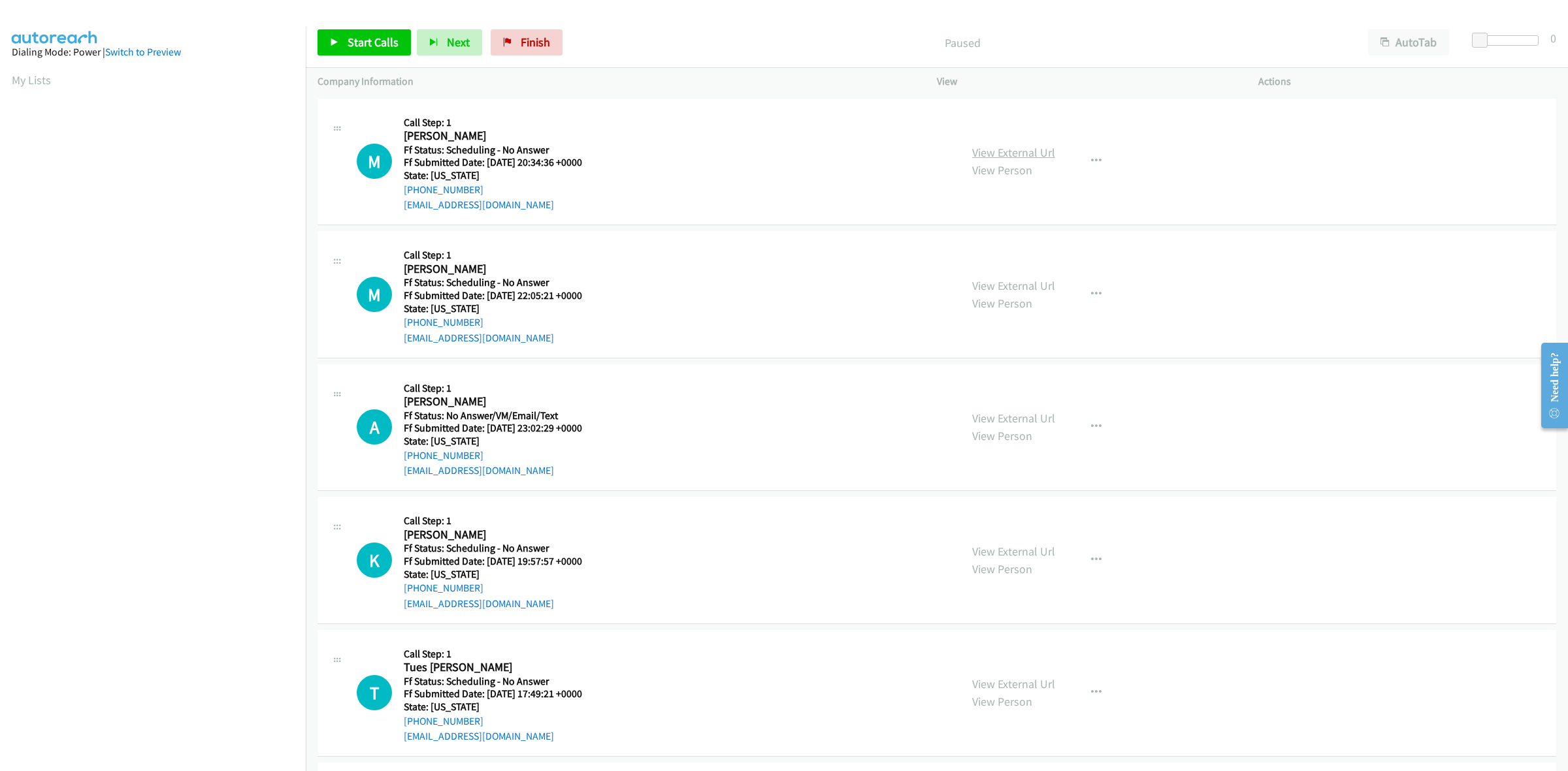
click at [1047, 150] on link "View External Url" at bounding box center [1013, 152] width 83 height 15
click at [1012, 286] on link "View External Url" at bounding box center [1013, 285] width 83 height 15
click at [1024, 416] on link "View External Url" at bounding box center [1013, 418] width 83 height 15
click at [387, 39] on span "Start Calls" at bounding box center [373, 41] width 51 height 15
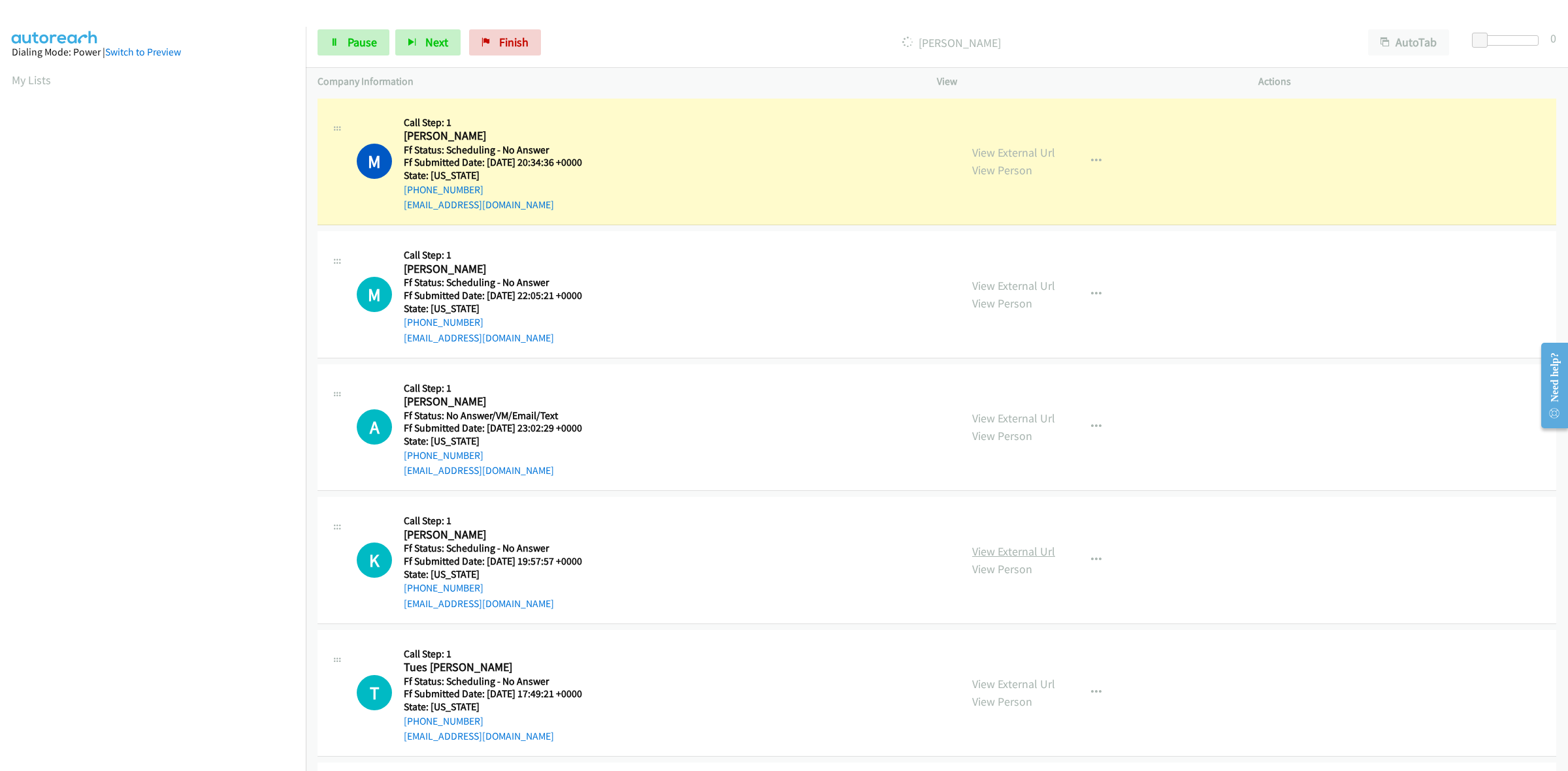
click at [991, 544] on link "View External Url" at bounding box center [1013, 551] width 83 height 15
click at [1006, 684] on link "View External Url" at bounding box center [1013, 683] width 83 height 15
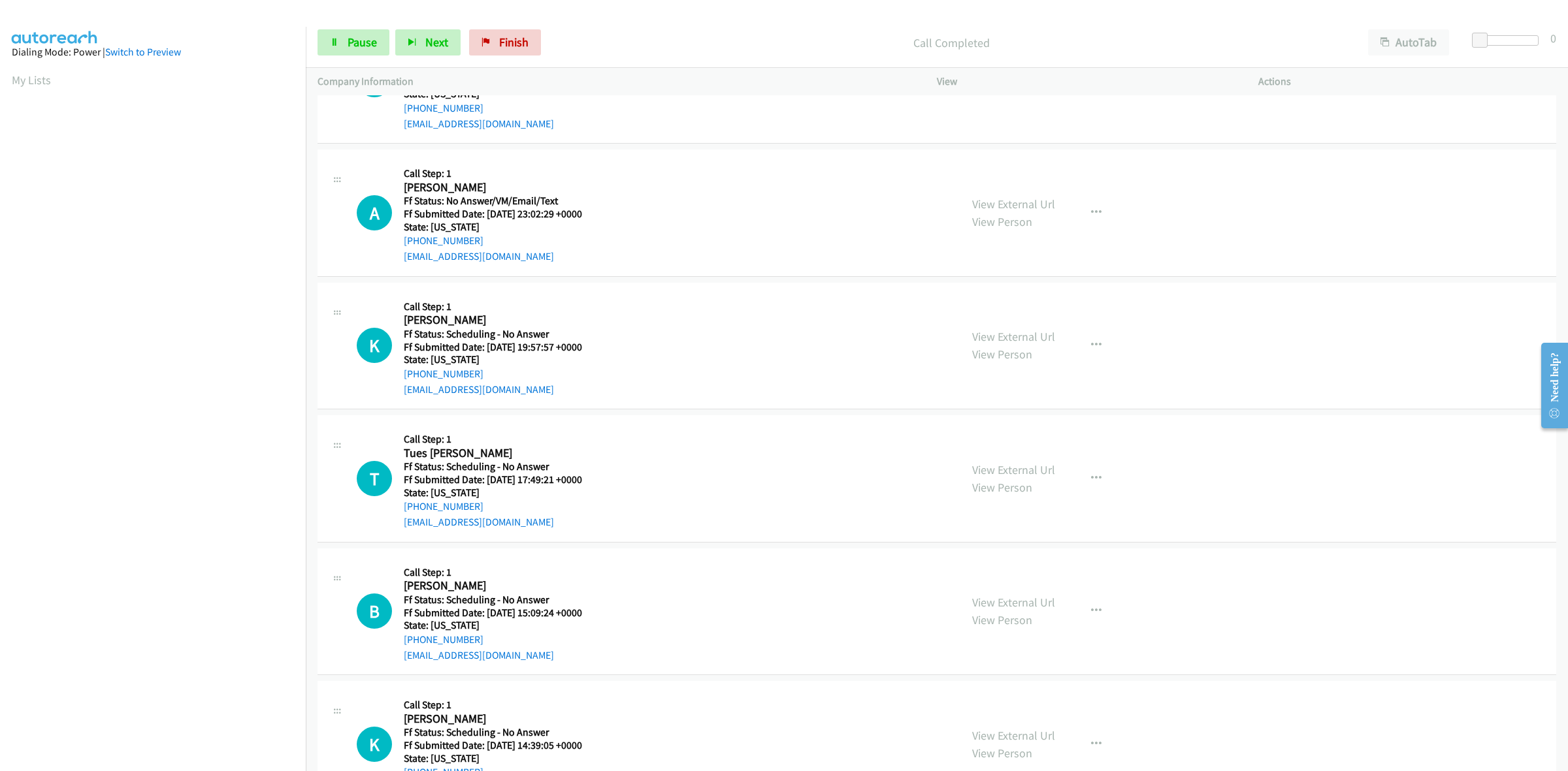
scroll to position [245, 0]
click at [995, 594] on link "View External Url" at bounding box center [1013, 599] width 83 height 15
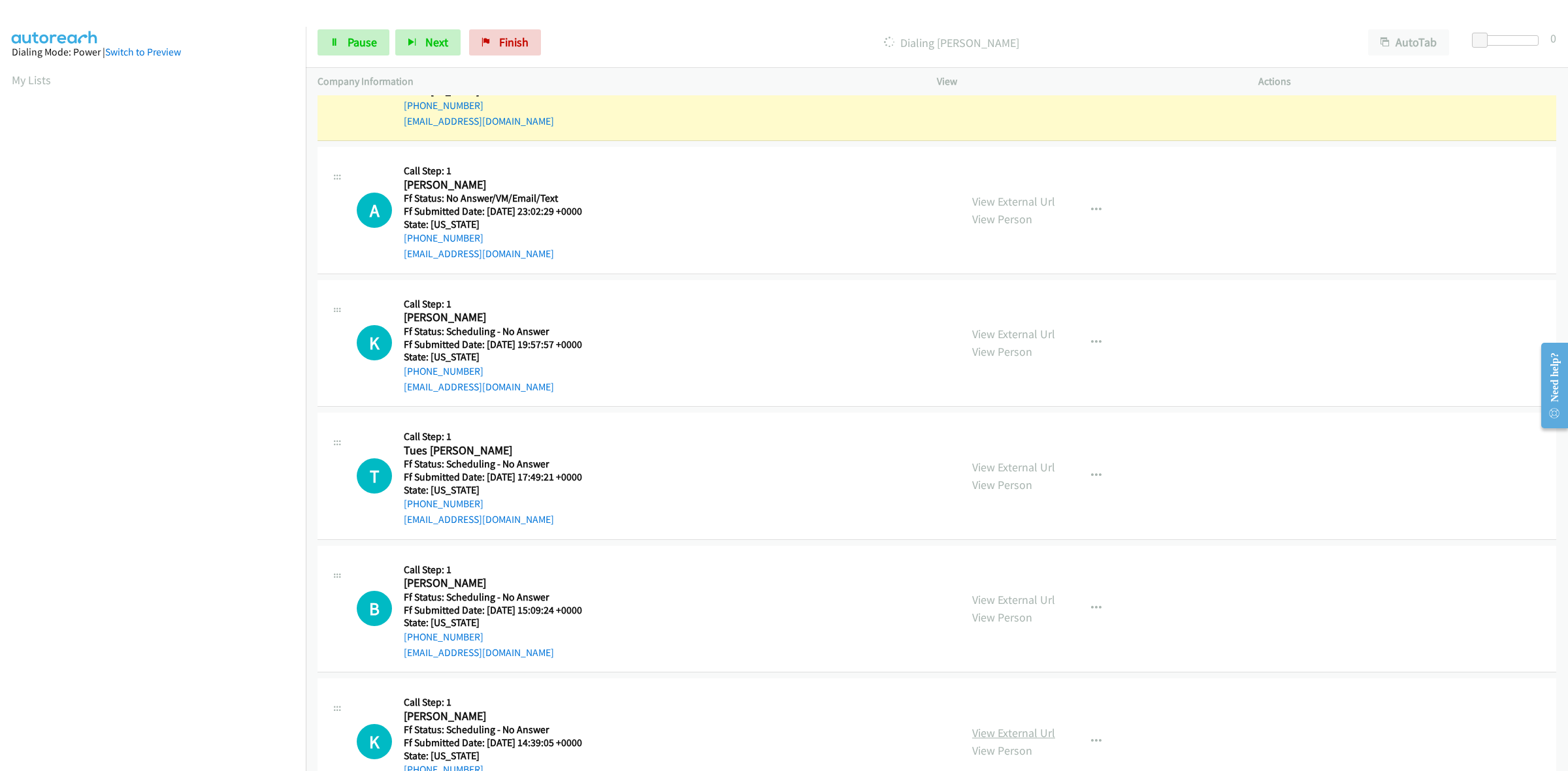
click at [996, 729] on link "View External Url" at bounding box center [1013, 732] width 83 height 15
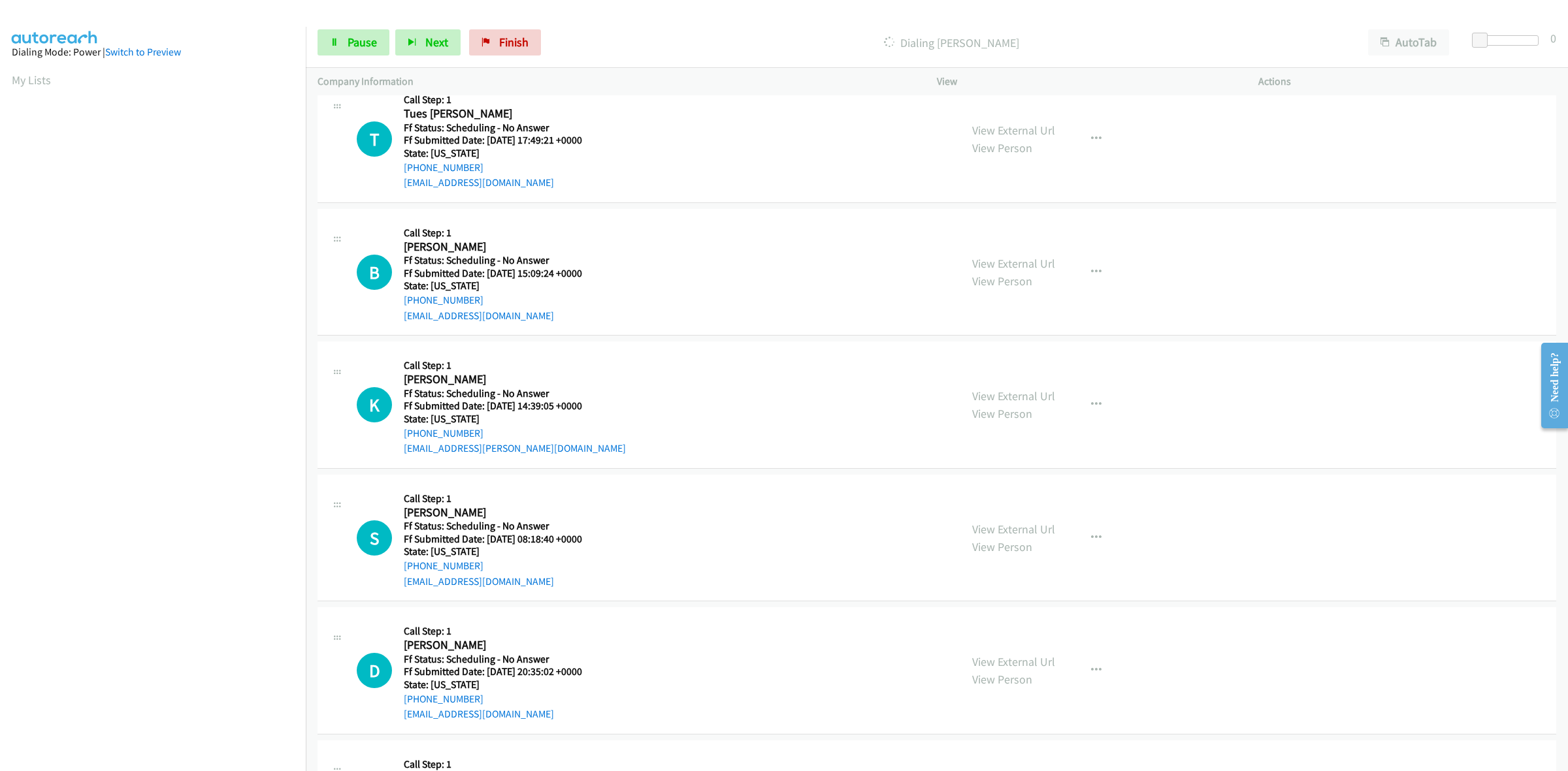
scroll to position [735, 0]
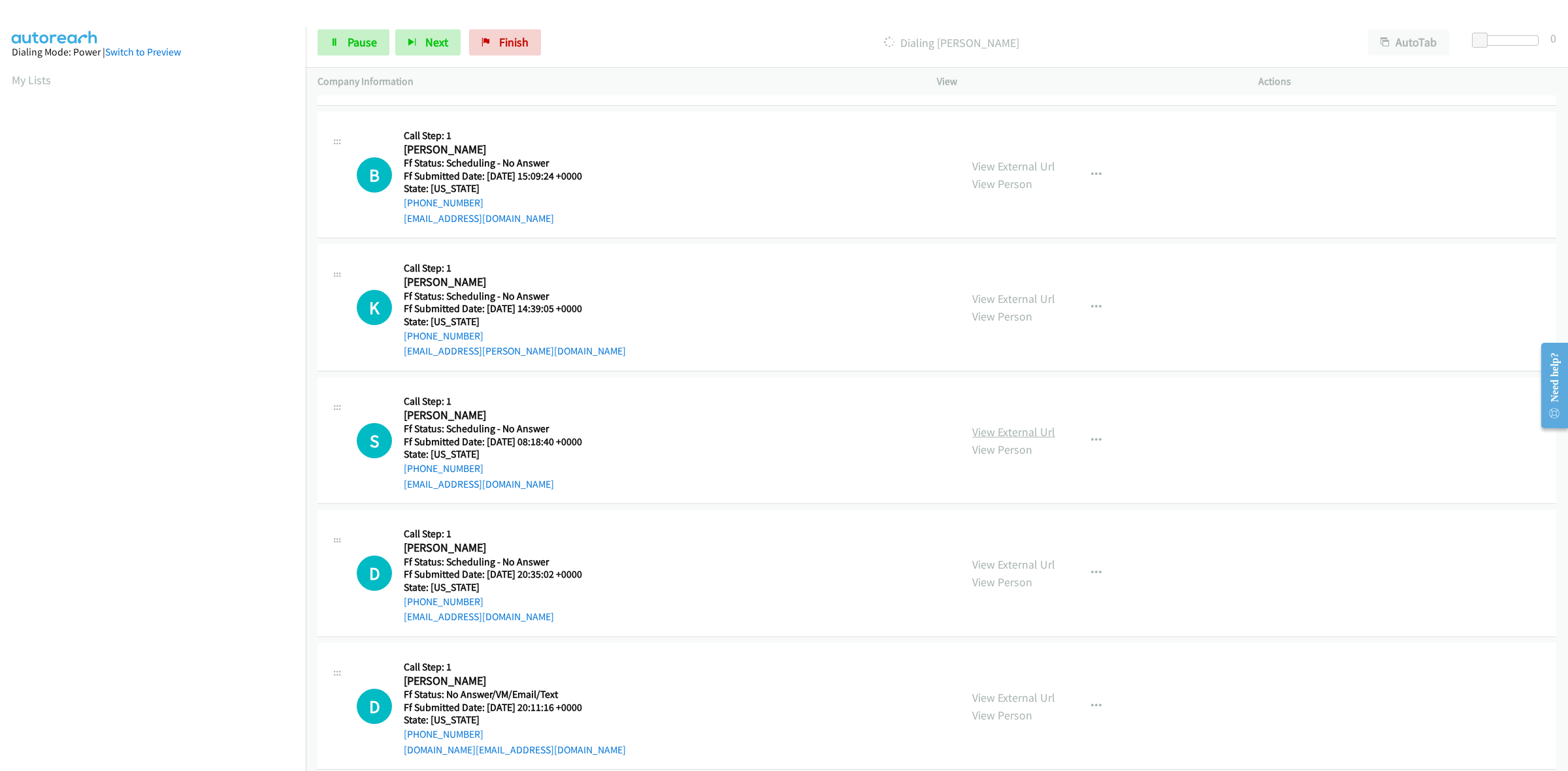
click at [1023, 435] on link "View External Url" at bounding box center [1013, 432] width 83 height 15
click at [1018, 567] on link "View External Url" at bounding box center [1013, 564] width 83 height 15
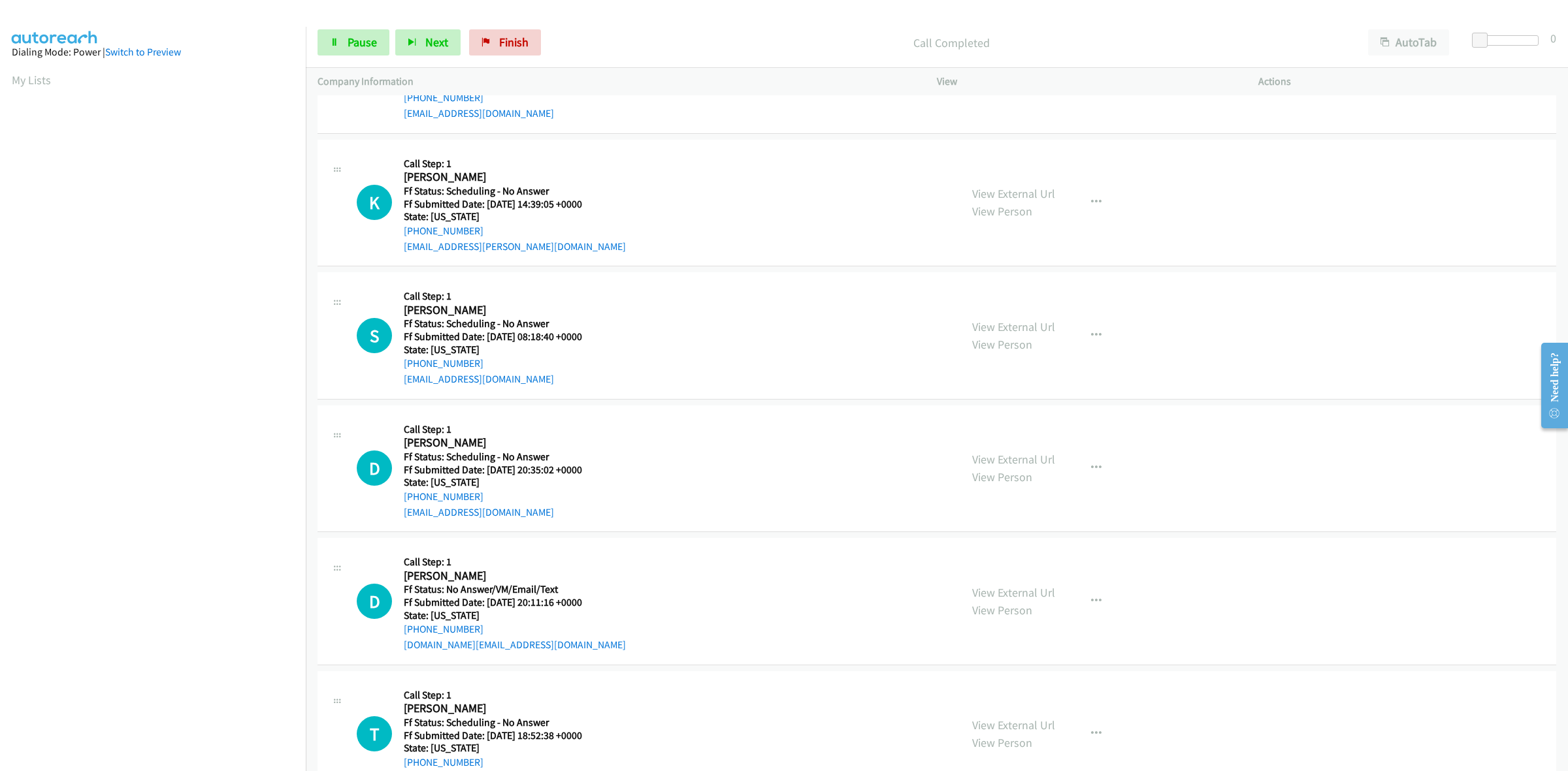
scroll to position [898, 0]
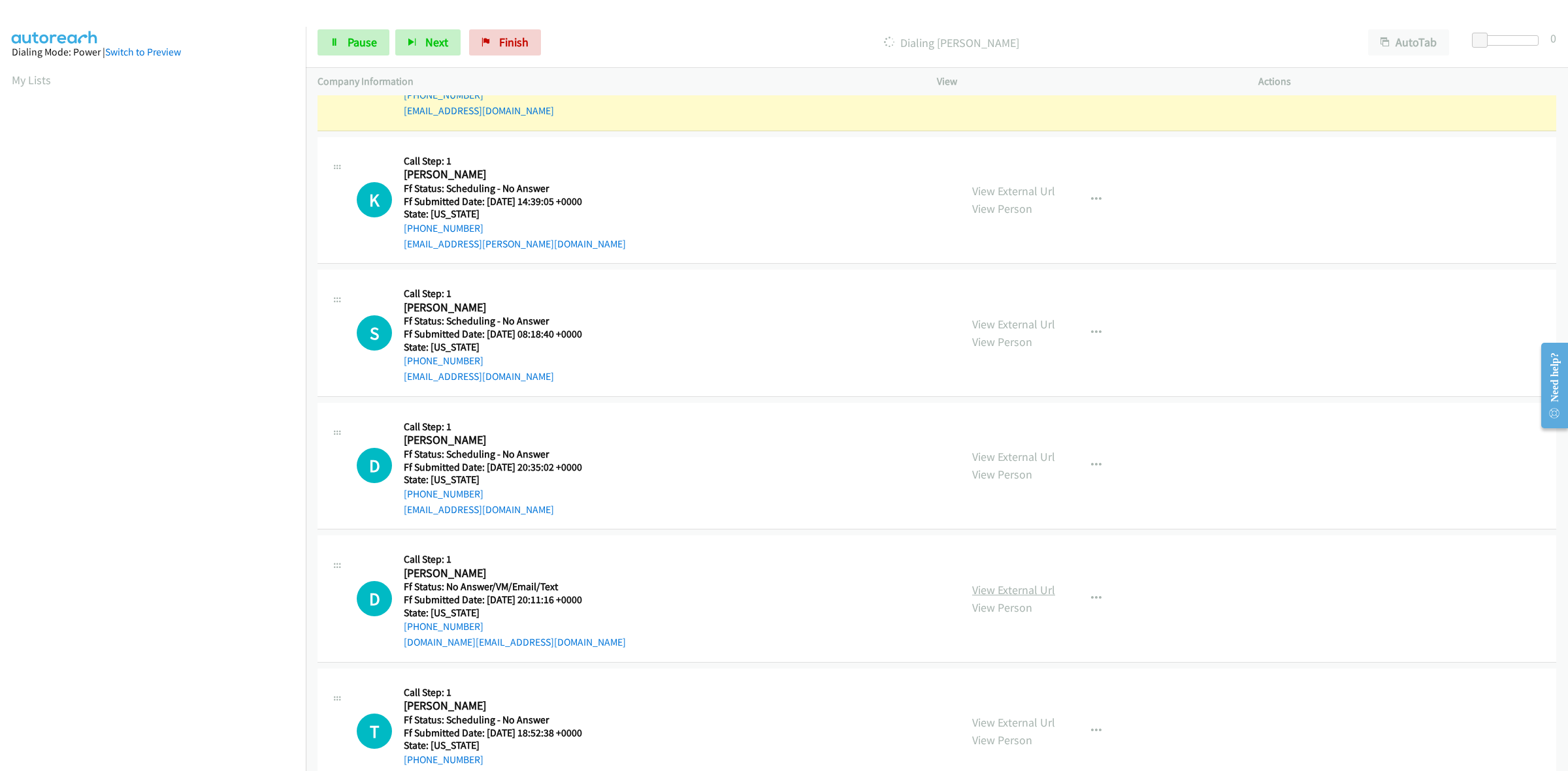
click at [1034, 594] on link "View External Url" at bounding box center [1013, 590] width 83 height 15
click at [998, 719] on link "View External Url" at bounding box center [1013, 722] width 83 height 15
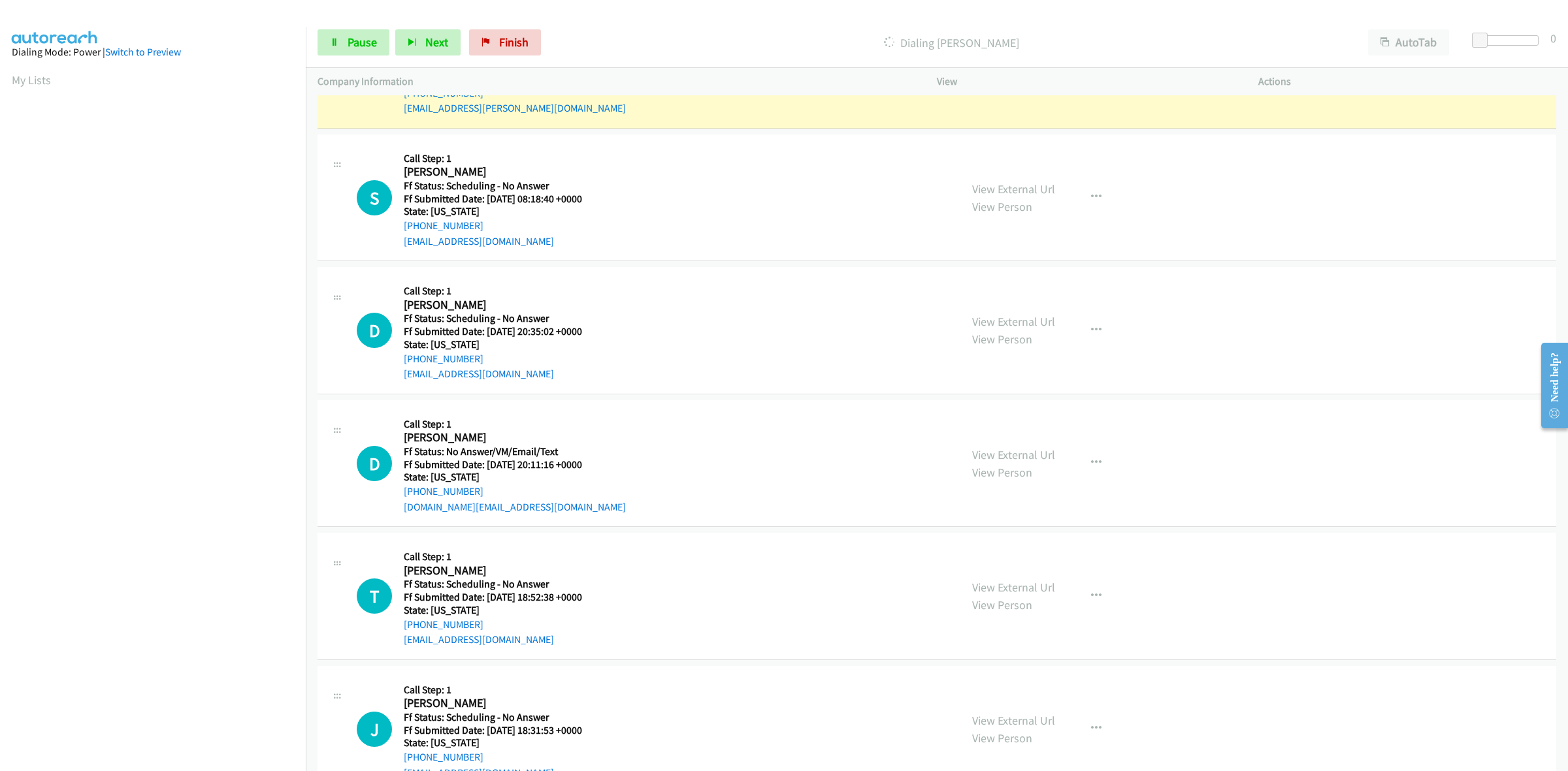
scroll to position [1143, 0]
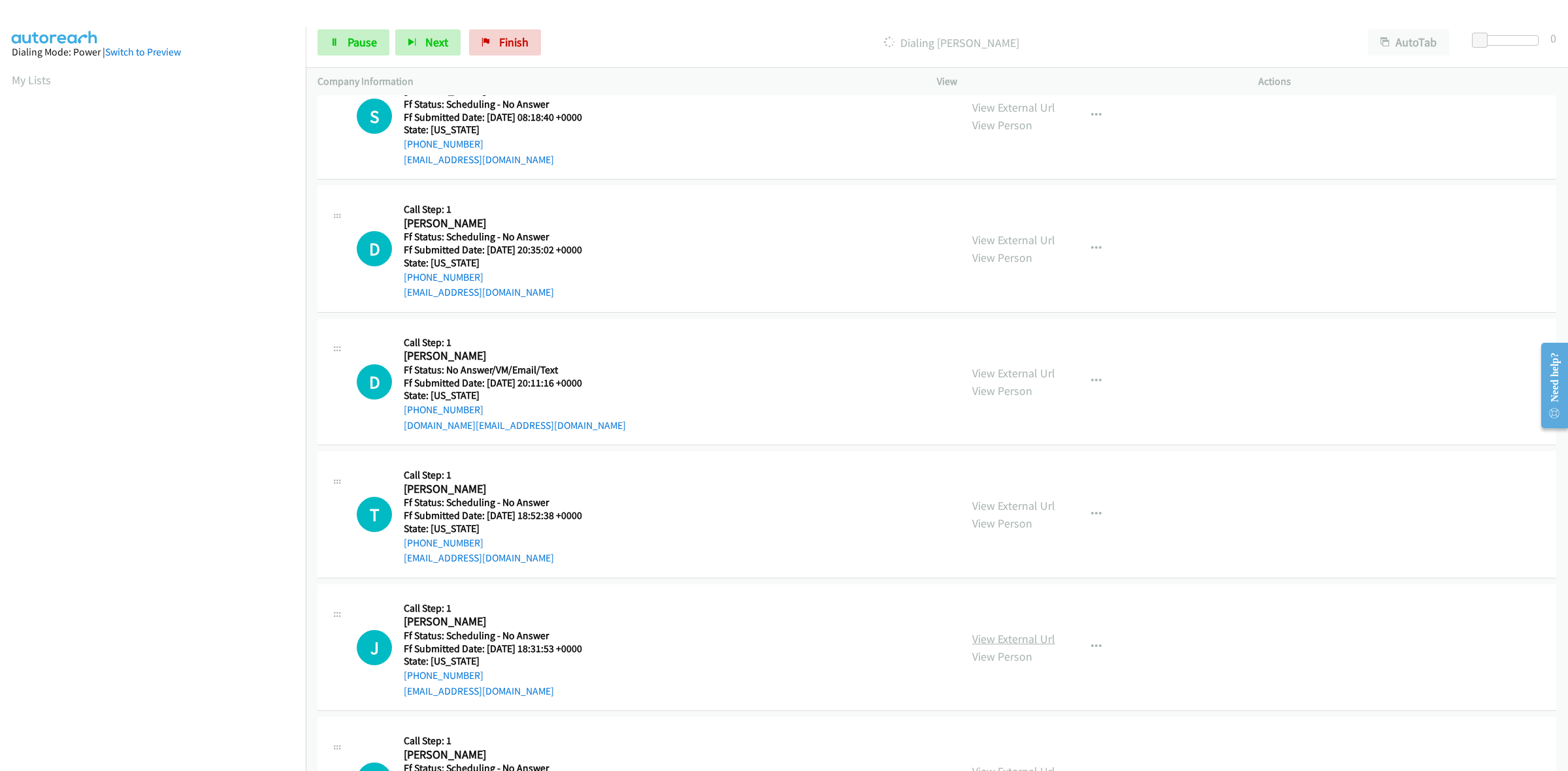
click at [1028, 634] on link "View External Url" at bounding box center [1013, 639] width 83 height 15
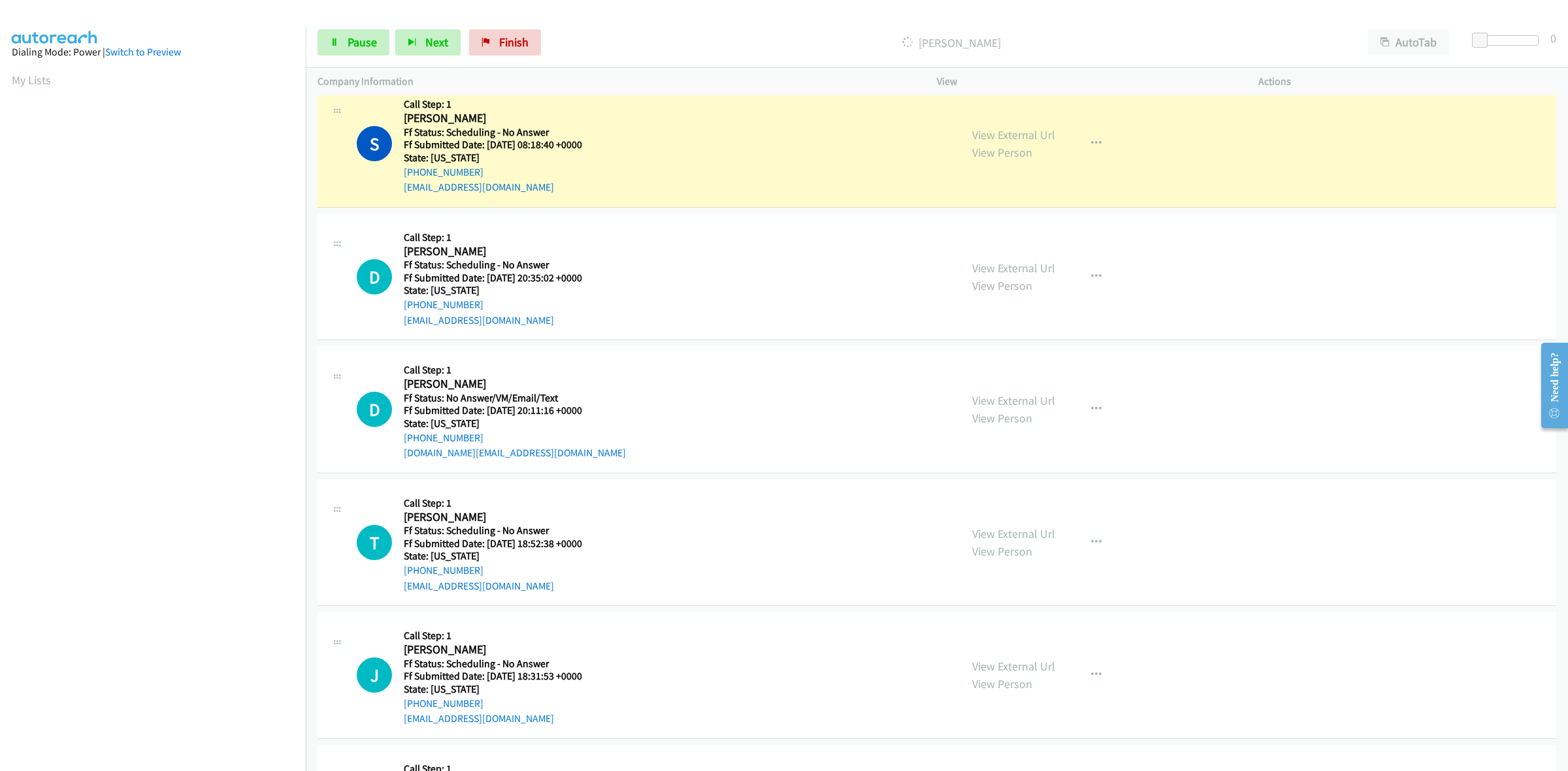
scroll to position [1170, 0]
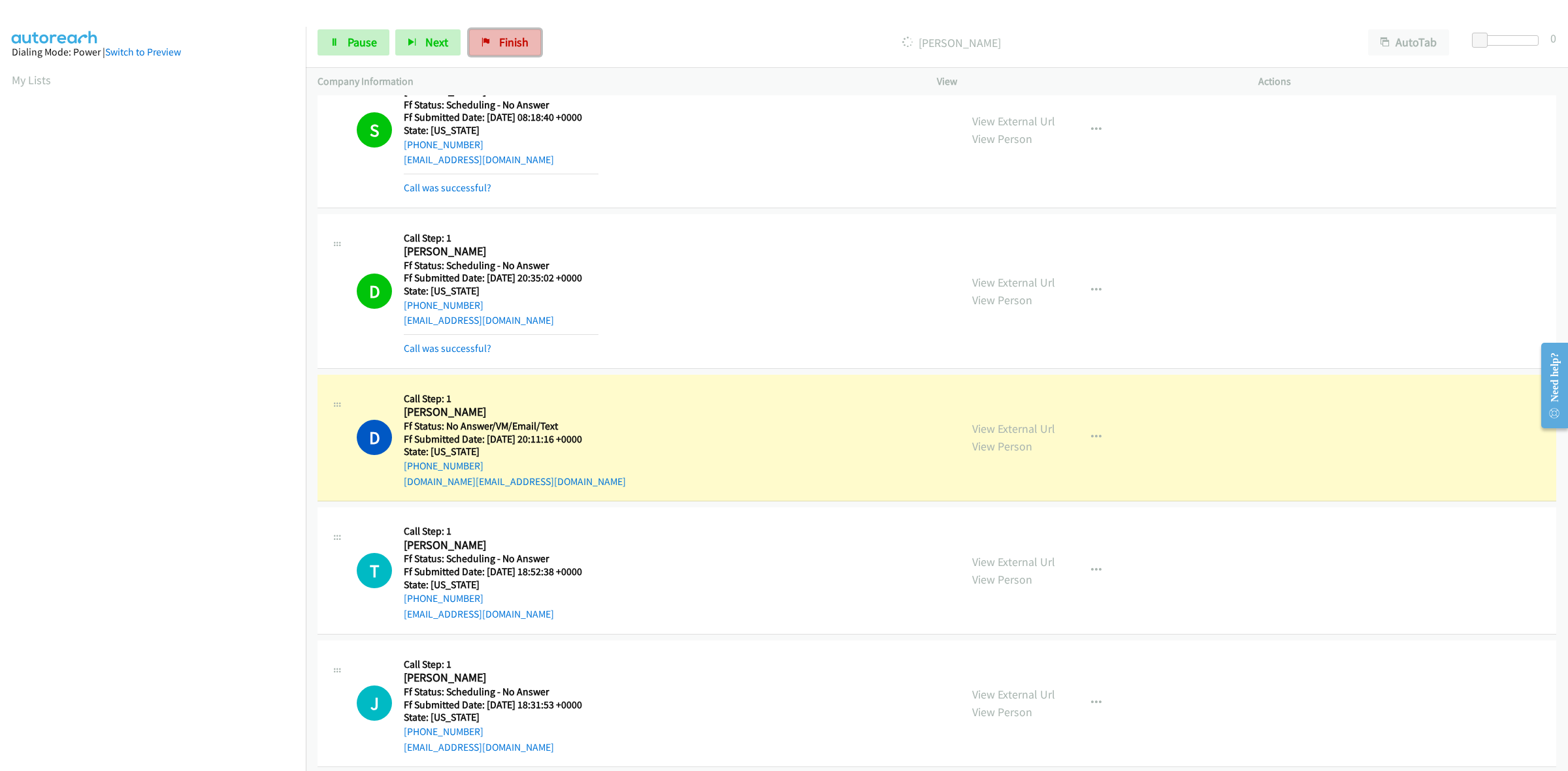
click at [507, 44] on span "Finish" at bounding box center [514, 41] width 29 height 15
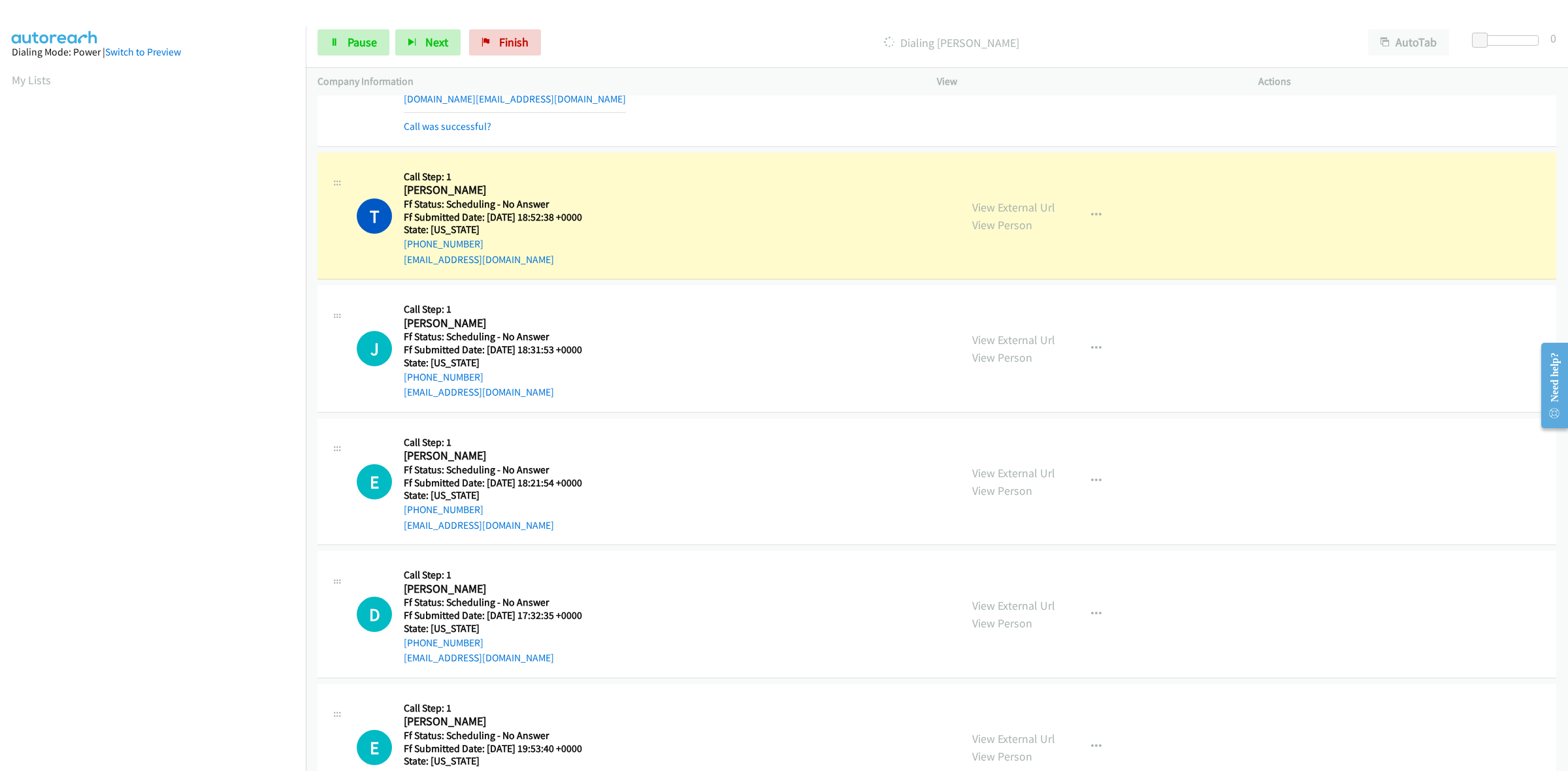
scroll to position [1579, 0]
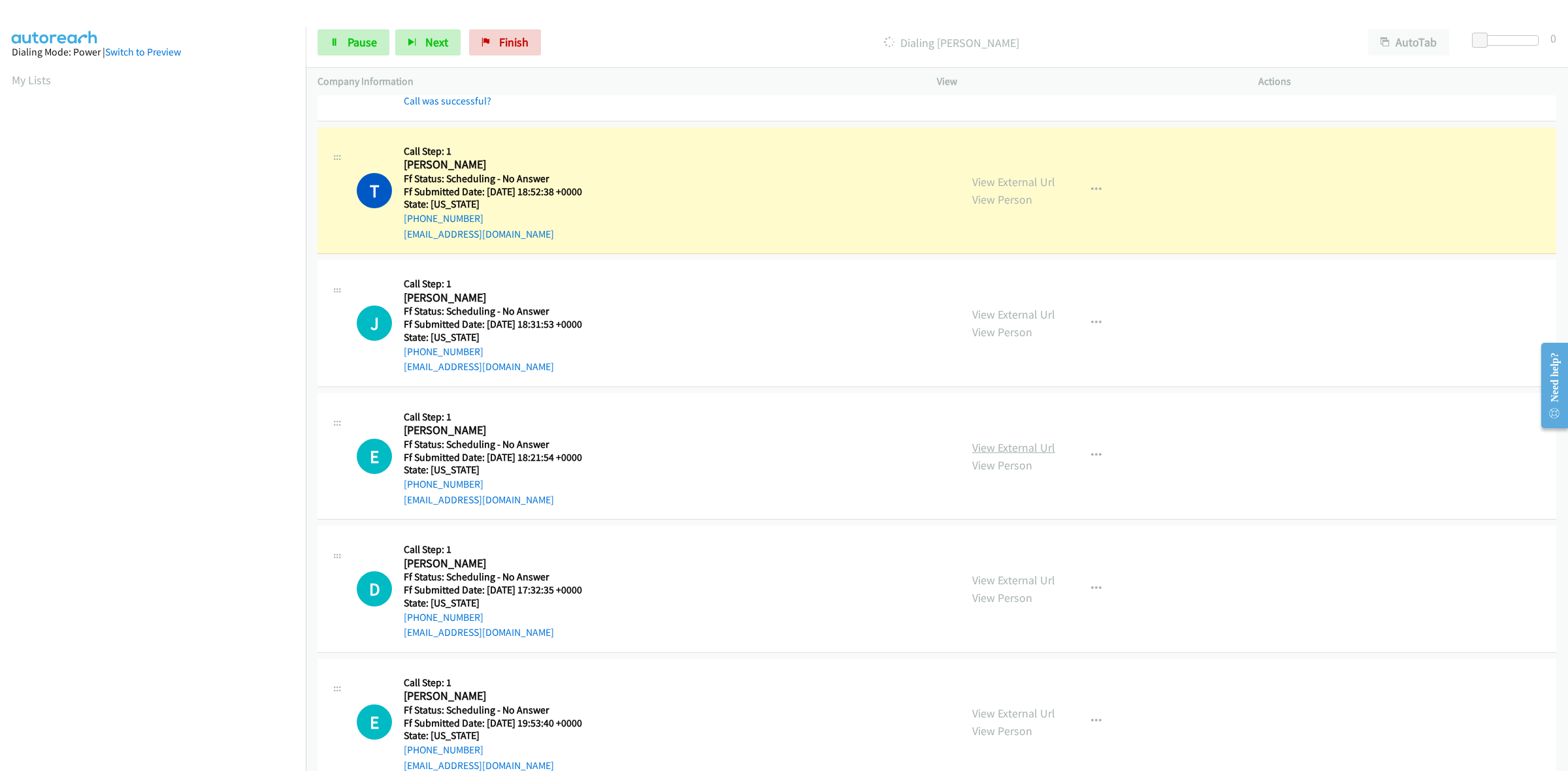
click at [1014, 446] on link "View External Url" at bounding box center [1013, 447] width 83 height 15
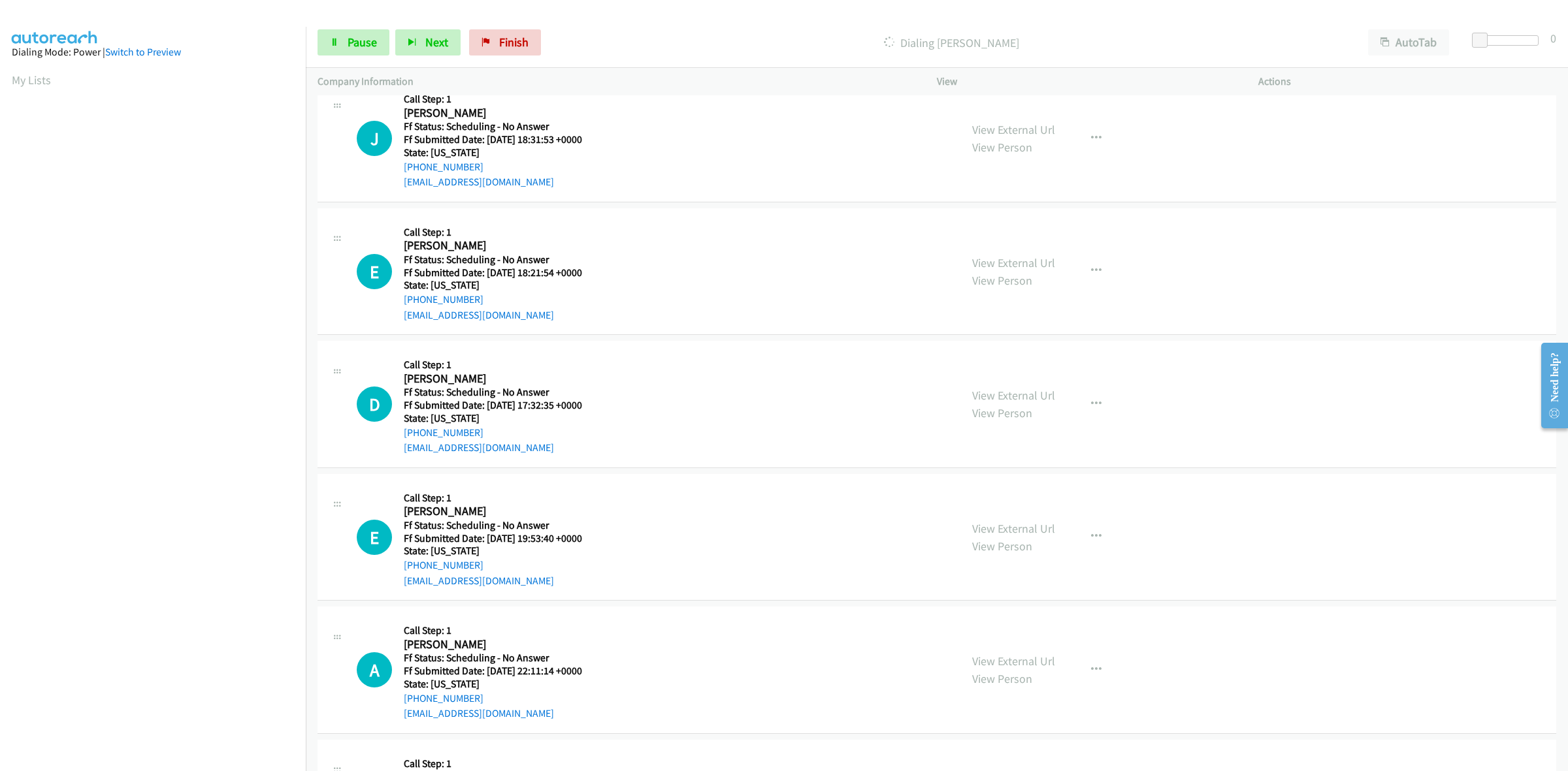
scroll to position [1824, 0]
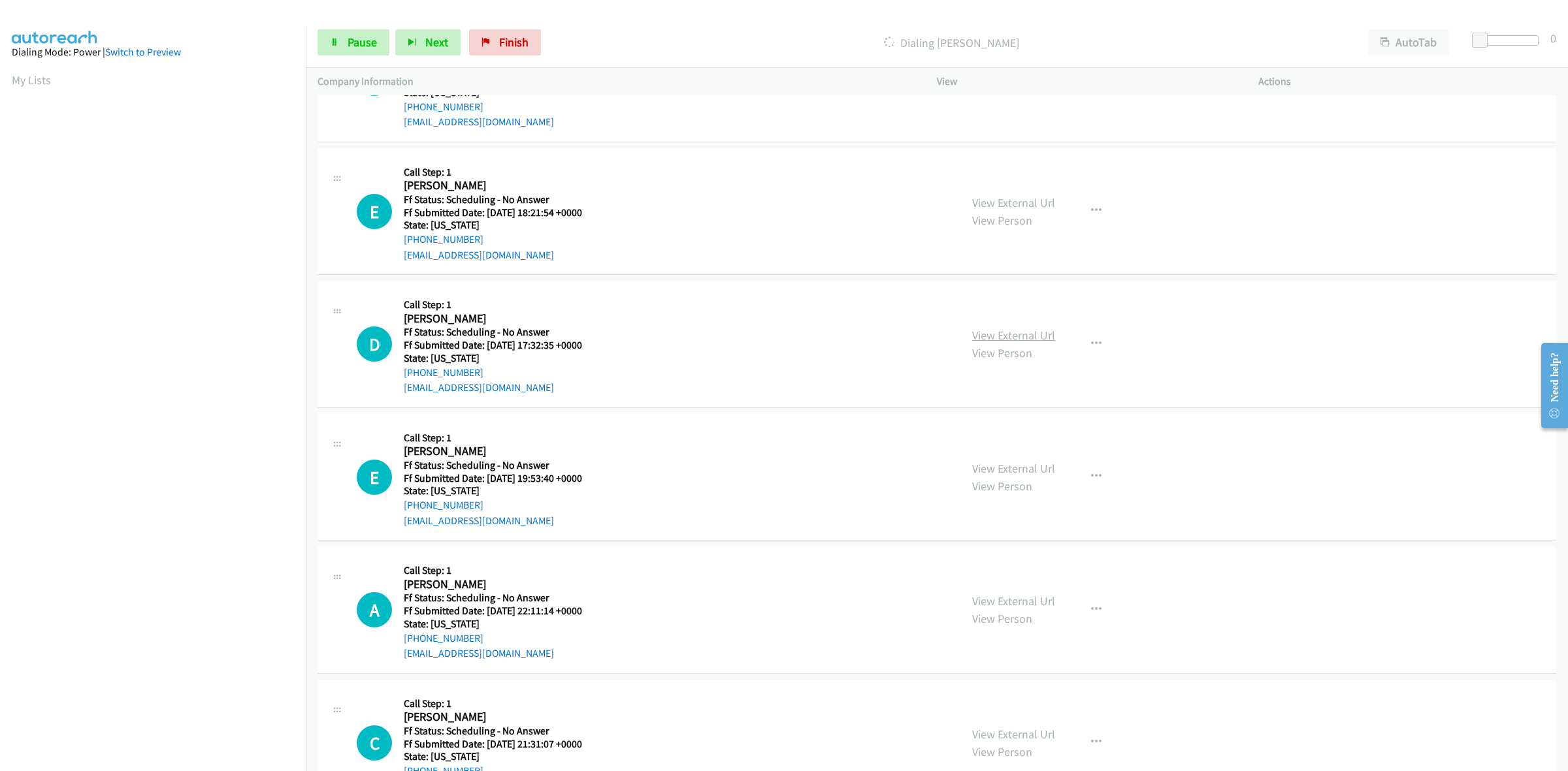
click at [994, 342] on link "View External Url" at bounding box center [1013, 335] width 83 height 15
click at [1019, 465] on link "View External Url" at bounding box center [1013, 468] width 83 height 15
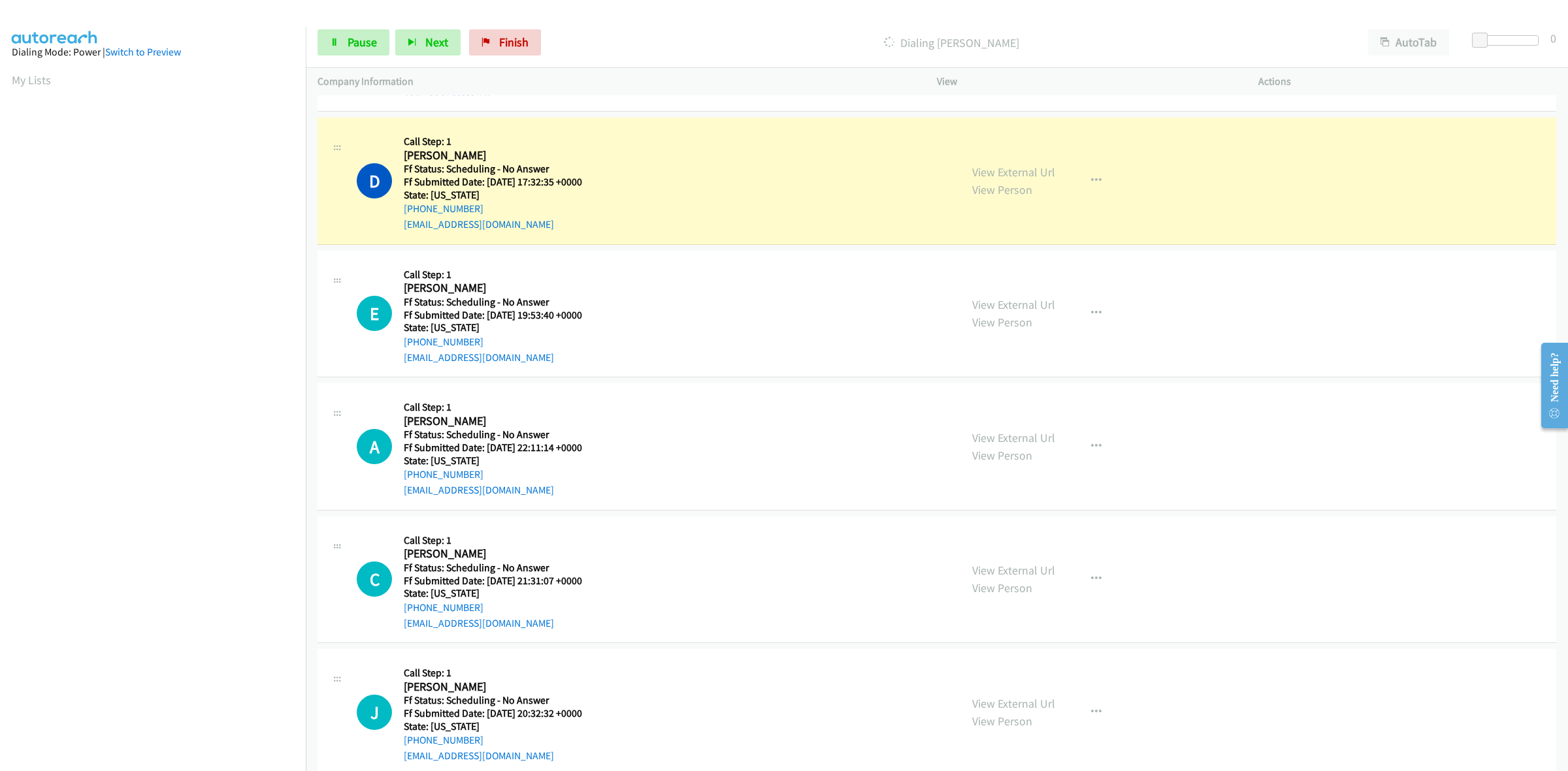
scroll to position [2110, 0]
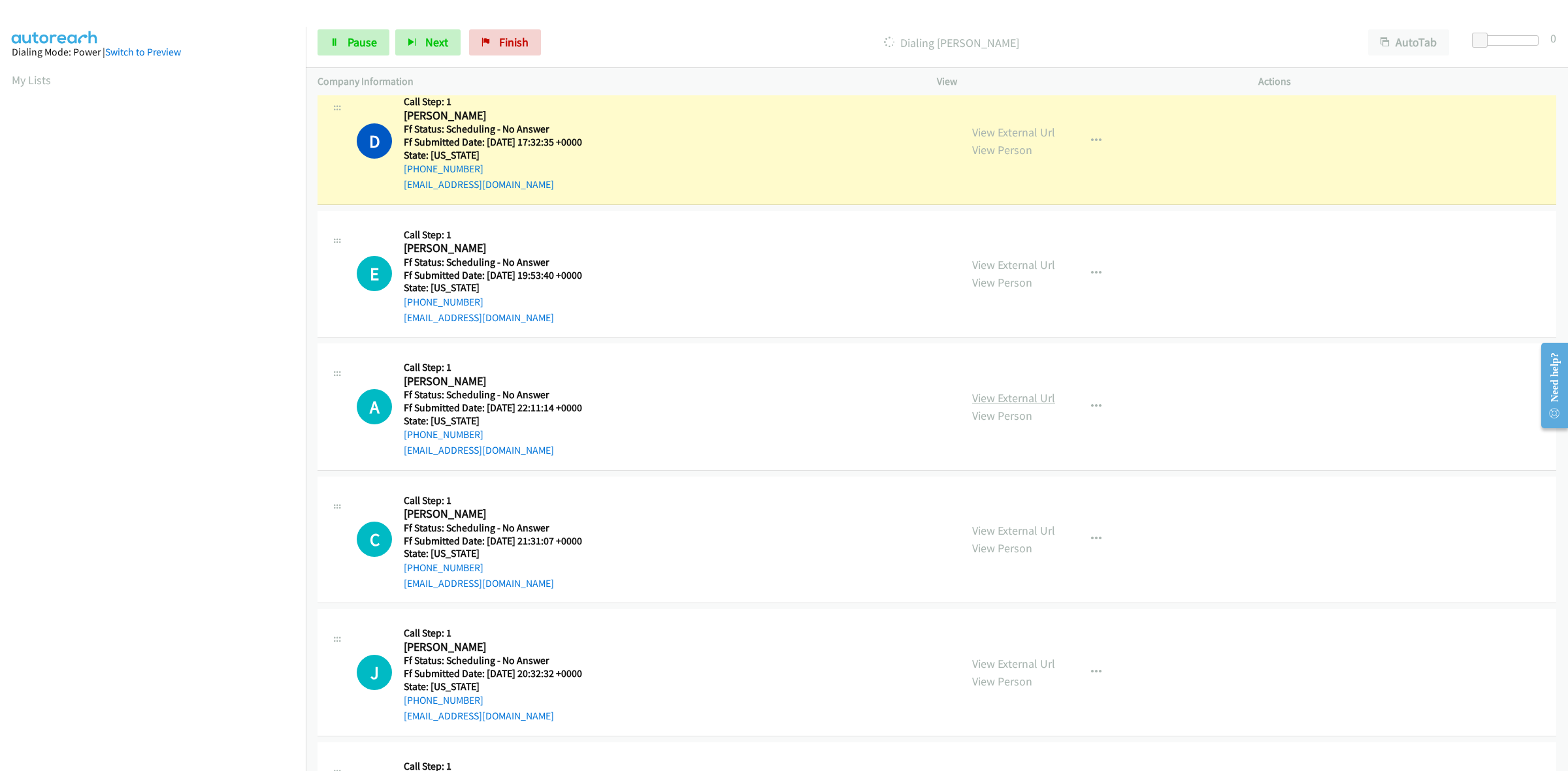
click at [1043, 402] on link "View External Url" at bounding box center [1013, 398] width 83 height 15
click at [1001, 534] on link "View External Url" at bounding box center [1013, 530] width 83 height 15
click at [992, 667] on link "View External Url" at bounding box center [1013, 664] width 83 height 15
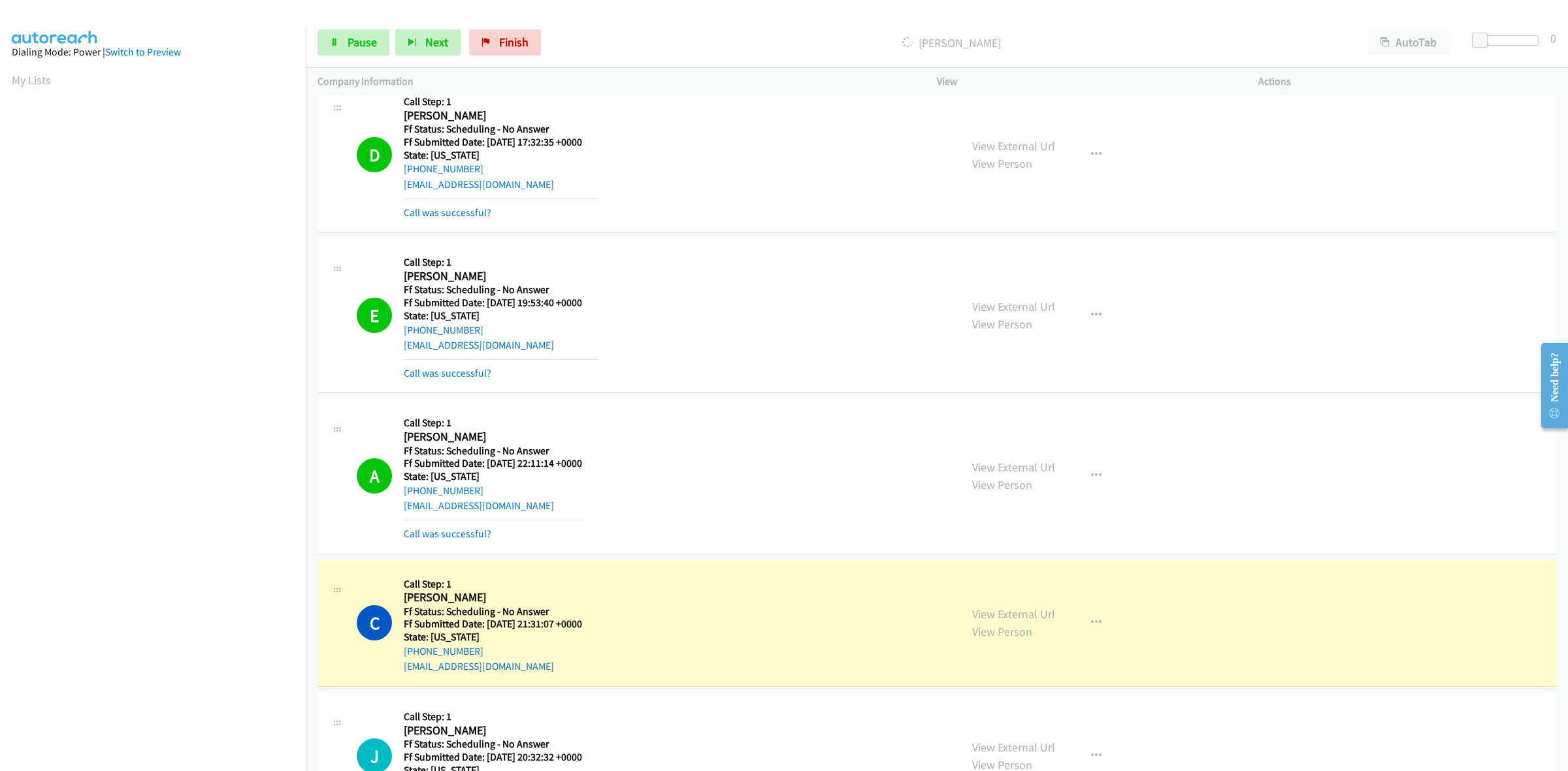
click at [165, 724] on section at bounding box center [153, 413] width 283 height 625
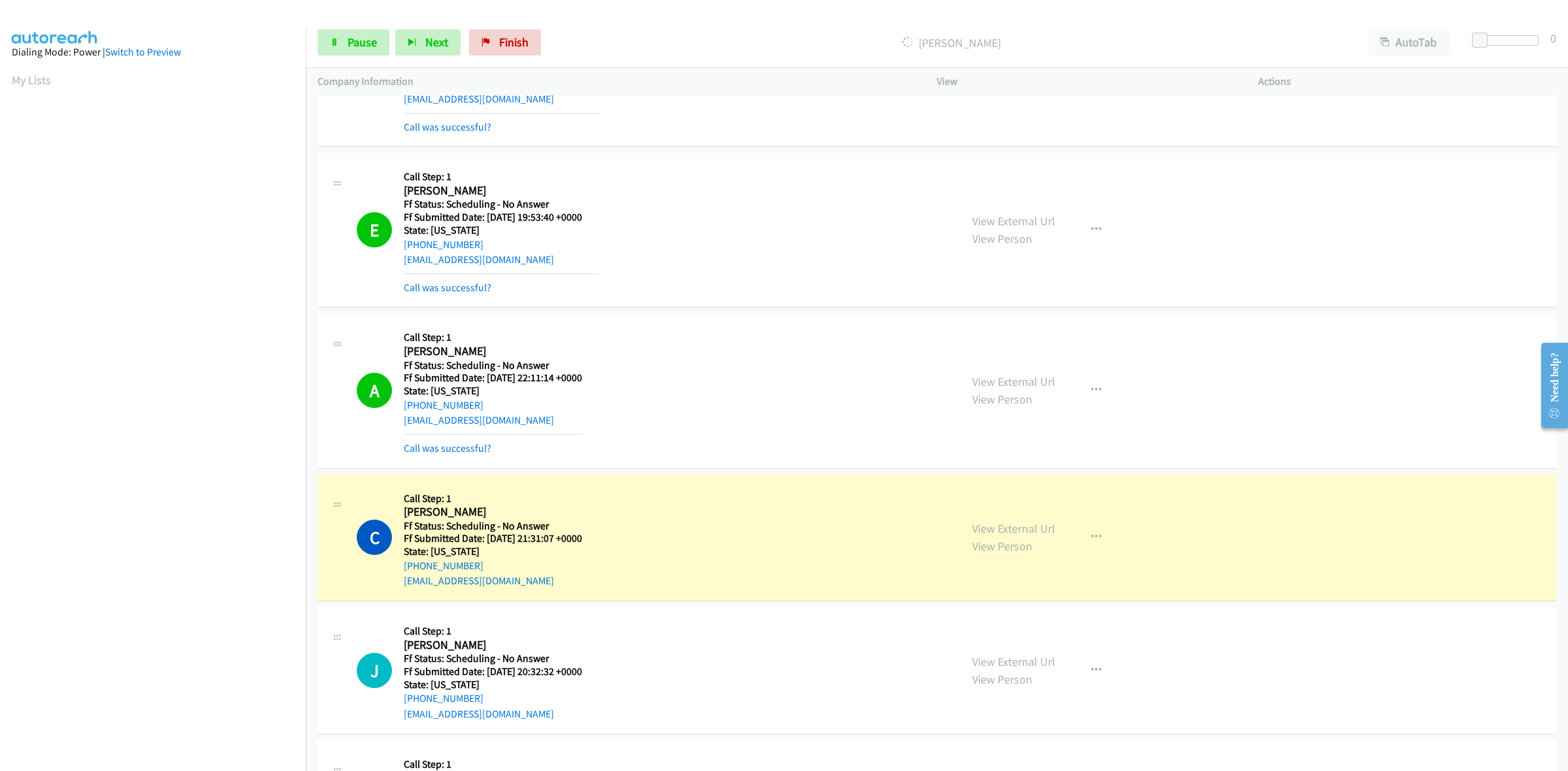
scroll to position [2601, 0]
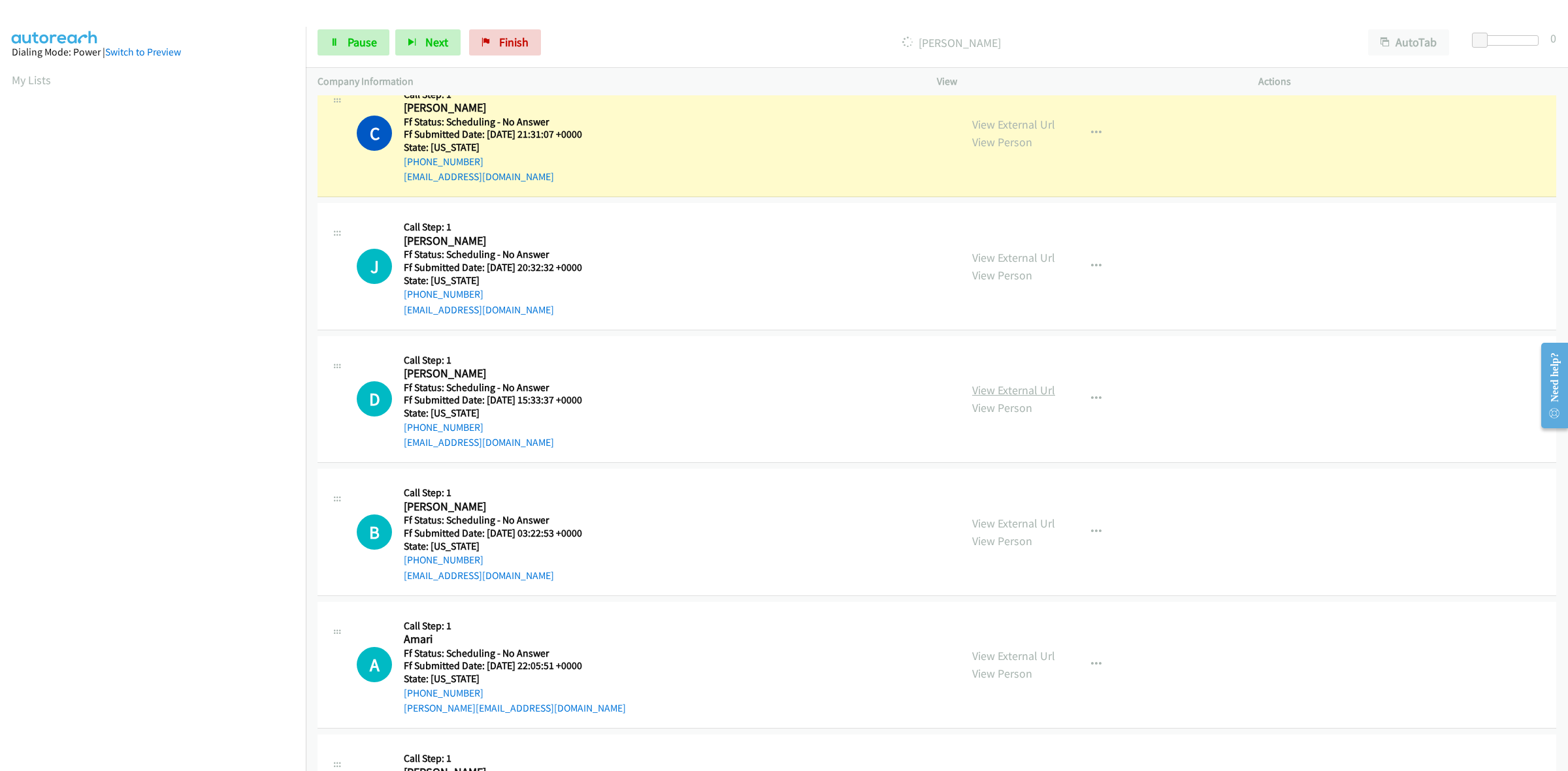
click at [1000, 392] on link "View External Url" at bounding box center [1013, 390] width 83 height 15
click at [987, 520] on link "View External Url" at bounding box center [1013, 523] width 83 height 15
click at [1028, 655] on link "View External Url" at bounding box center [1013, 655] width 83 height 15
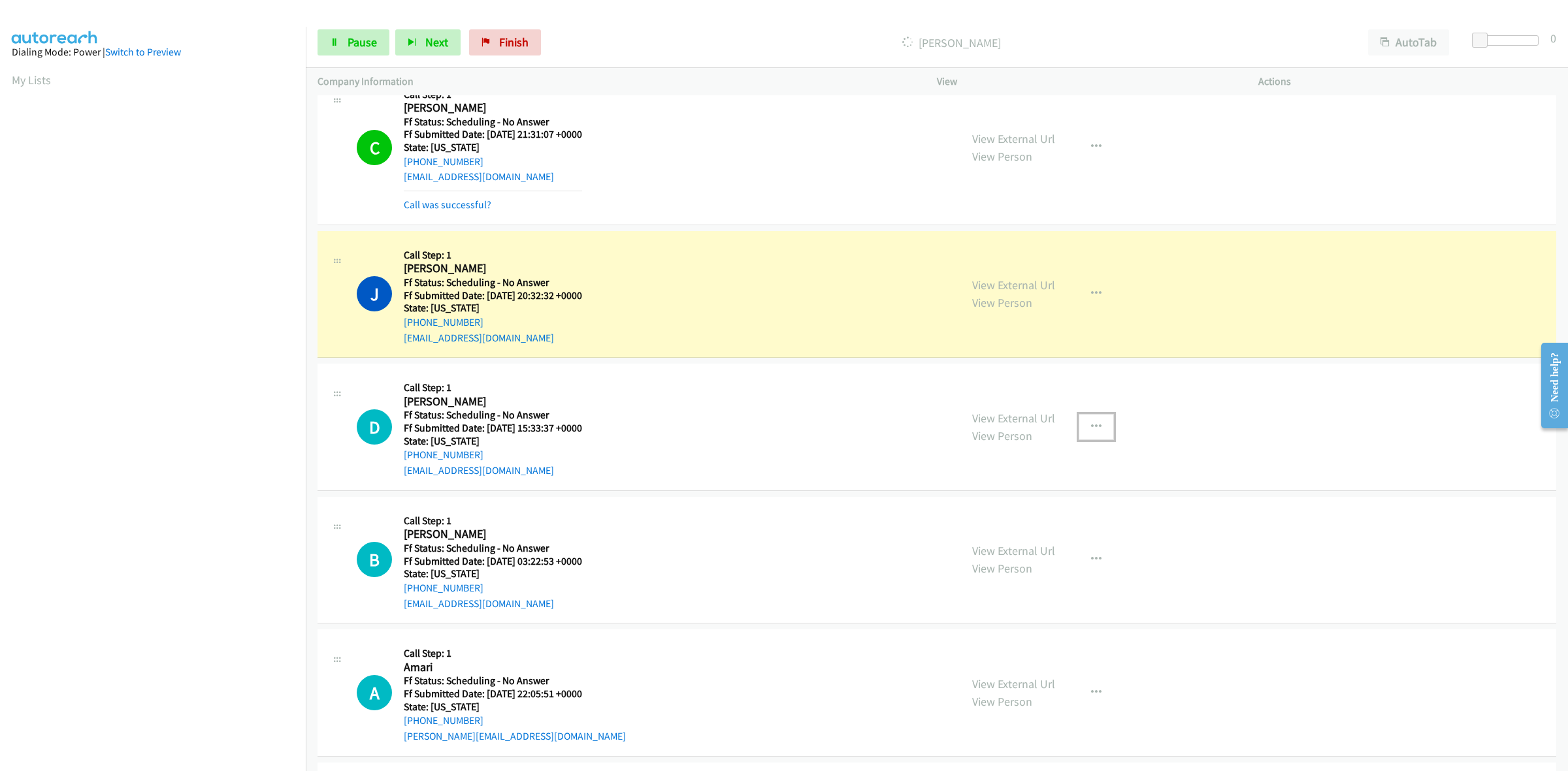
click at [1097, 429] on button "button" at bounding box center [1096, 427] width 35 height 26
click at [1001, 518] on link "Skip Call" at bounding box center [1026, 513] width 173 height 26
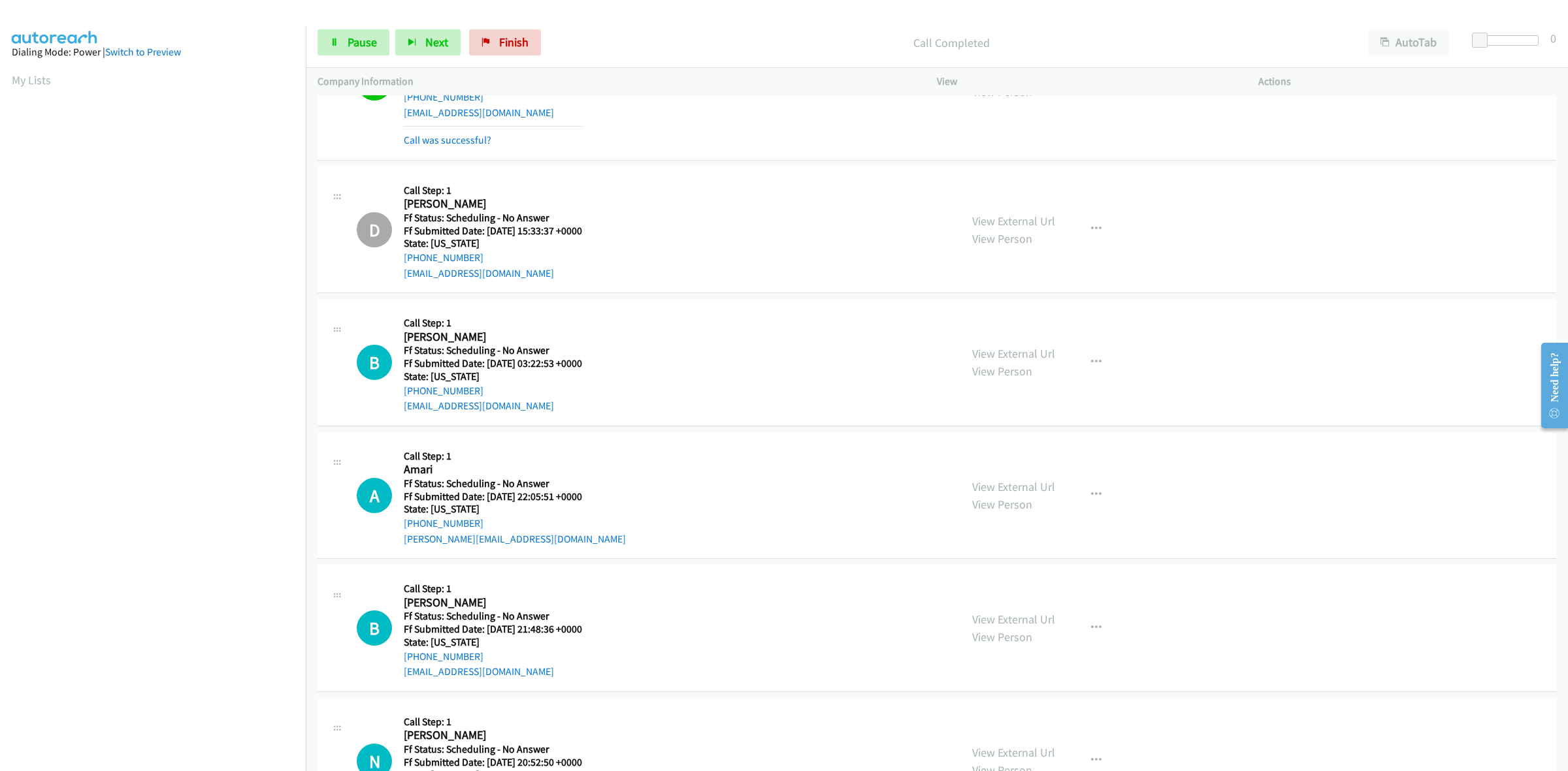
scroll to position [2845, 0]
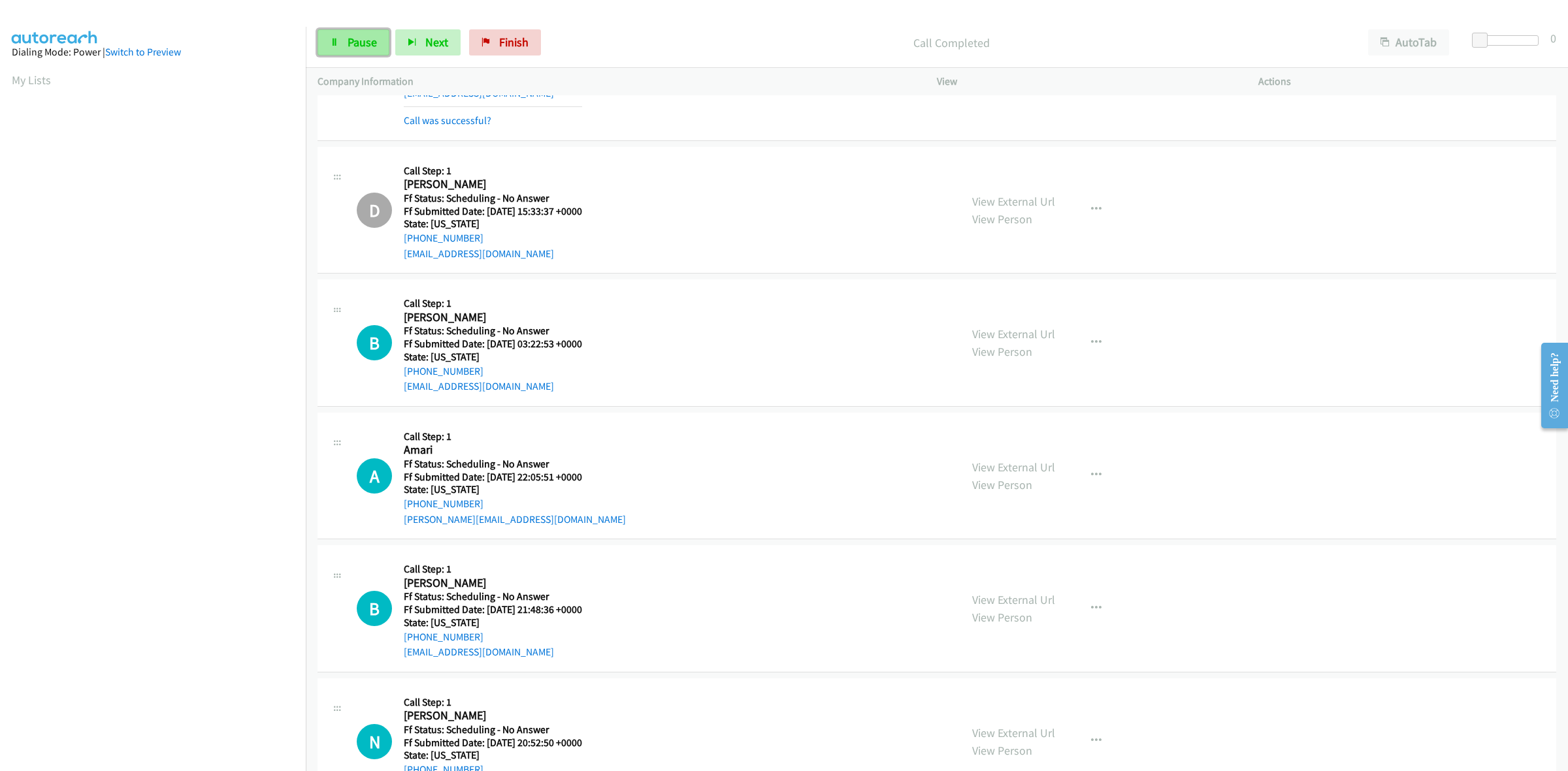
click at [355, 42] on span "Pause" at bounding box center [362, 41] width 29 height 15
click at [357, 43] on span "Start Calls" at bounding box center [373, 41] width 51 height 15
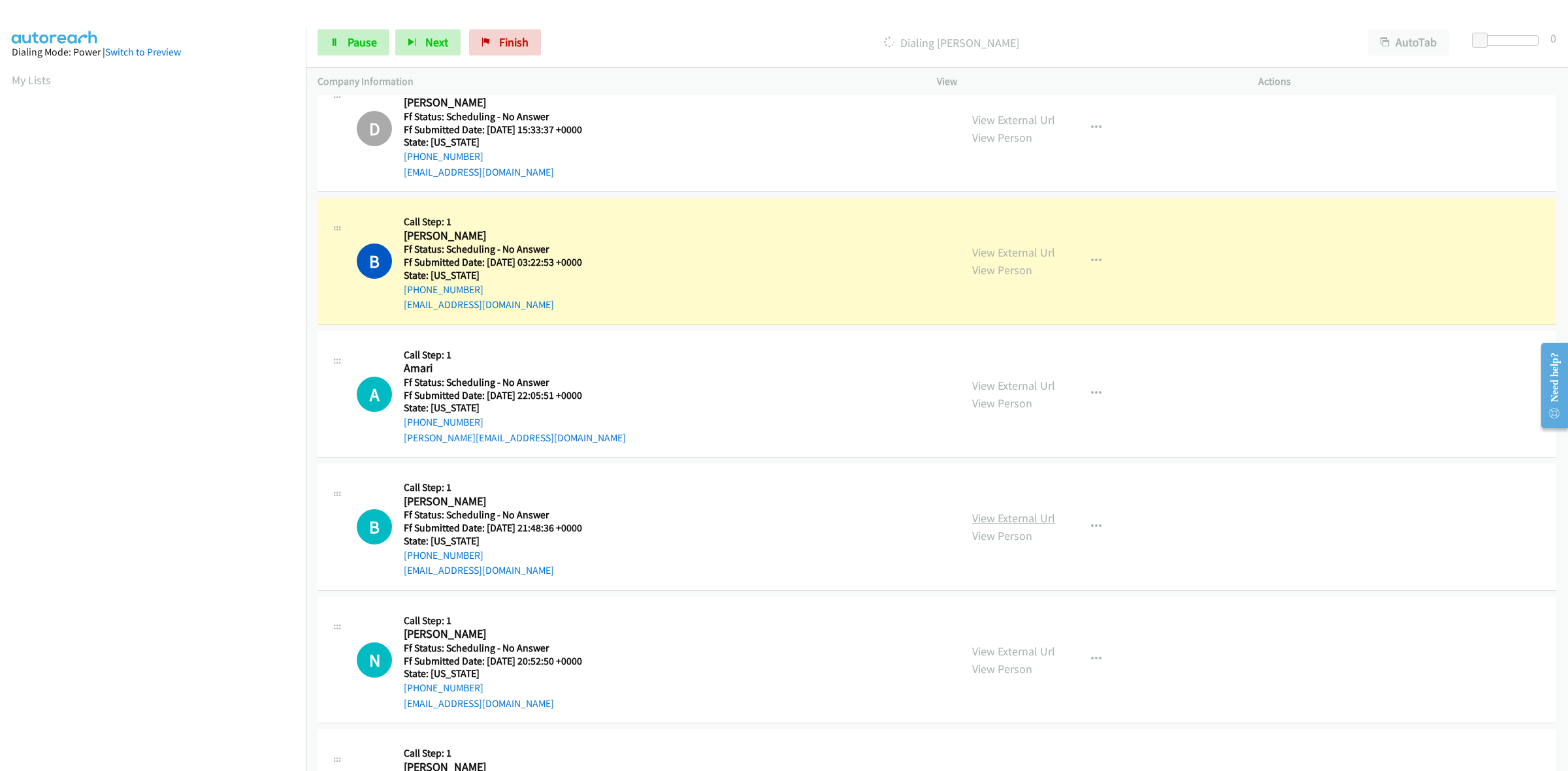
click at [1016, 519] on link "View External Url" at bounding box center [1013, 518] width 83 height 15
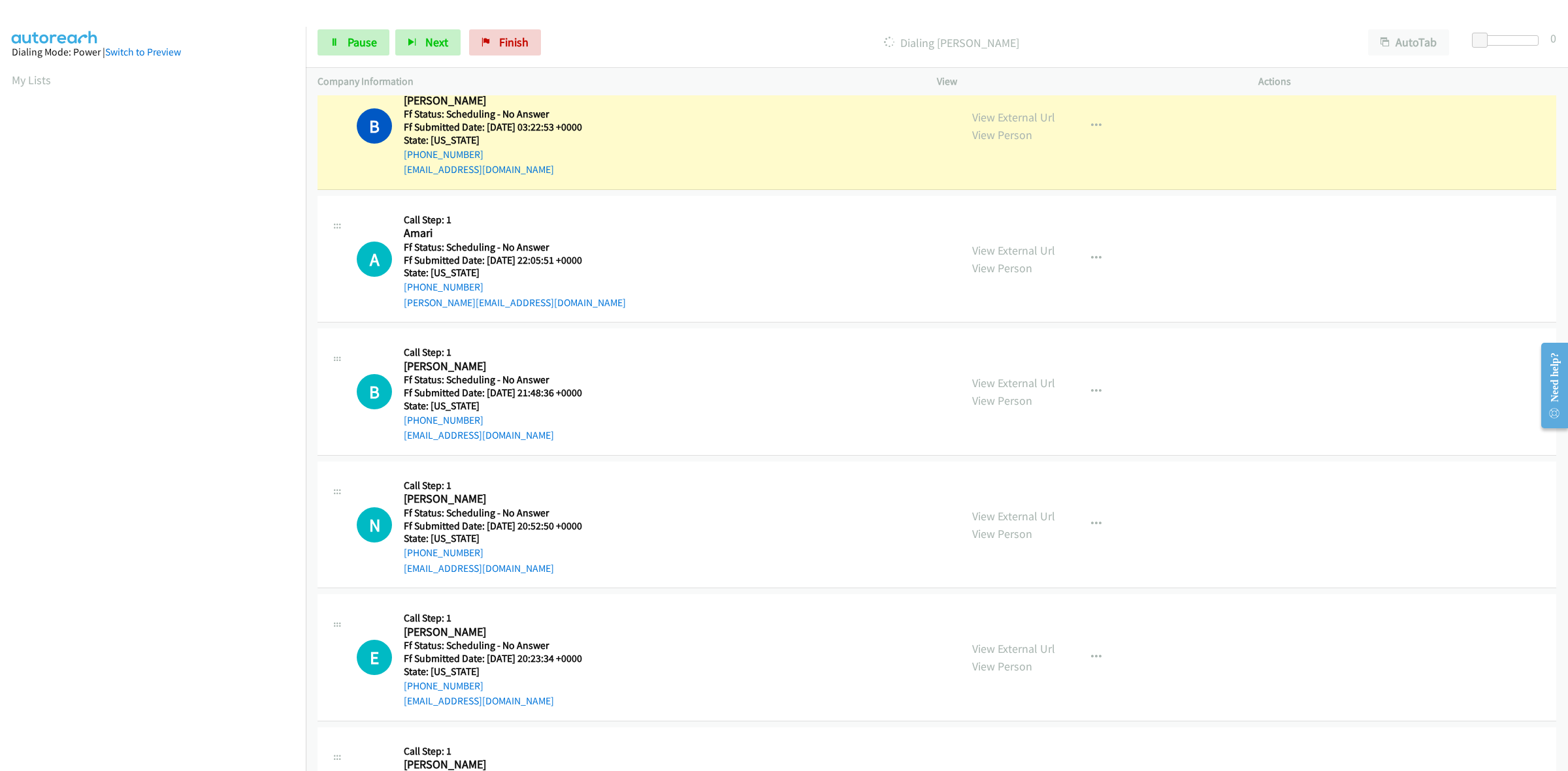
scroll to position [3090, 0]
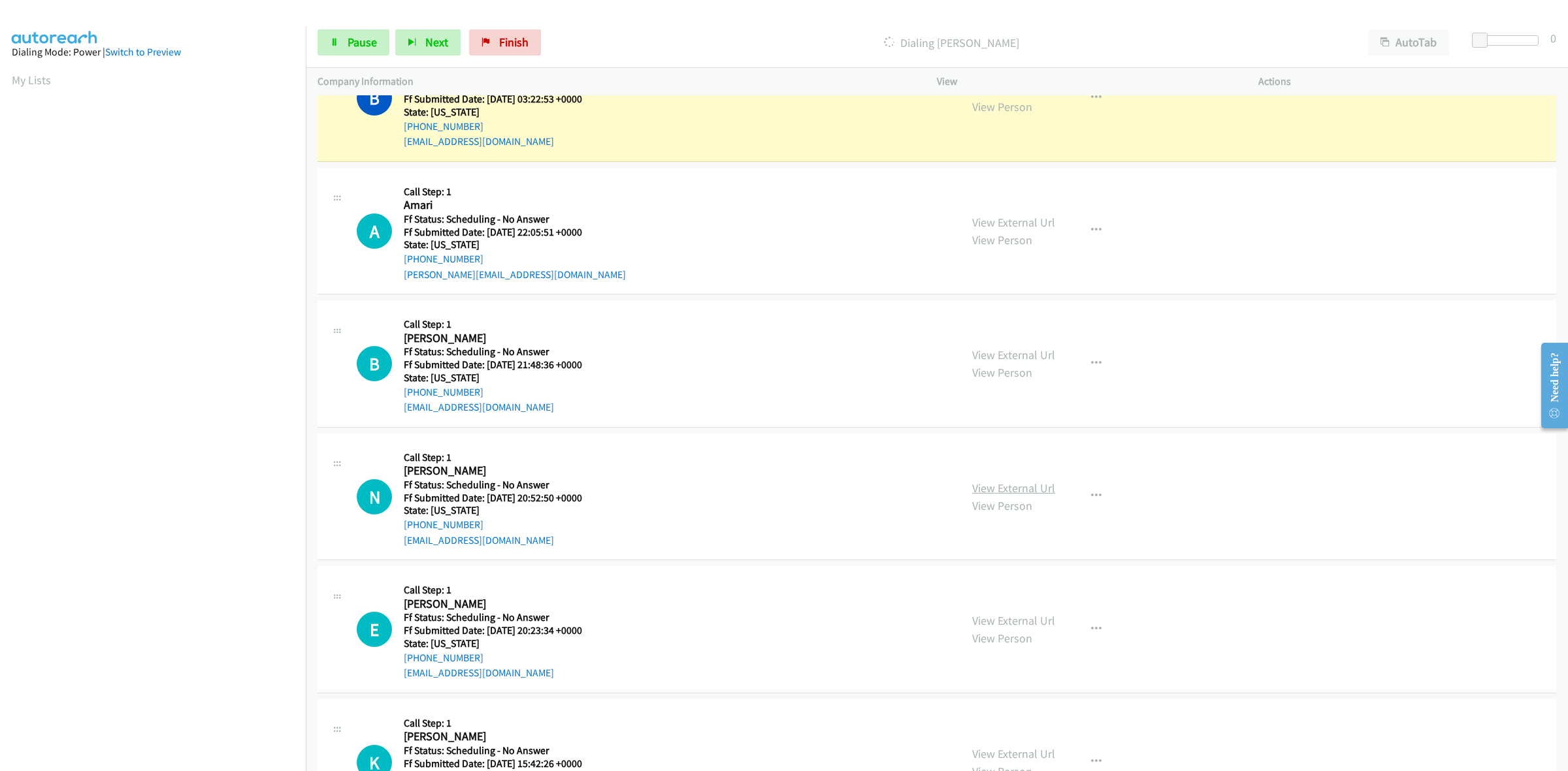
click at [1025, 487] on link "View External Url" at bounding box center [1013, 488] width 83 height 15
click at [1003, 628] on link "View External Url" at bounding box center [1013, 620] width 83 height 15
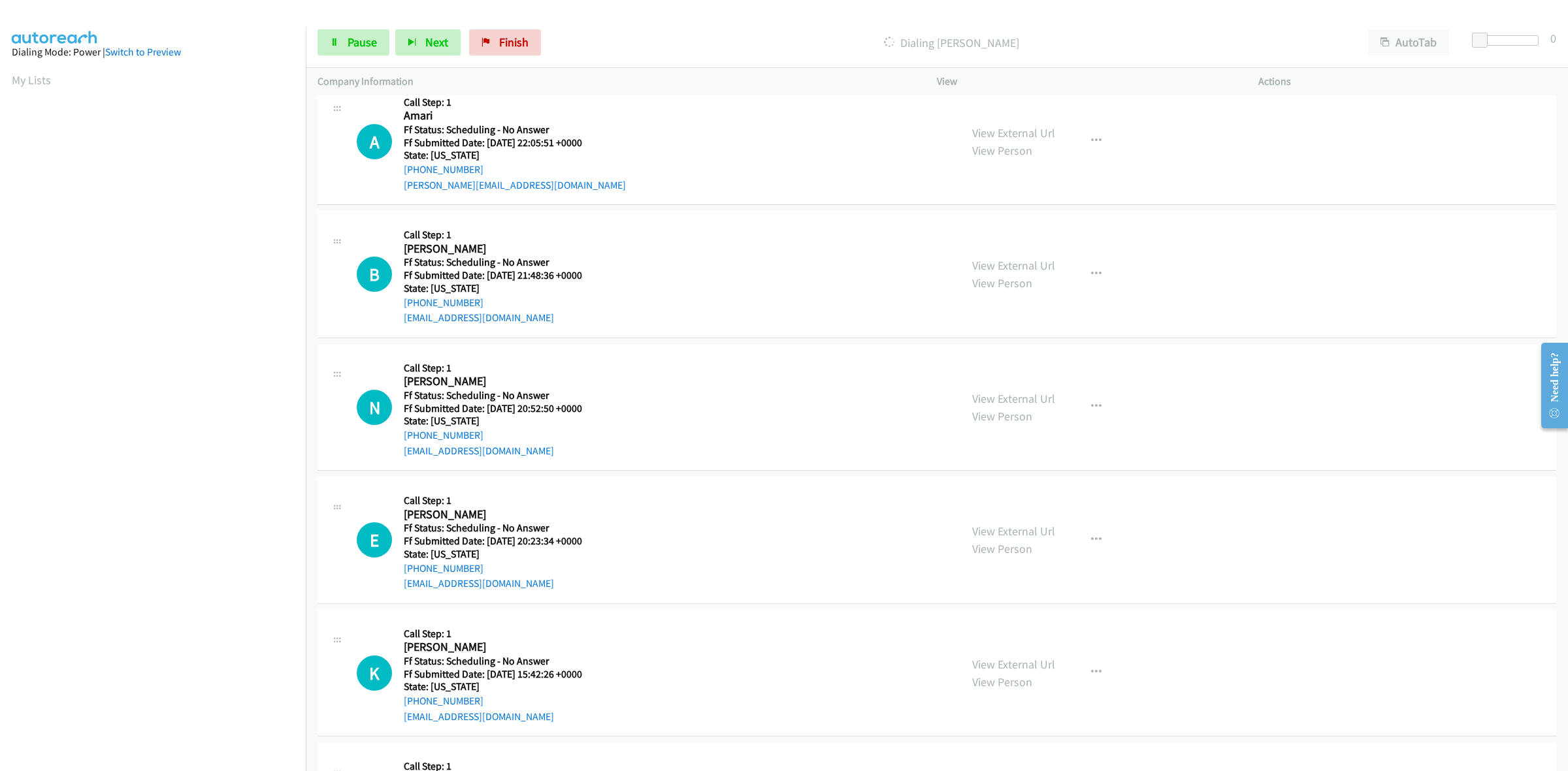
scroll to position [3254, 0]
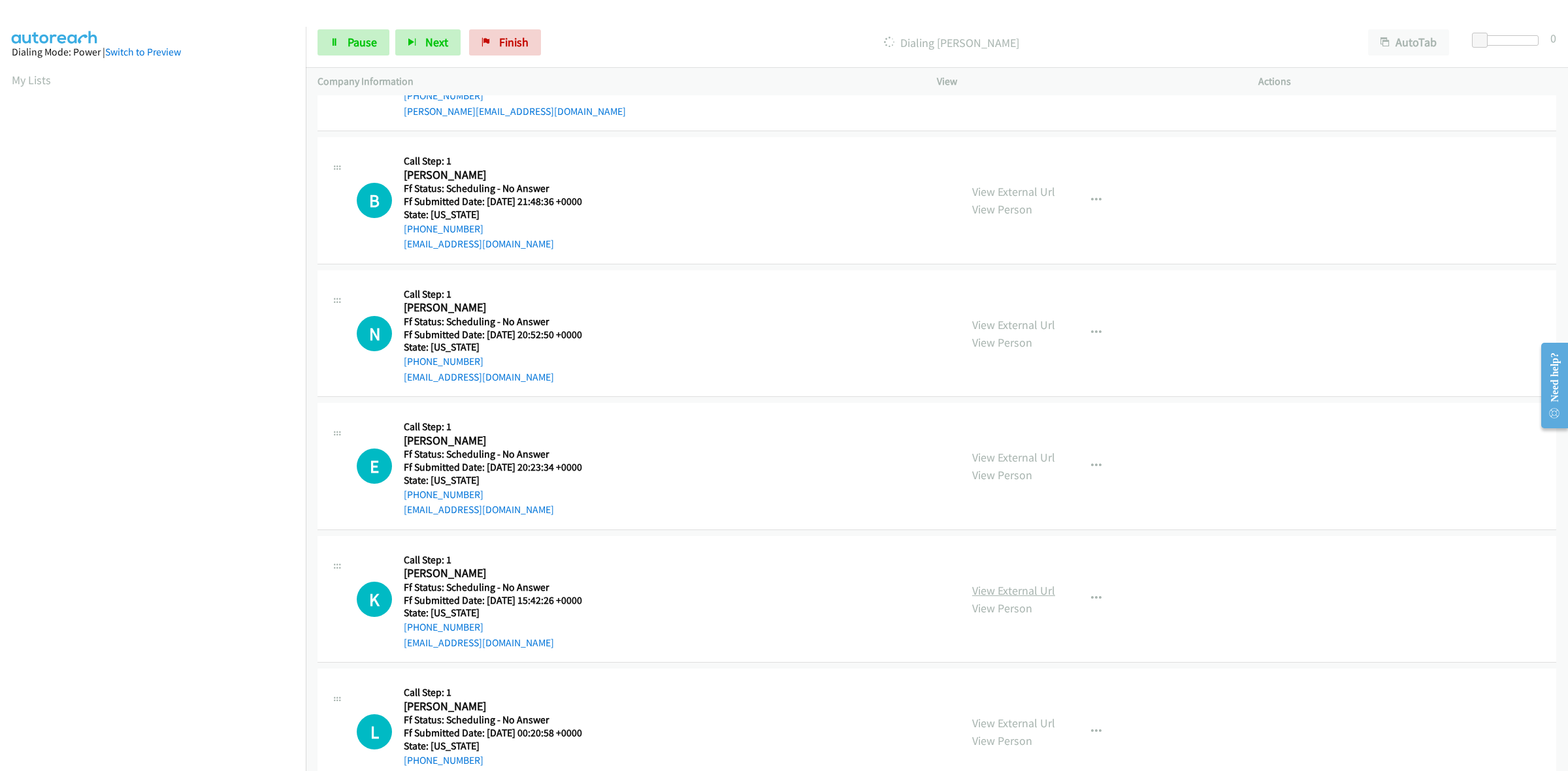
click at [1029, 593] on link "View External Url" at bounding box center [1013, 590] width 83 height 15
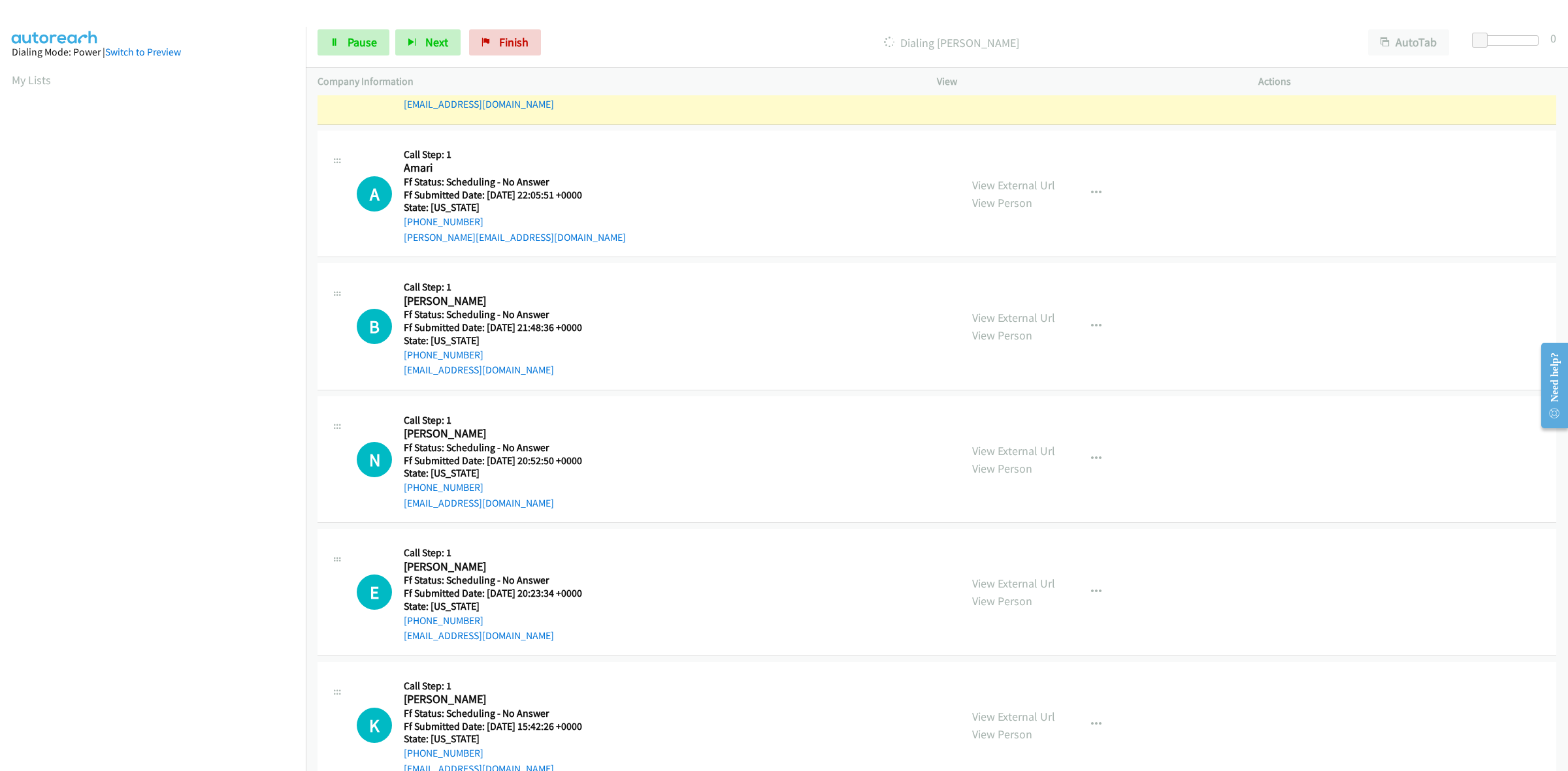
scroll to position [2845, 0]
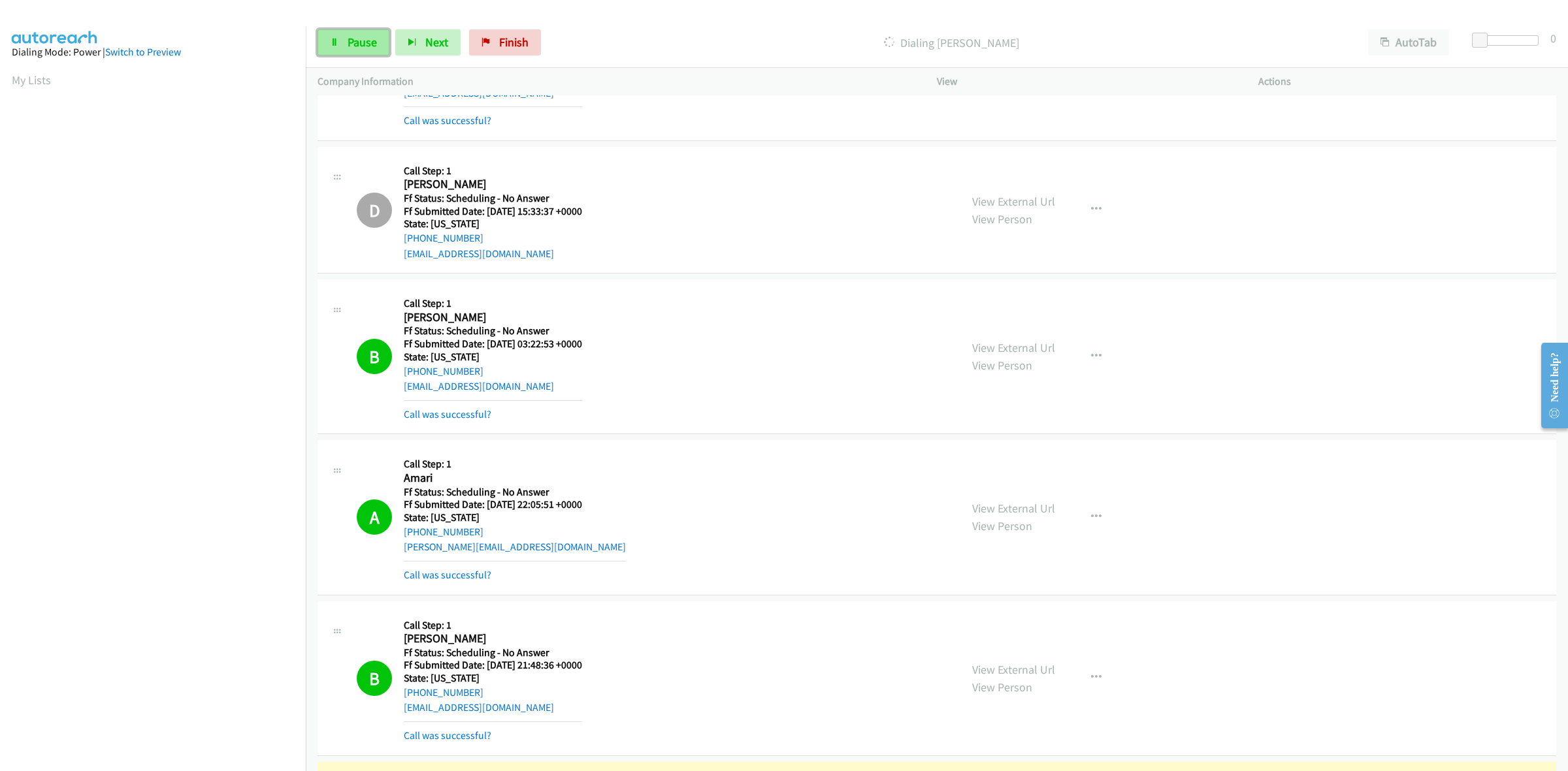
click at [356, 46] on span "Pause" at bounding box center [362, 41] width 29 height 15
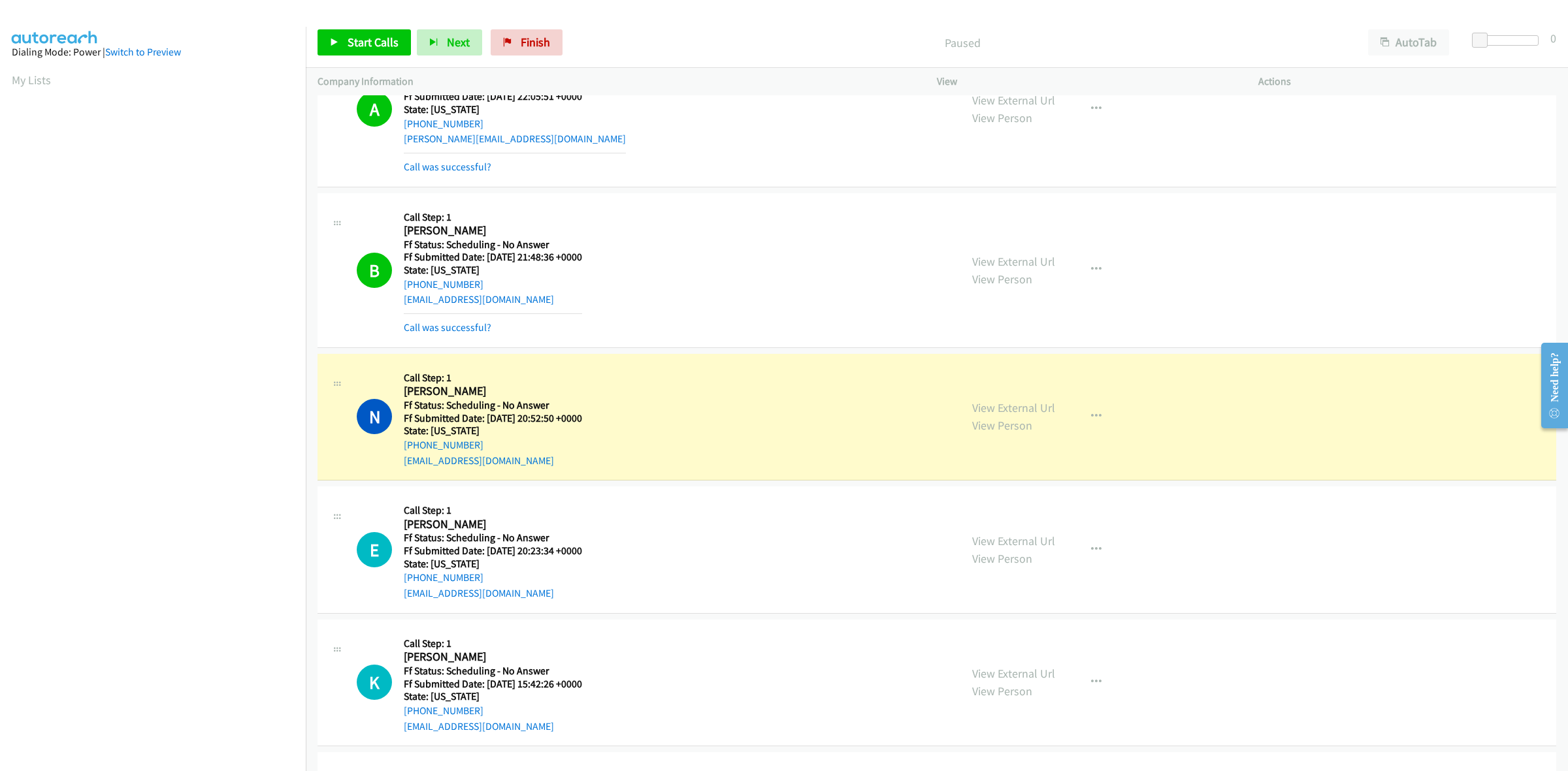
scroll to position [3417, 0]
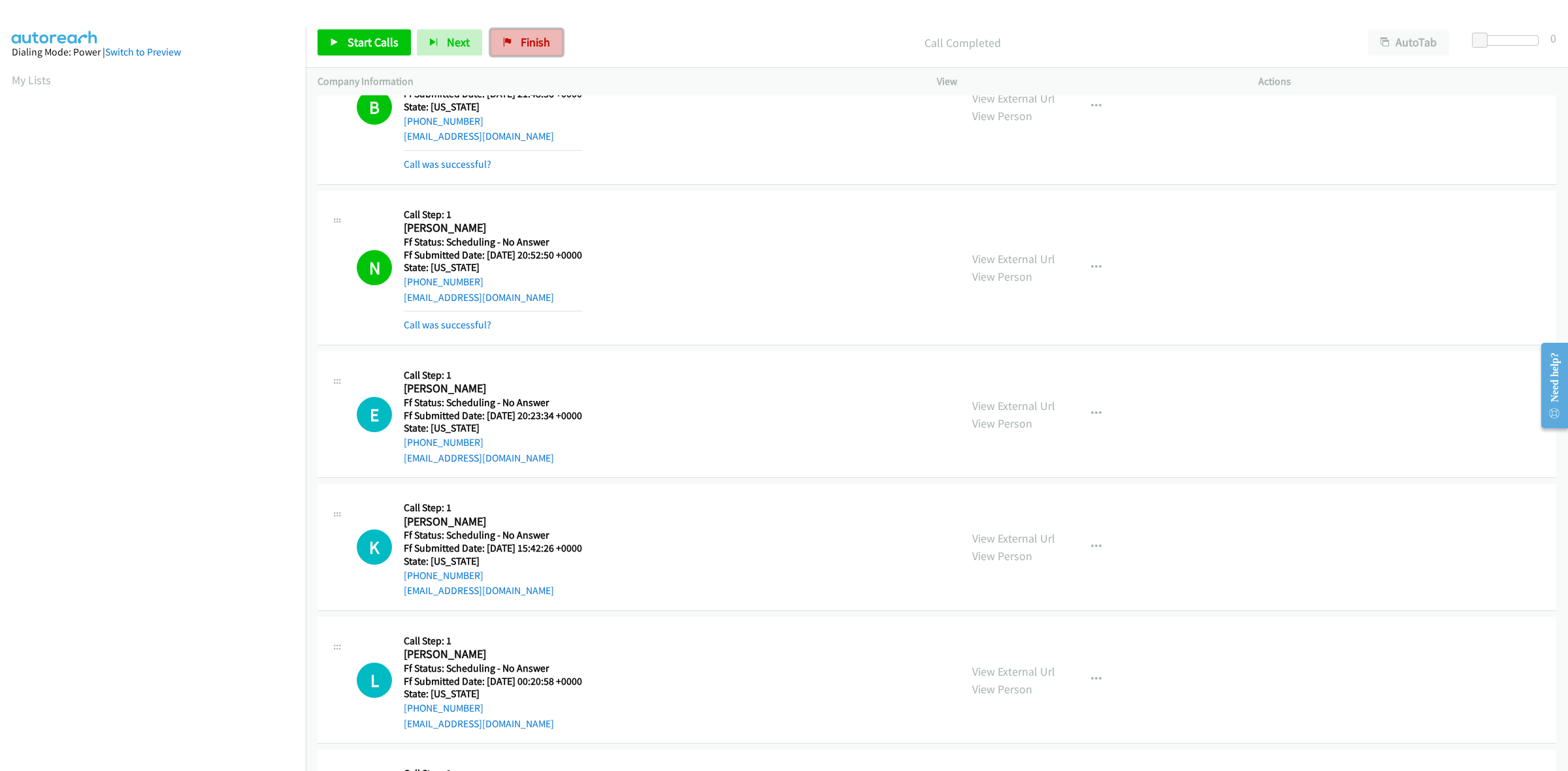
click at [528, 34] on link "Finish" at bounding box center [526, 42] width 72 height 26
